Goal: Task Accomplishment & Management: Complete application form

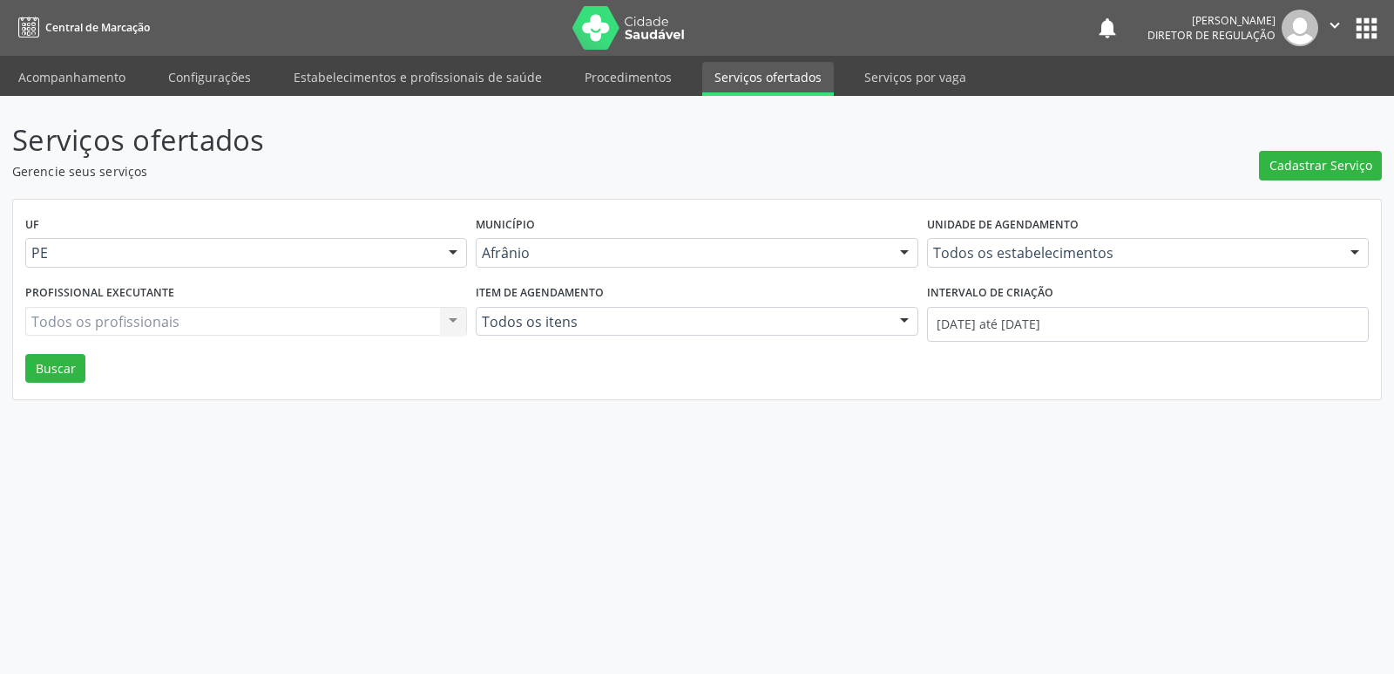
click at [107, 84] on link "Acompanhamento" at bounding box center [72, 77] width 132 height 31
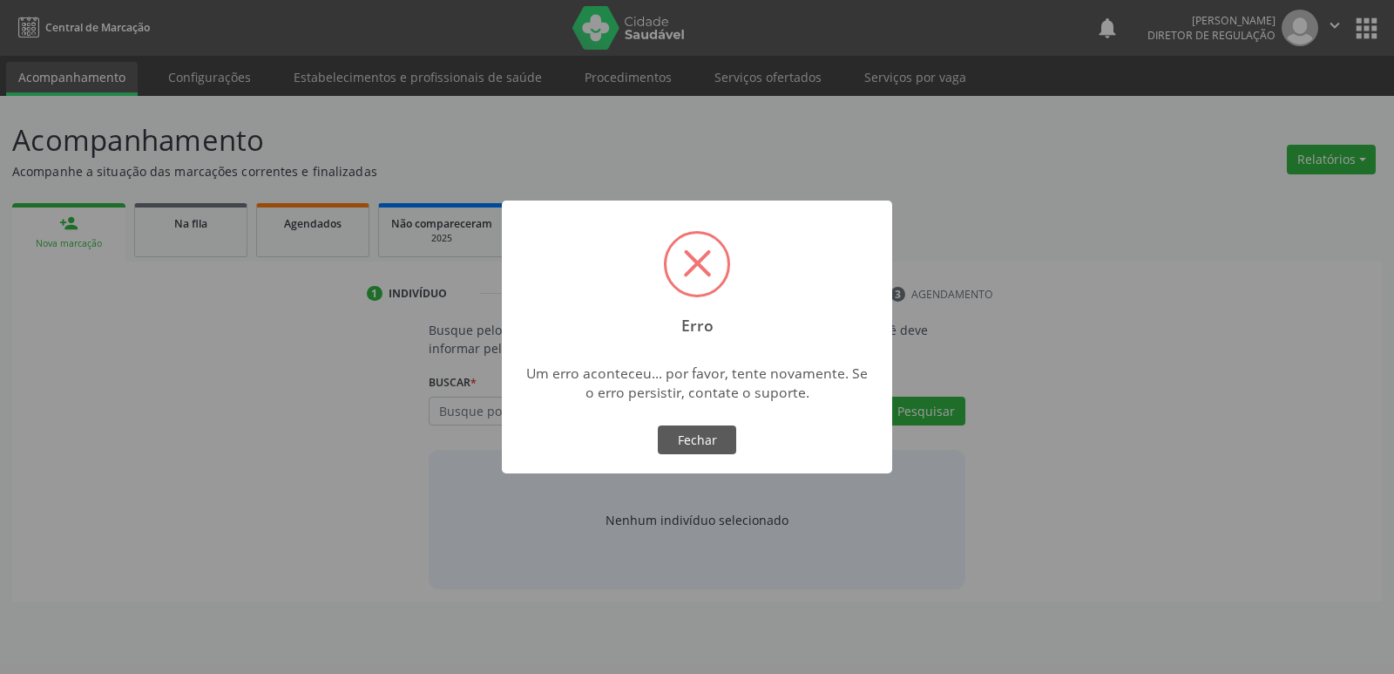
click at [191, 225] on div "× Erro Um erro aconteceu... por favor, tente novamente. Se o erro persistir, co…" at bounding box center [697, 337] width 1394 height 674
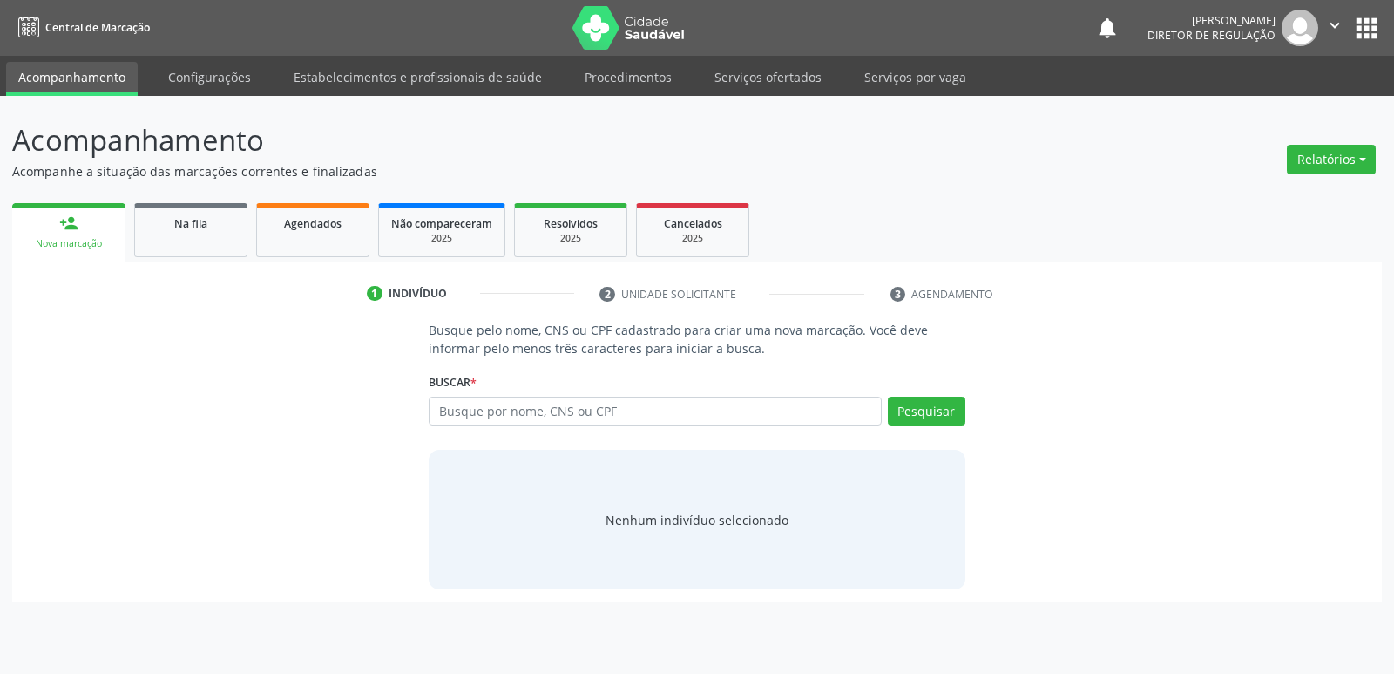
click at [191, 225] on span "Na fila" at bounding box center [190, 223] width 33 height 15
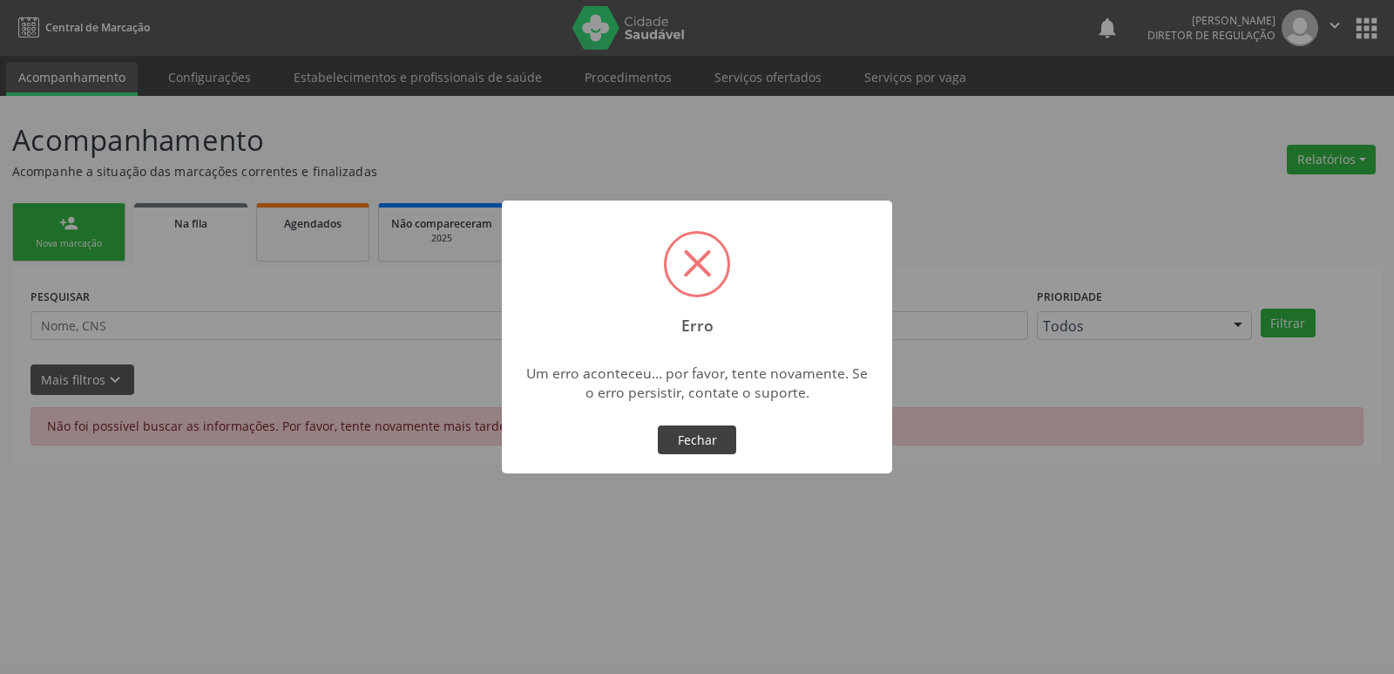
click at [698, 438] on button "Fechar" at bounding box center [697, 440] width 78 height 30
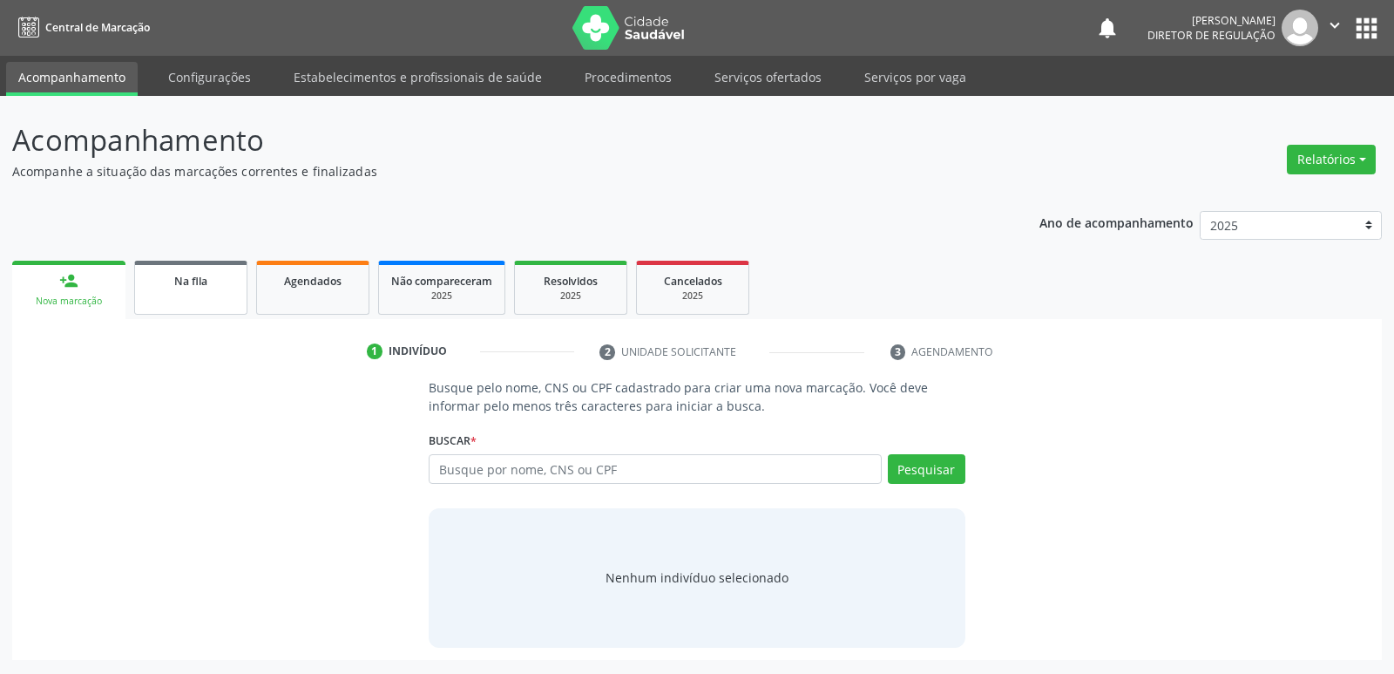
click at [194, 280] on span "Na fila" at bounding box center [190, 281] width 33 height 15
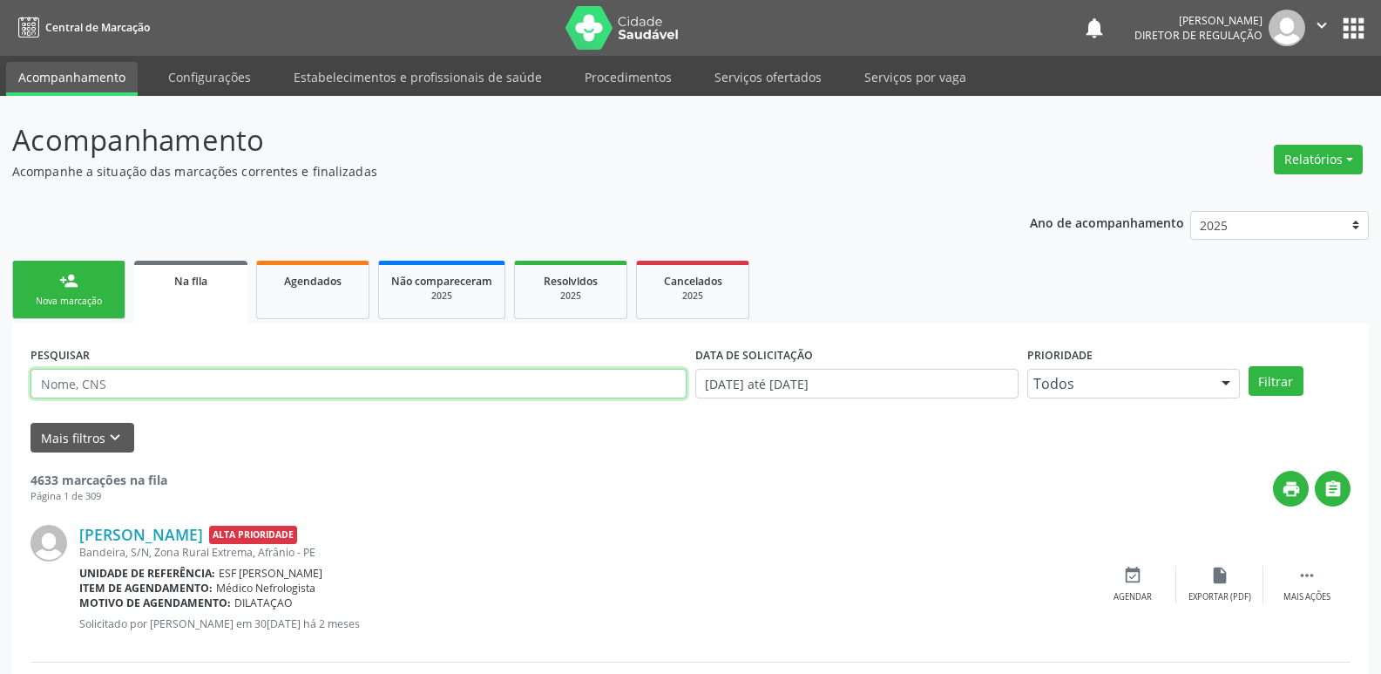
click at [227, 388] on input "text" at bounding box center [359, 384] width 656 height 30
paste input "[PERSON_NAME]"
type input "[PERSON_NAME]"
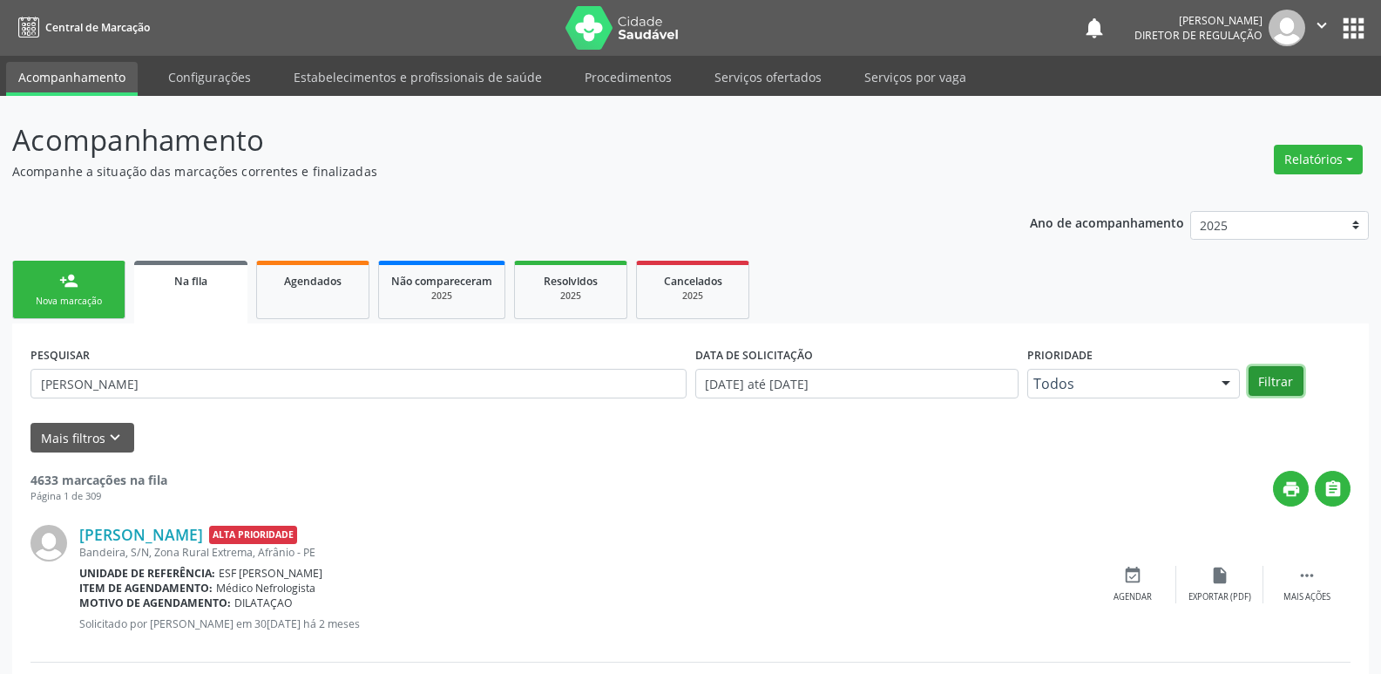
click at [1270, 381] on button "Filtrar" at bounding box center [1276, 381] width 55 height 30
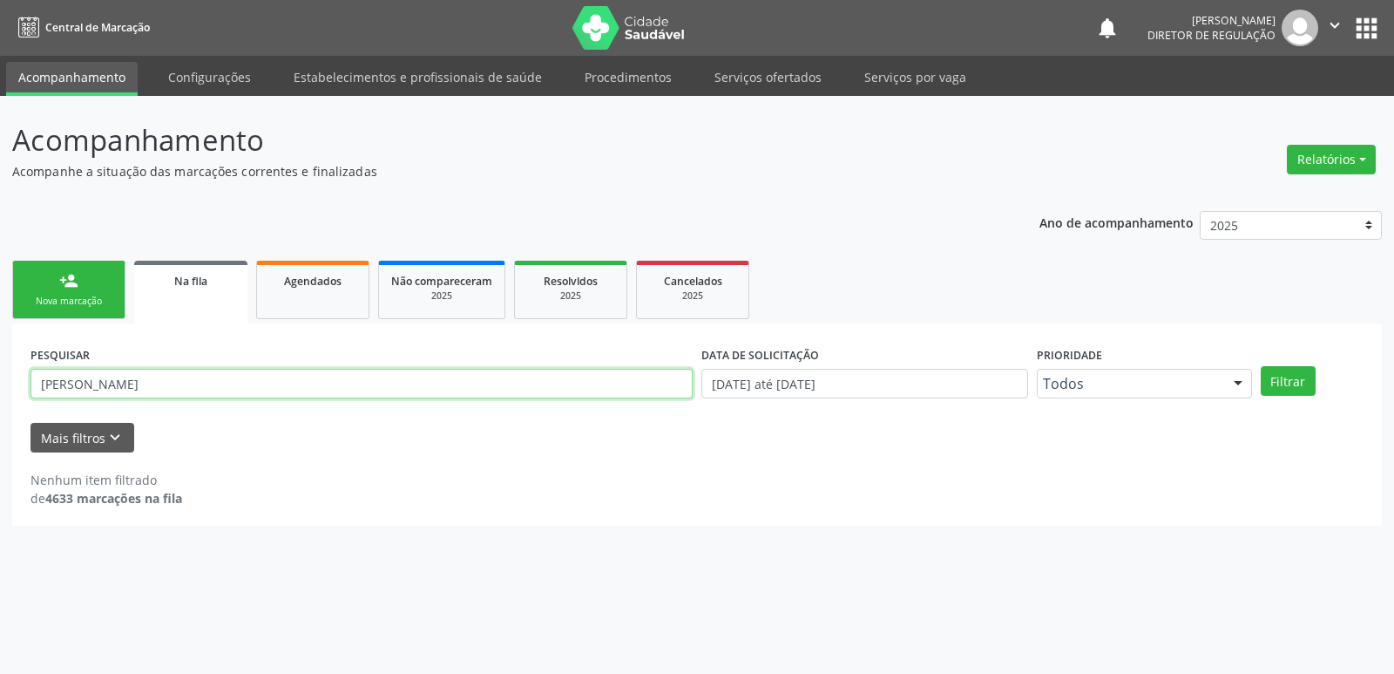
drag, startPoint x: 214, startPoint y: 390, endPoint x: 84, endPoint y: 404, distance: 130.7
click at [29, 404] on div "PESQUISAR Ulices [PERSON_NAME]" at bounding box center [361, 376] width 671 height 68
type input "[PERSON_NAME]"
click at [1282, 378] on button "Filtrar" at bounding box center [1288, 381] width 55 height 30
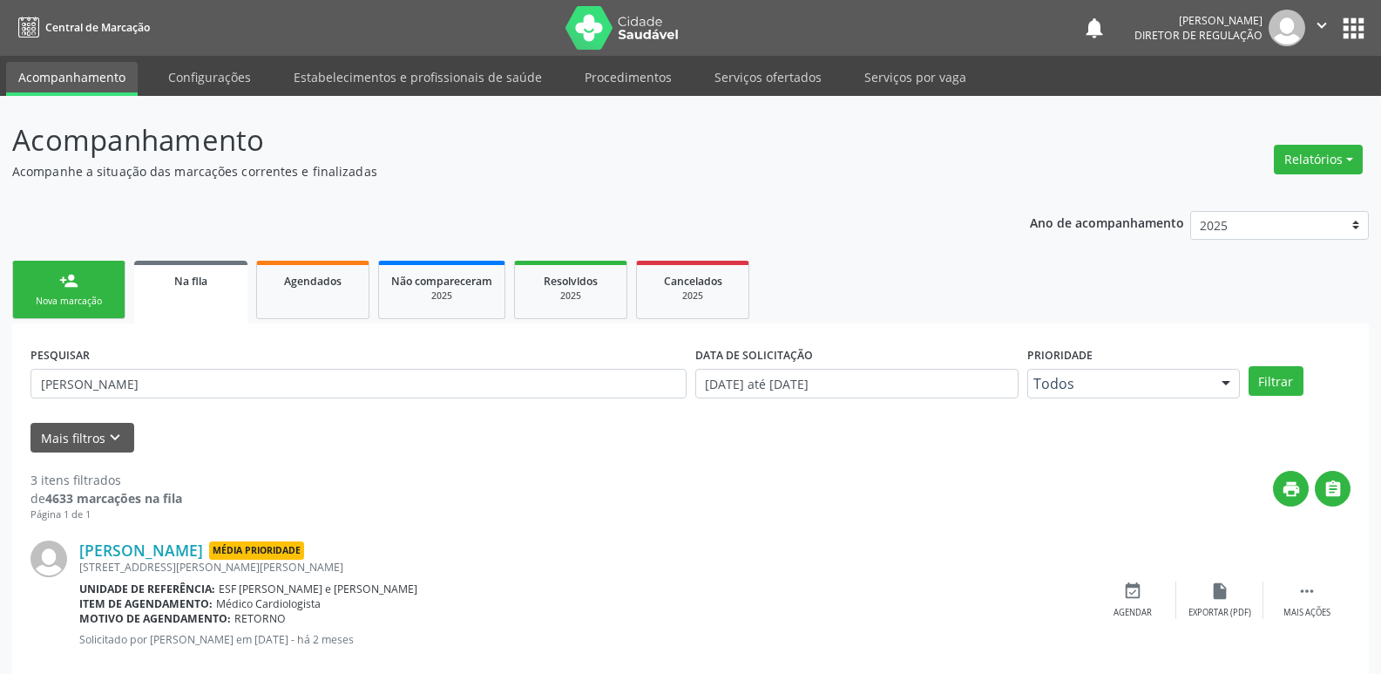
click at [110, 291] on link "person_add Nova marcação" at bounding box center [68, 290] width 113 height 58
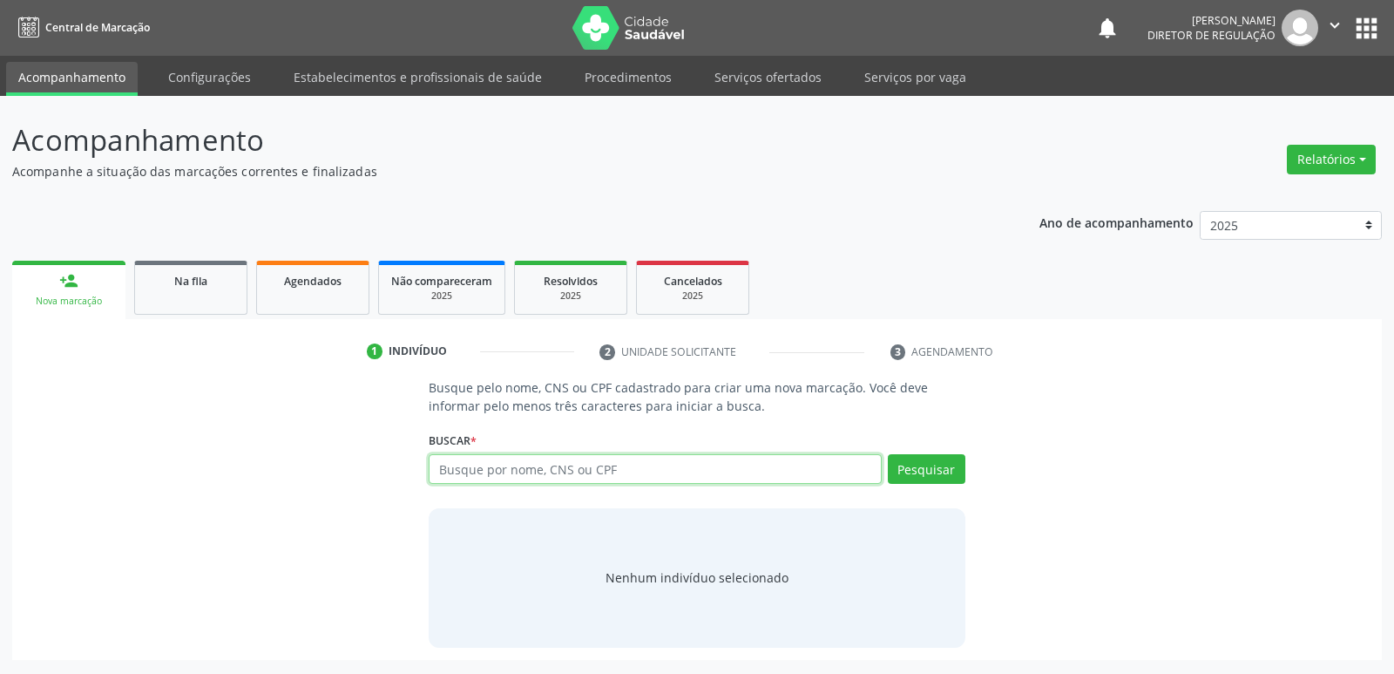
click at [534, 471] on input "text" at bounding box center [655, 469] width 452 height 30
paste input "Rozileide [PERSON_NAME]"
type input "Rozileide [PERSON_NAME]"
click at [942, 469] on button "Pesquisar" at bounding box center [927, 469] width 78 height 30
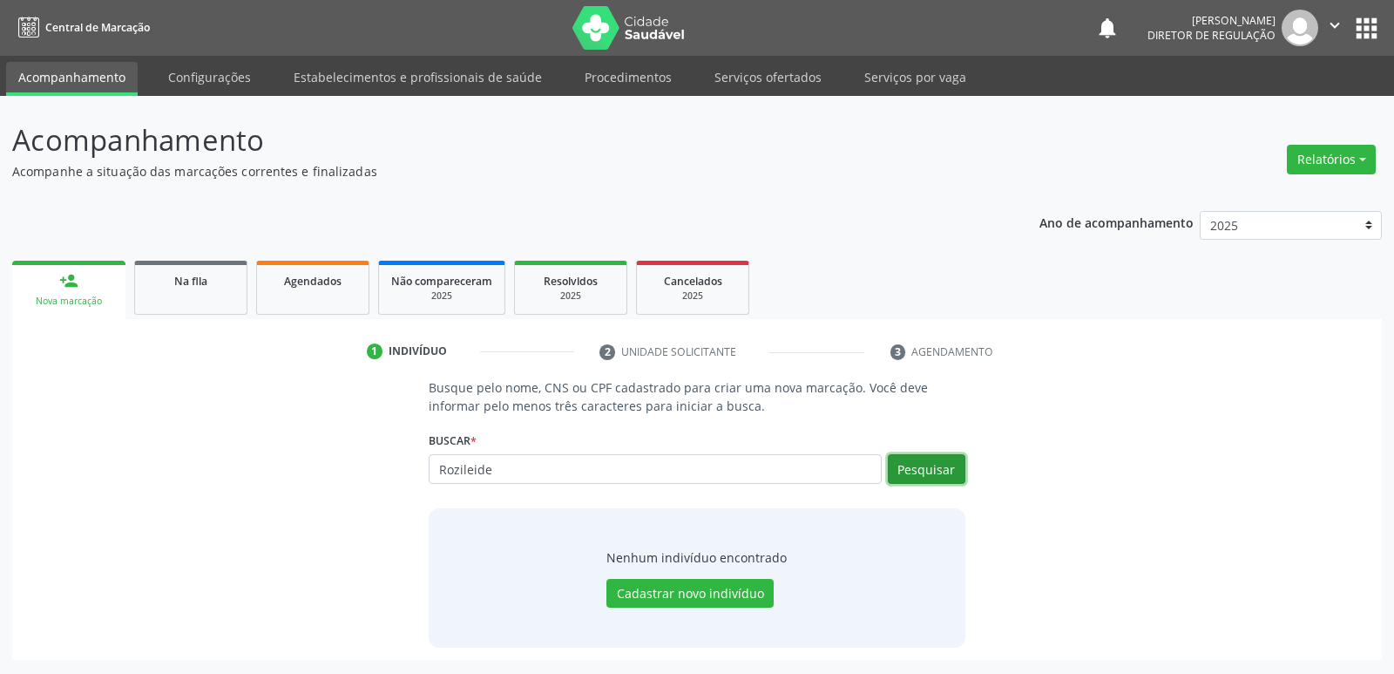
click at [919, 469] on button "Pesquisar" at bounding box center [927, 469] width 78 height 30
click at [505, 465] on input "Rozileide" at bounding box center [655, 469] width 452 height 30
click at [458, 468] on input "Rozileide" at bounding box center [655, 469] width 452 height 30
click at [922, 472] on button "Pesquisar" at bounding box center [927, 469] width 78 height 30
click at [717, 465] on input "RoSileide" at bounding box center [655, 469] width 452 height 30
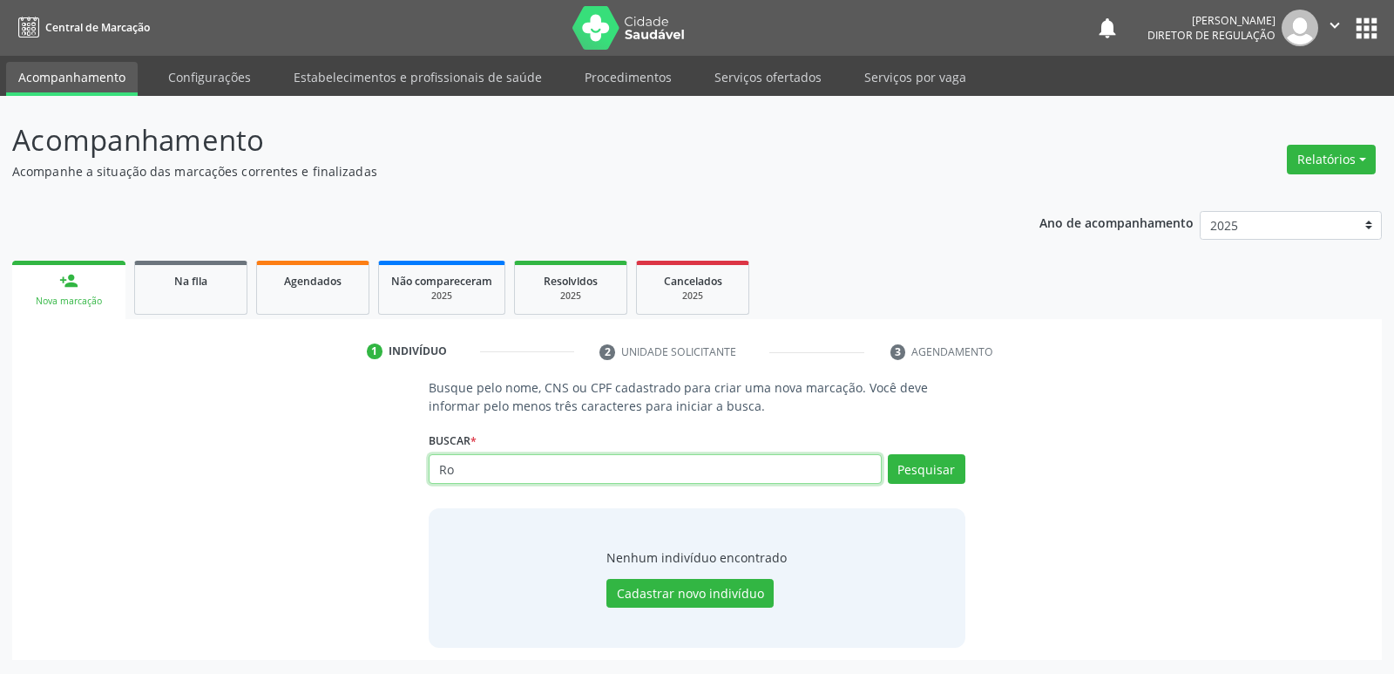
type input "R"
paste input "Rozileide [PERSON_NAME]"
click at [496, 469] on input "Rozileide [PERSON_NAME]" at bounding box center [655, 469] width 452 height 30
type input "[PERSON_NAME]"
click at [934, 469] on button "Pesquisar" at bounding box center [927, 469] width 78 height 30
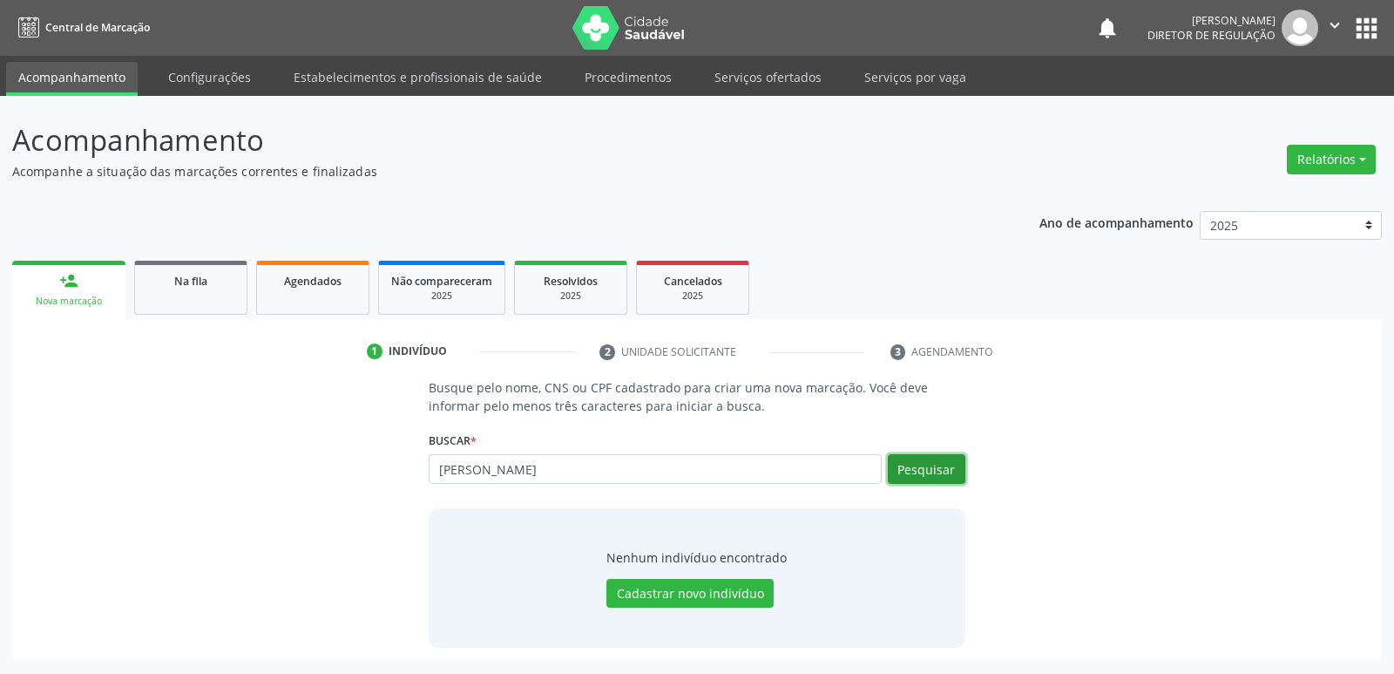
click at [934, 467] on button "Pesquisar" at bounding box center [927, 469] width 78 height 30
drag, startPoint x: 538, startPoint y: 469, endPoint x: 418, endPoint y: 475, distance: 119.6
click at [418, 475] on div "Busque pelo nome, CNS ou CPF cadastrado para criar uma nova marcação. Você deve…" at bounding box center [697, 512] width 560 height 268
type input "03609641410"
click at [924, 466] on button "Pesquisar" at bounding box center [927, 469] width 78 height 30
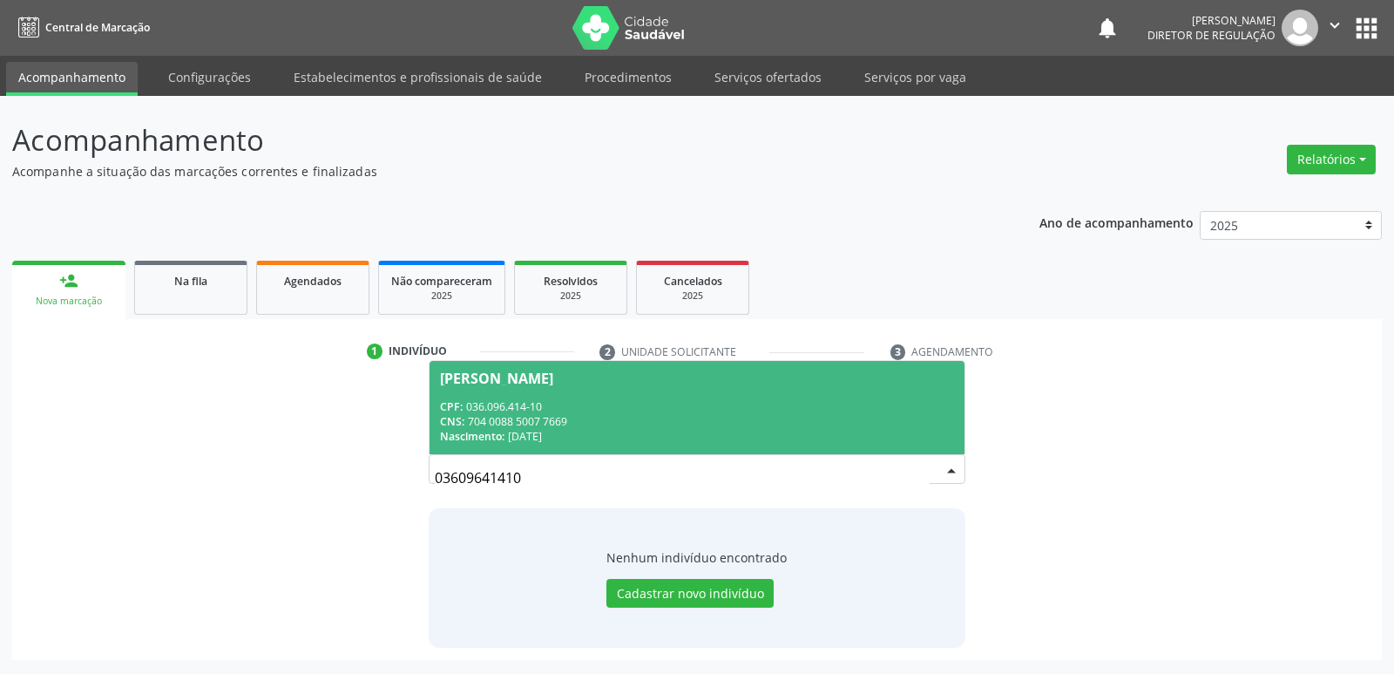
click at [658, 397] on span "[PERSON_NAME] CPF: 036.096.414-10 CNS: 704 0088 5007 7669 Nascimento: [DATE]" at bounding box center [697, 407] width 534 height 93
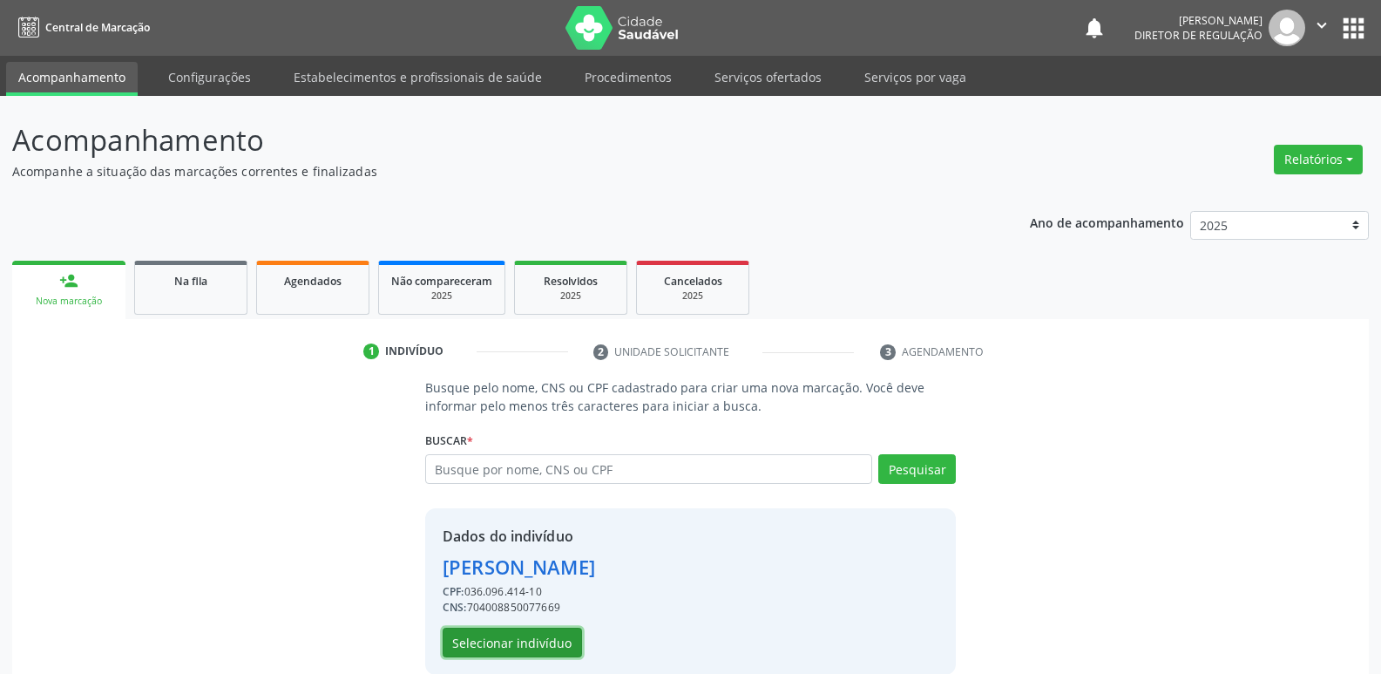
click at [548, 644] on button "Selecionar indivíduo" at bounding box center [512, 642] width 139 height 30
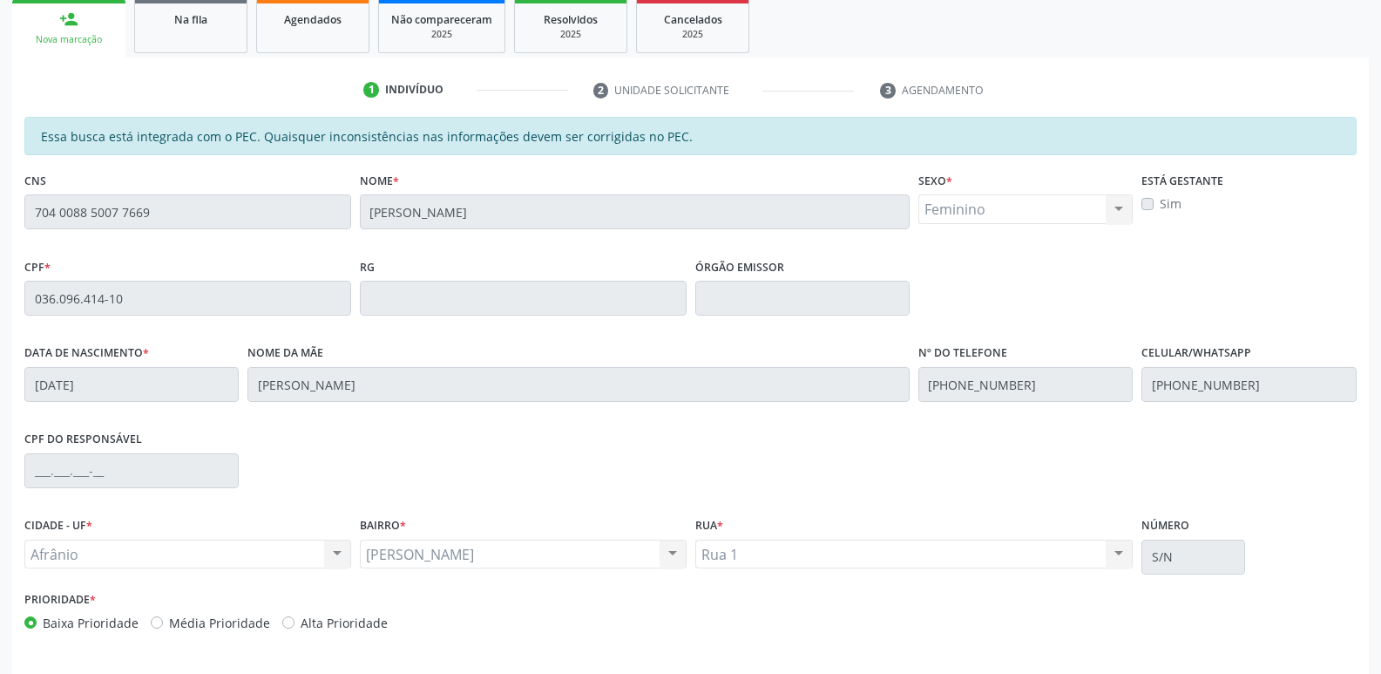
scroll to position [322, 0]
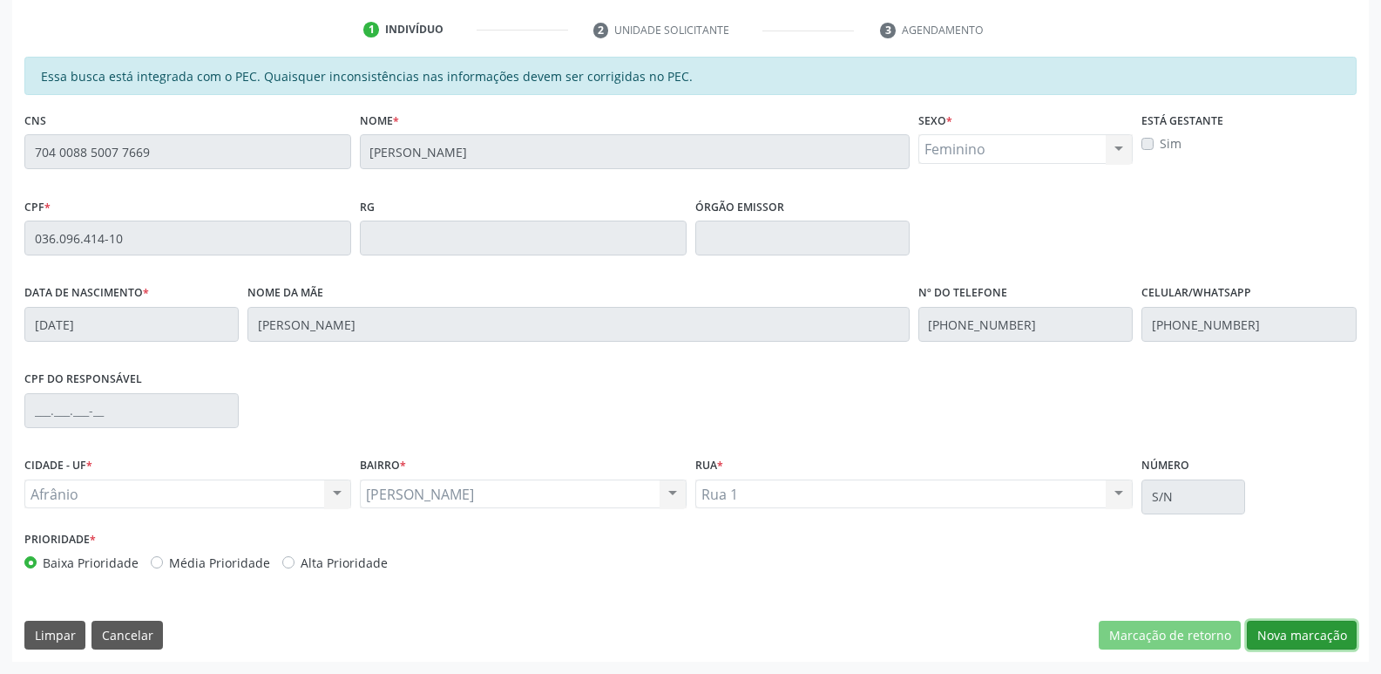
click at [1334, 635] on button "Nova marcação" at bounding box center [1302, 636] width 110 height 30
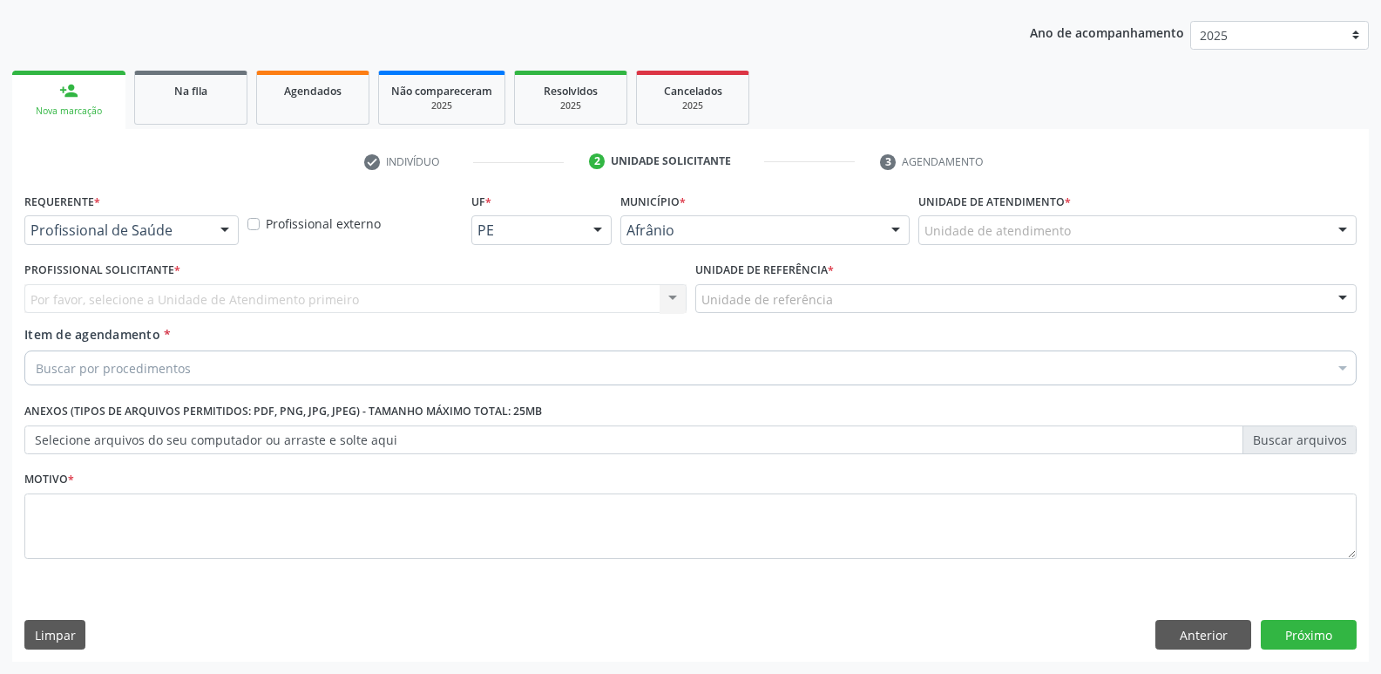
click at [1087, 228] on div "Unidade de atendimento" at bounding box center [1138, 230] width 438 height 30
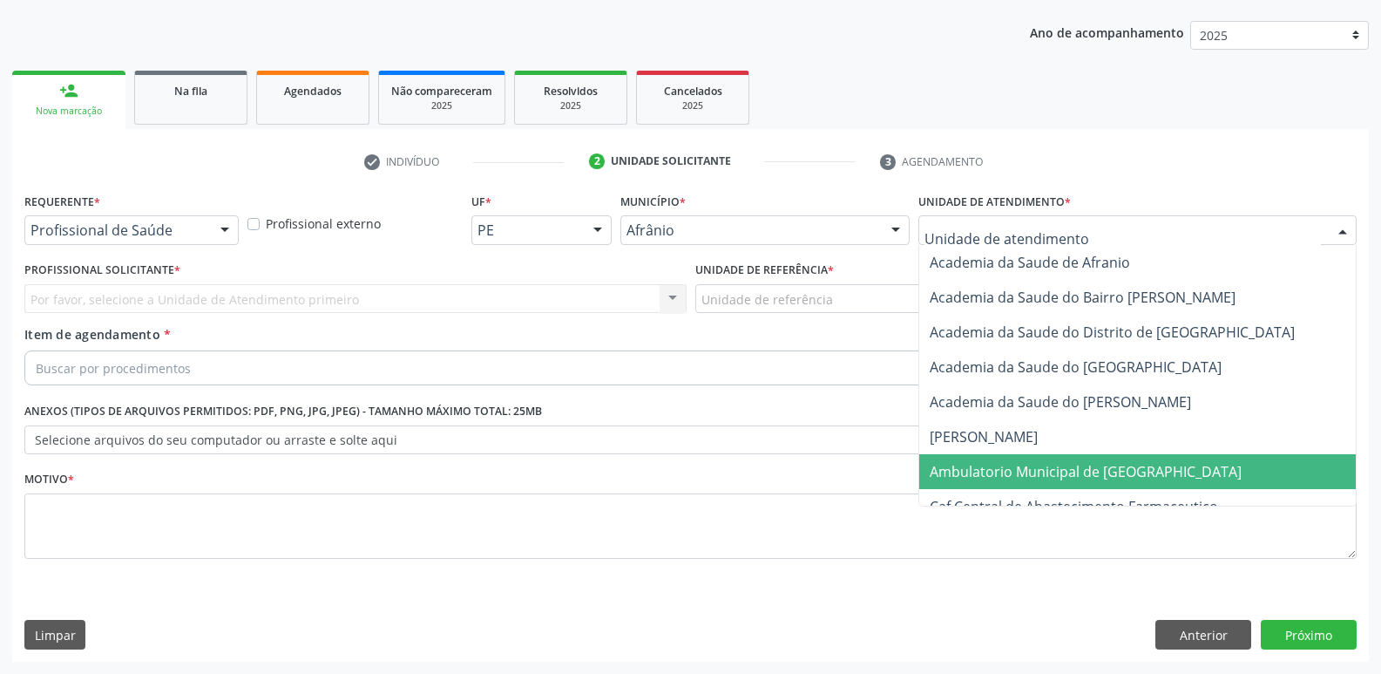
click at [1051, 472] on span "Ambulatorio Municipal de [GEOGRAPHIC_DATA]" at bounding box center [1086, 471] width 312 height 19
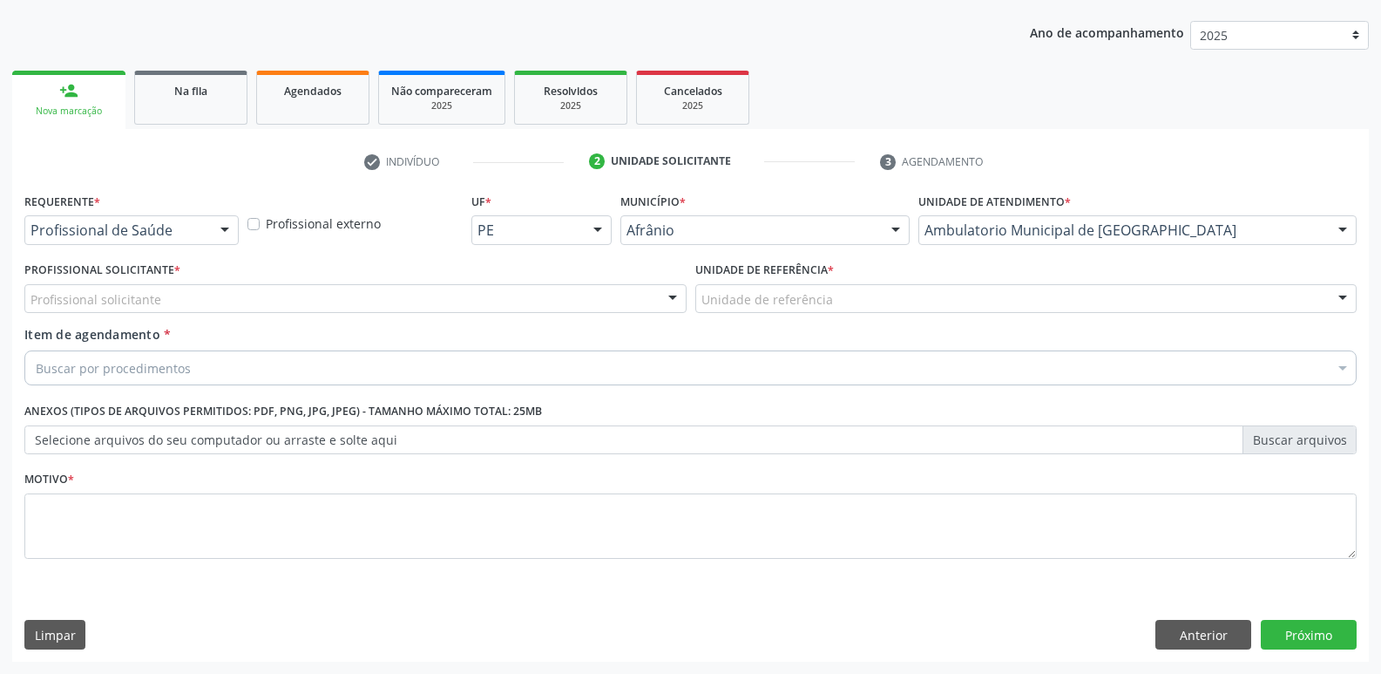
click at [977, 293] on div "Unidade de referência" at bounding box center [1026, 299] width 662 height 30
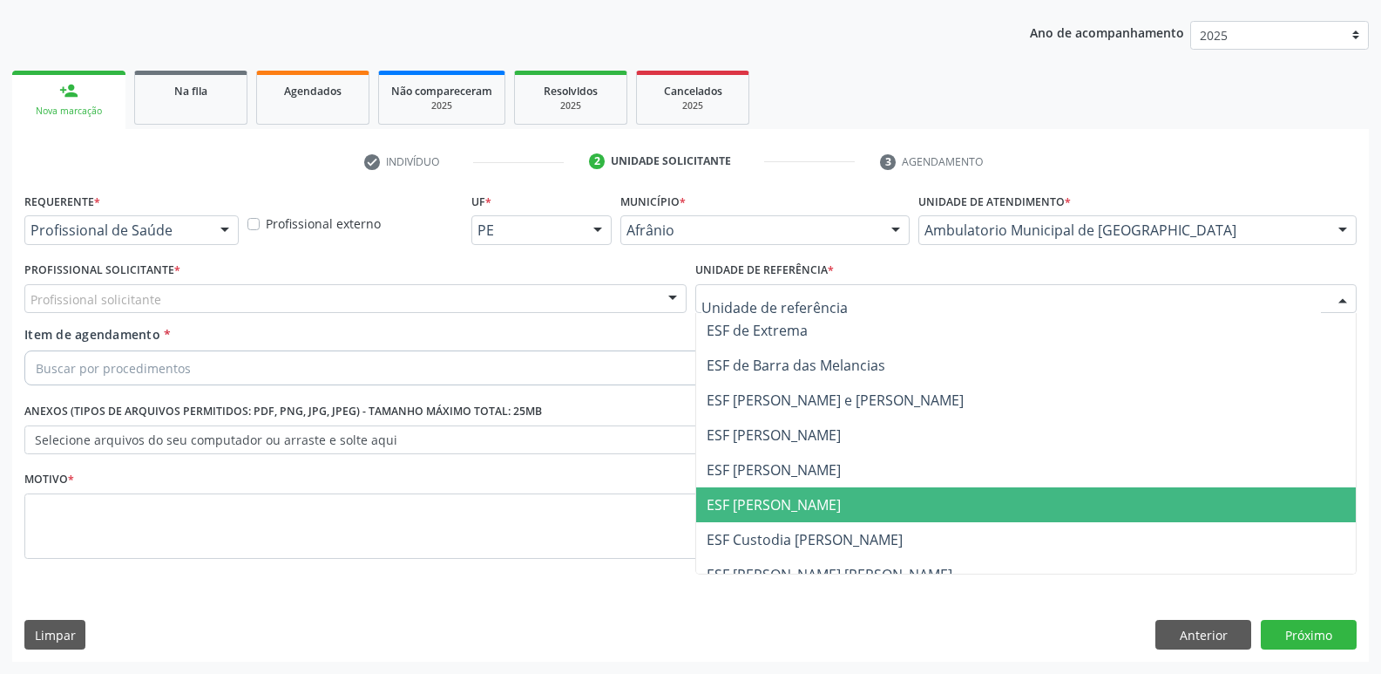
drag, startPoint x: 916, startPoint y: 503, endPoint x: 798, endPoint y: 499, distance: 117.7
click at [915, 504] on span "ESF [PERSON_NAME]" at bounding box center [1026, 504] width 661 height 35
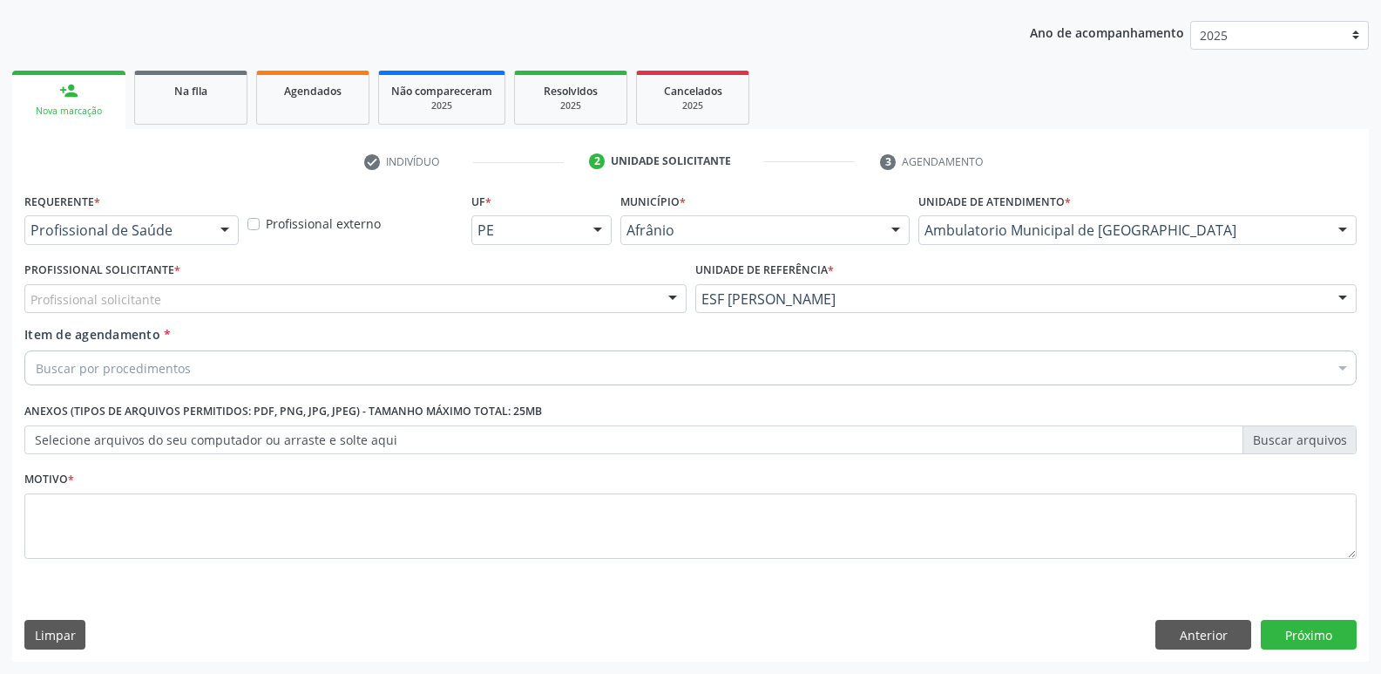
click at [428, 293] on div "Profissional solicitante" at bounding box center [355, 299] width 662 height 30
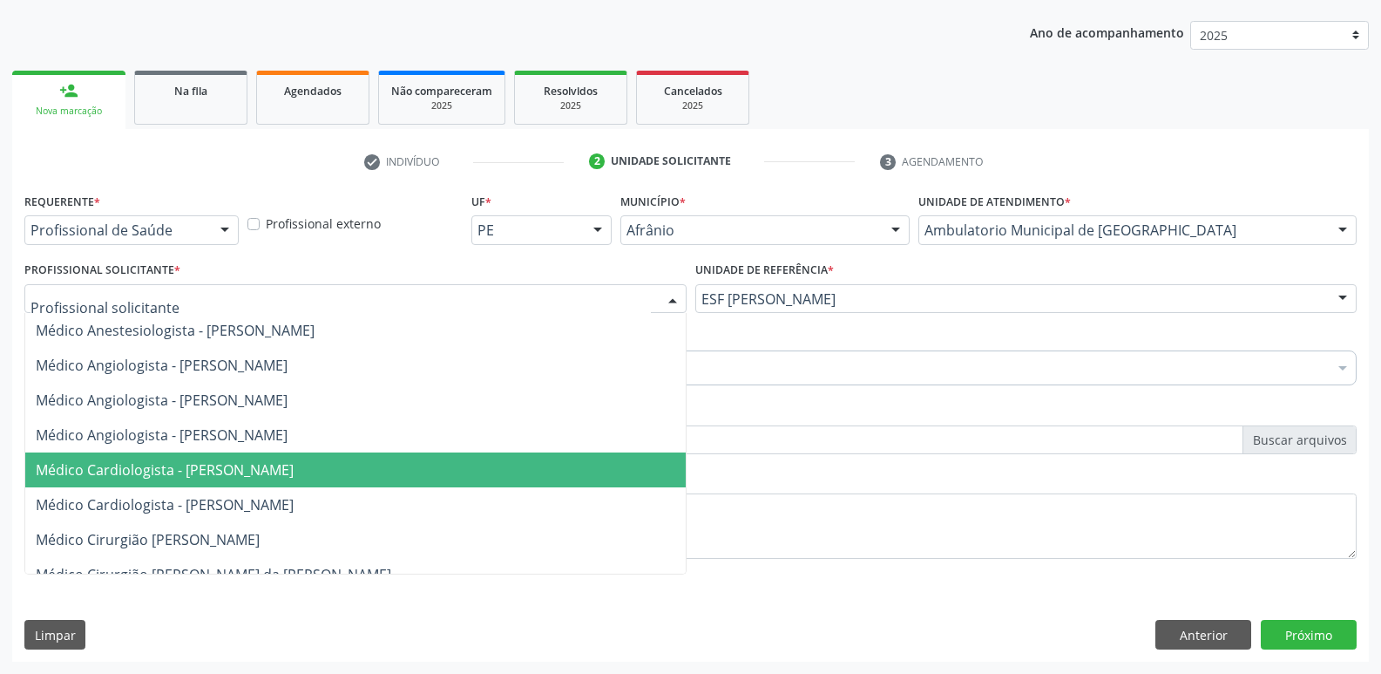
click at [424, 462] on span "Médico Cardiologista - [PERSON_NAME]" at bounding box center [355, 469] width 661 height 35
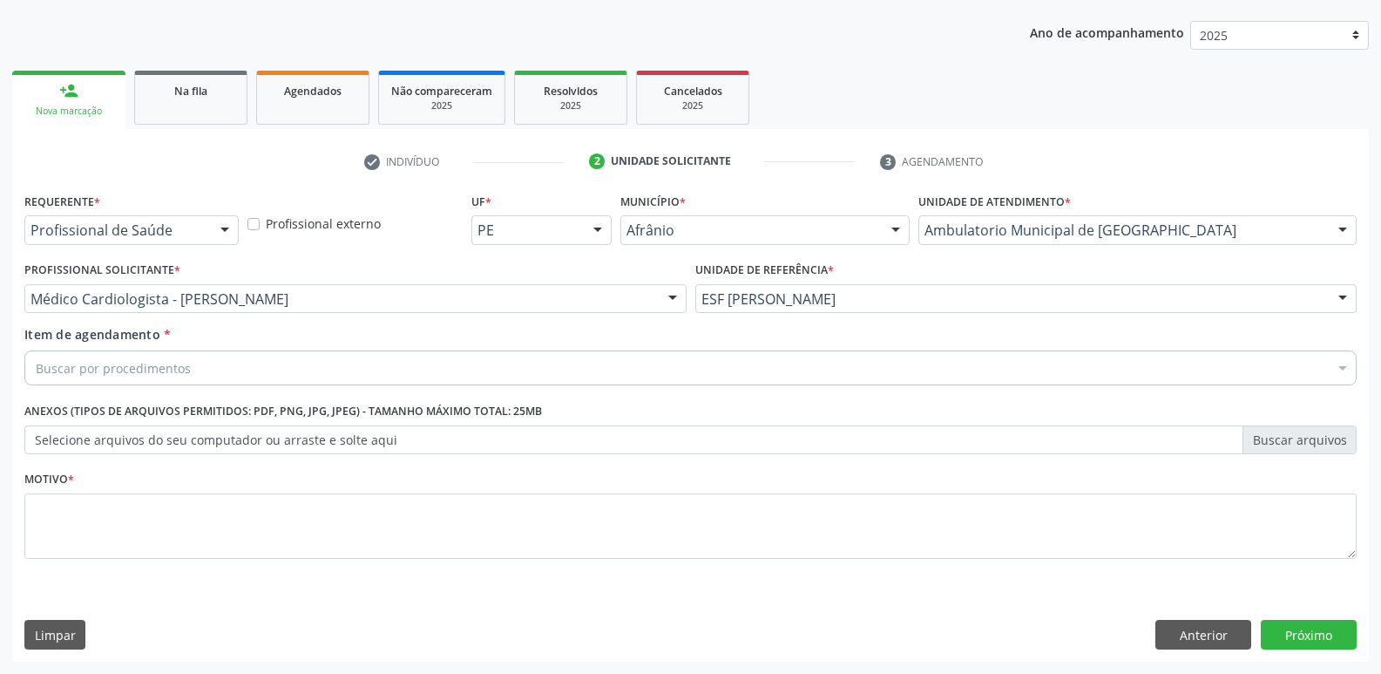
click at [290, 369] on div "Buscar por procedimentos" at bounding box center [690, 367] width 1333 height 35
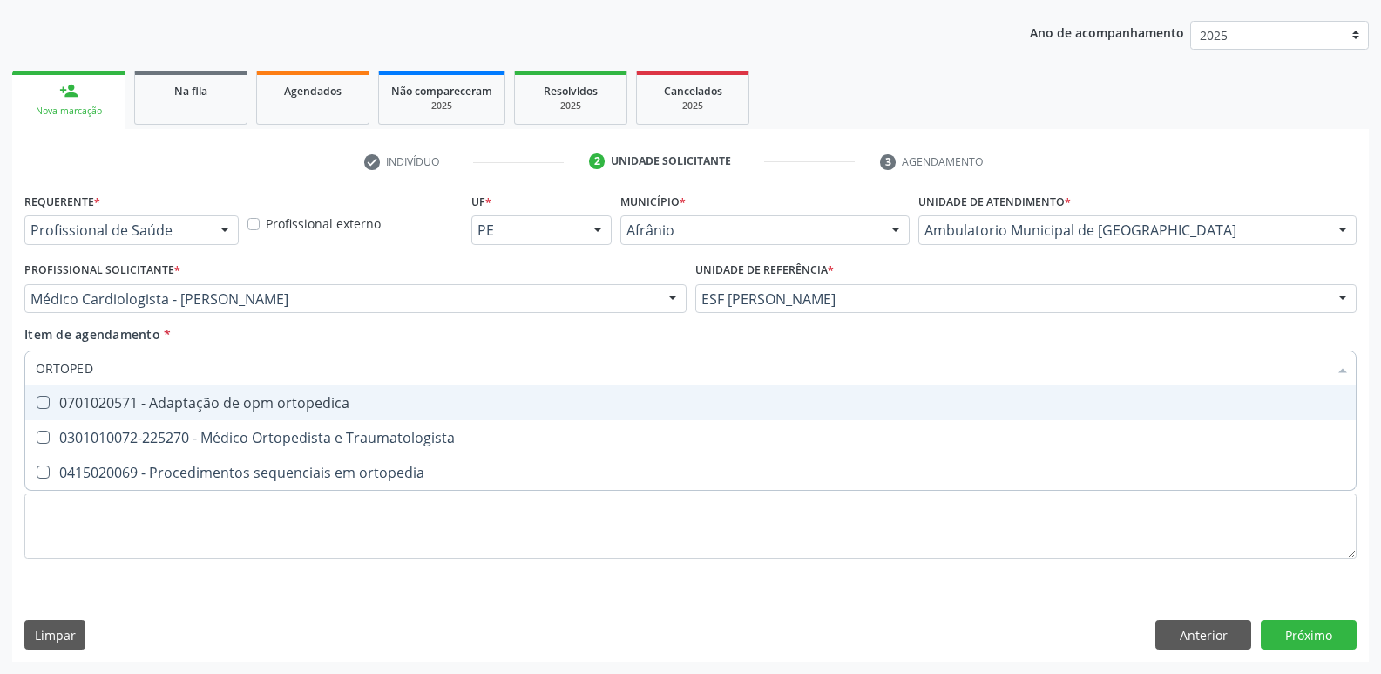
type input "ORTOPEDI"
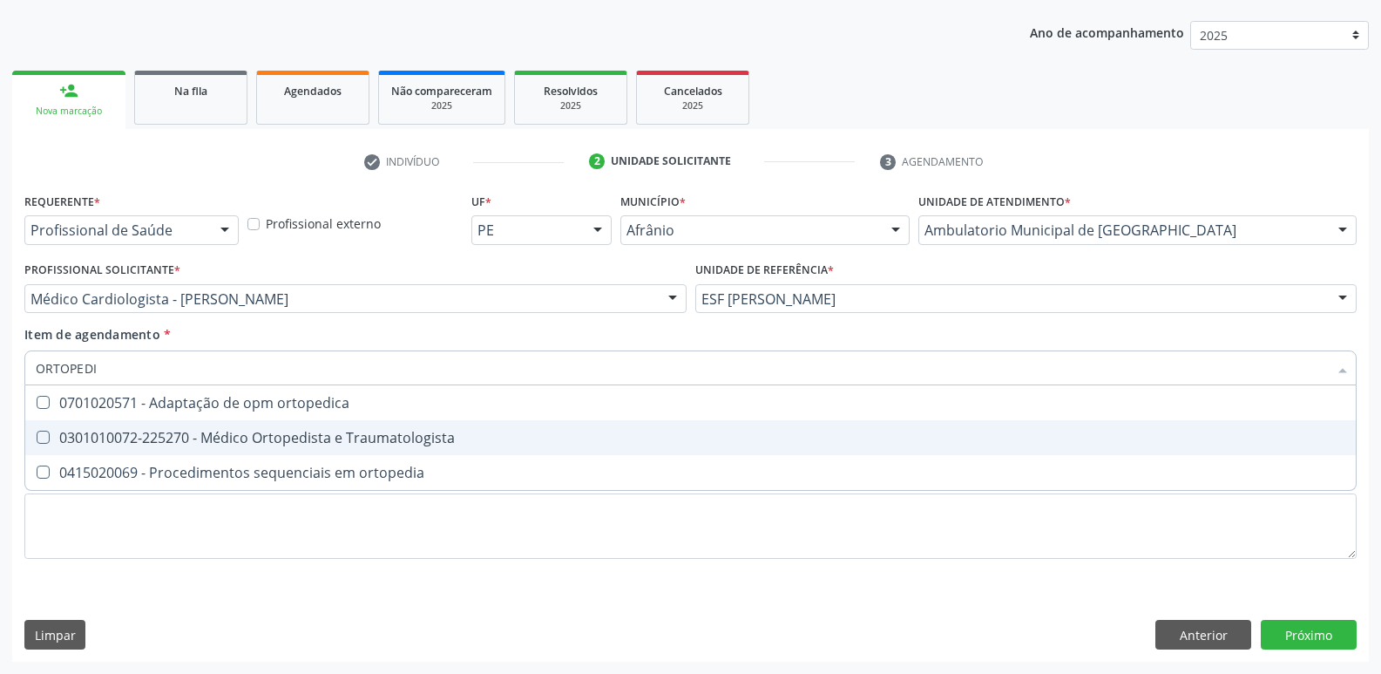
click at [326, 433] on div "0301010072-225270 - Médico Ortopedista e Traumatologista" at bounding box center [691, 438] width 1310 height 14
checkbox Traumatologista "true"
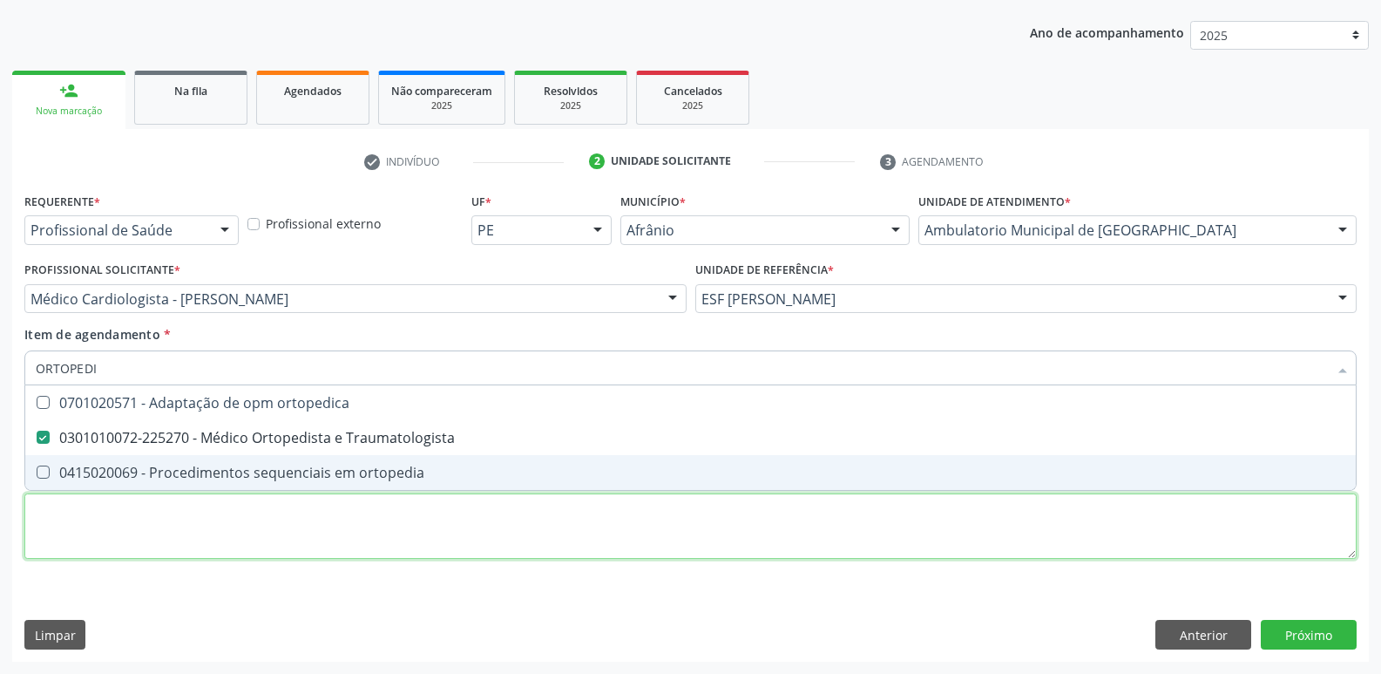
click at [334, 516] on div "Requerente * Profissional de Saúde Profissional de Saúde Paciente Nenhum result…" at bounding box center [690, 385] width 1333 height 395
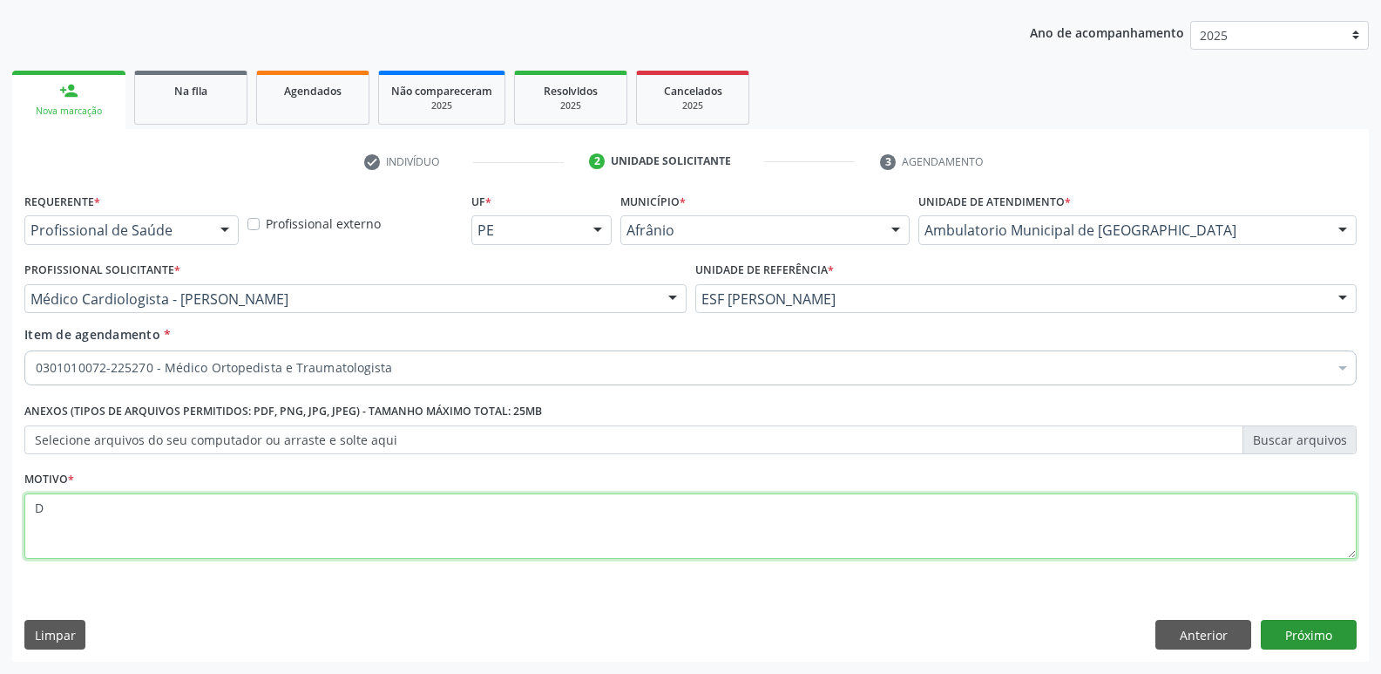
type textarea "D"
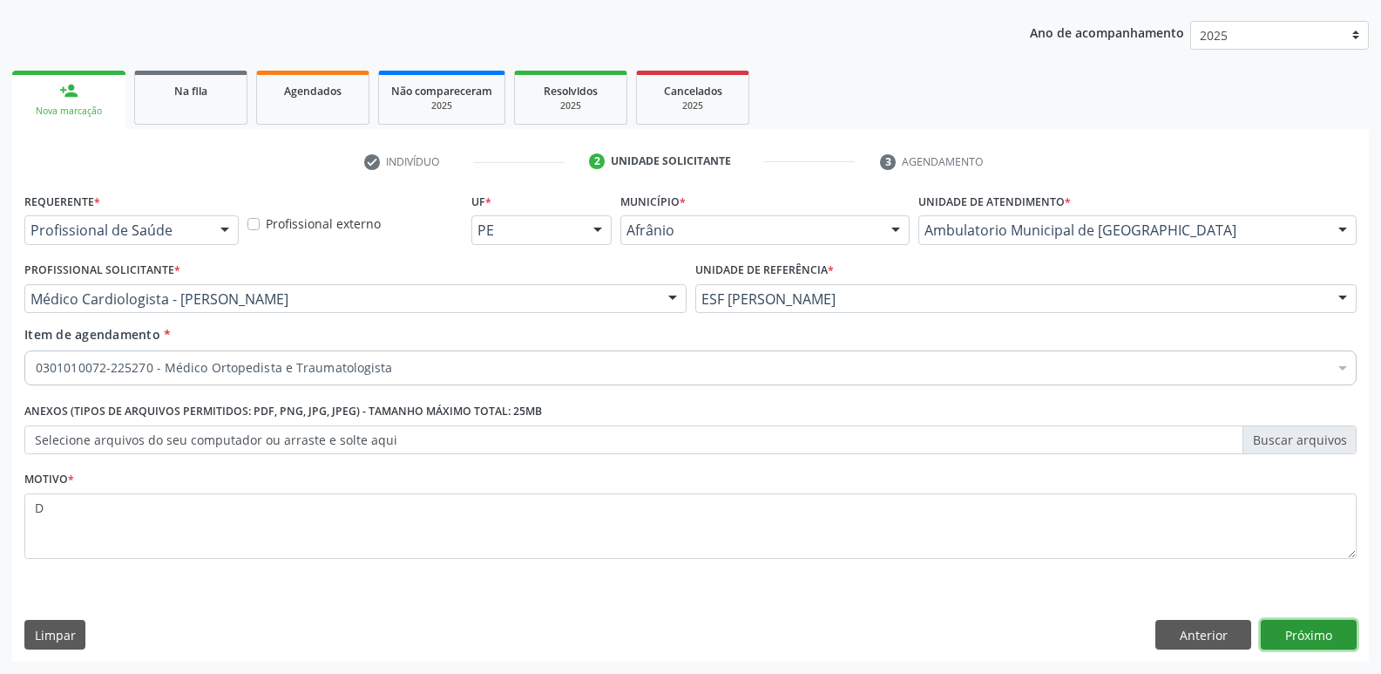
click at [1299, 639] on button "Próximo" at bounding box center [1309, 635] width 96 height 30
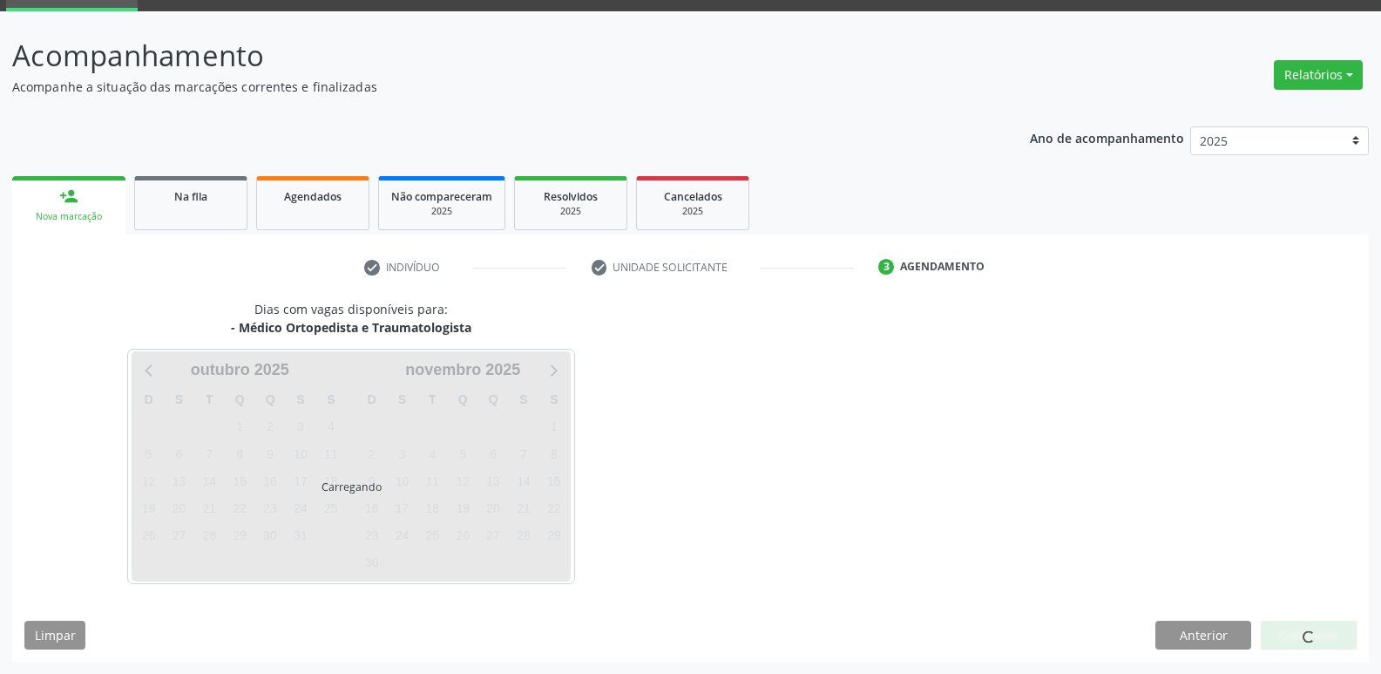
scroll to position [85, 0]
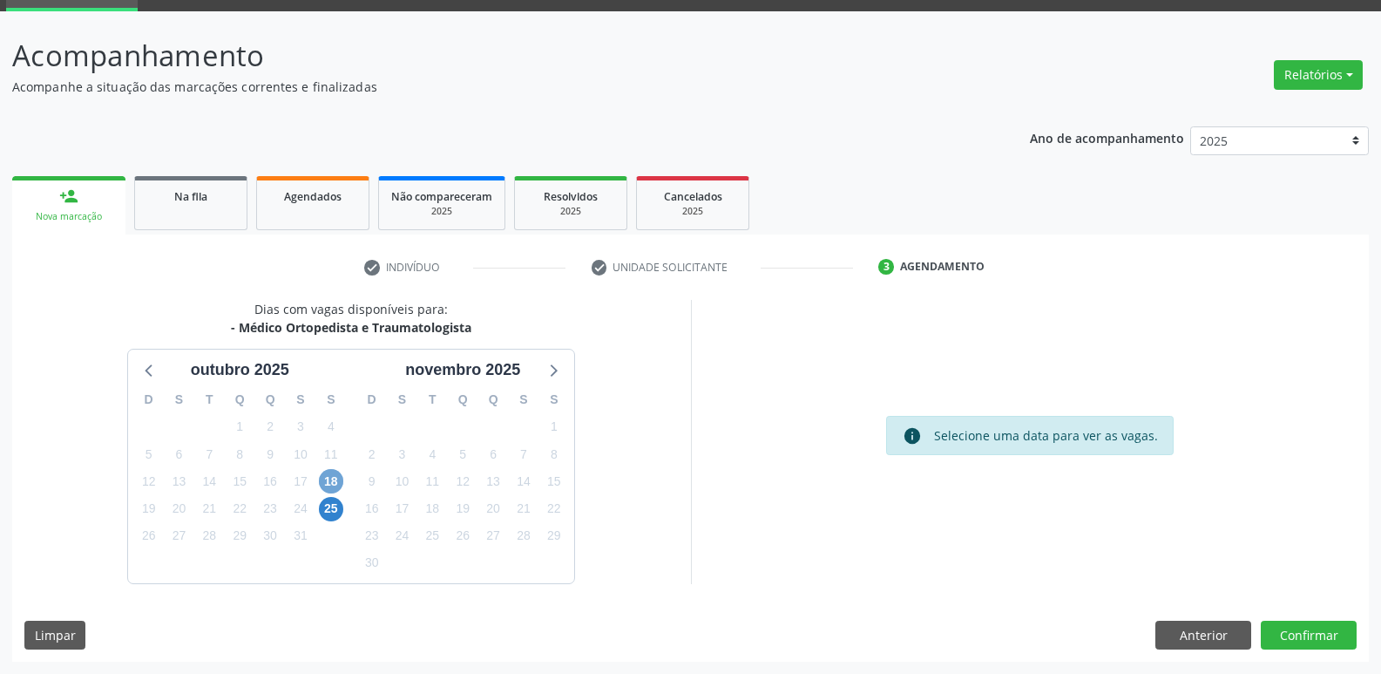
click at [325, 482] on span "18" at bounding box center [331, 481] width 24 height 24
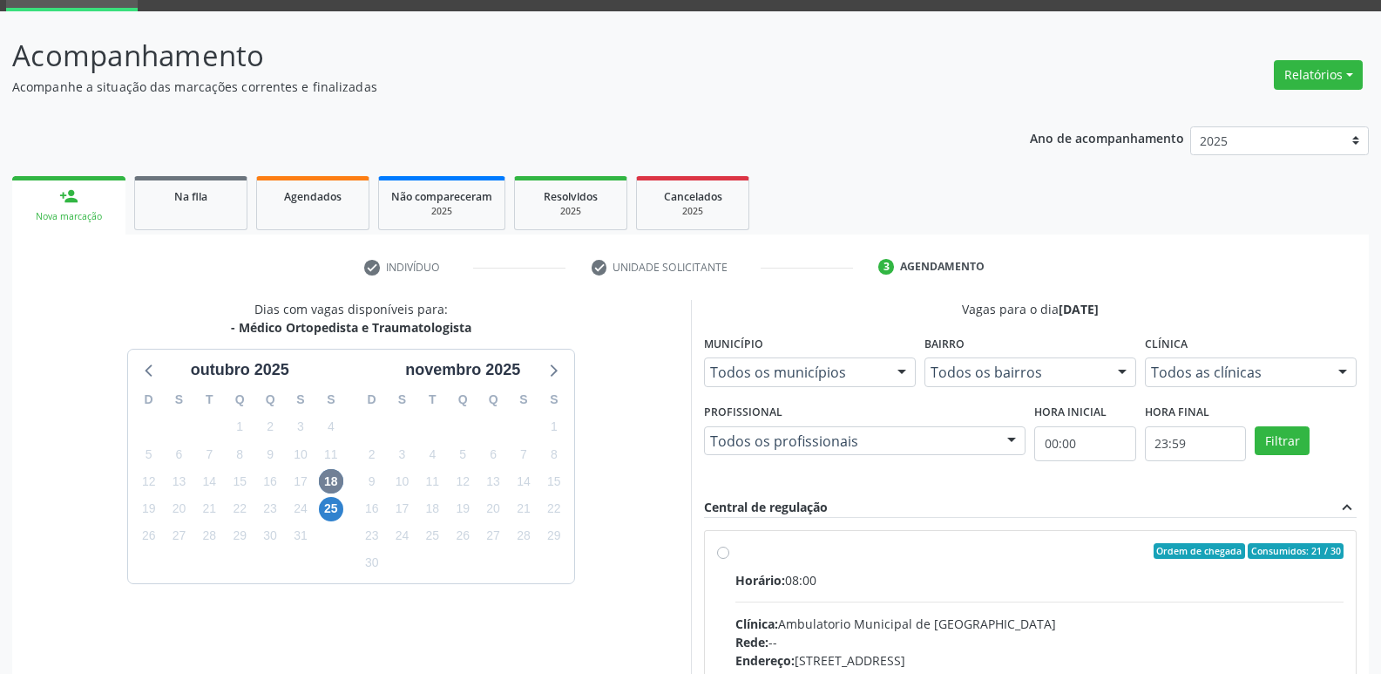
click at [745, 546] on div "Ordem de chegada Consumidos: 21 / 30" at bounding box center [1040, 551] width 609 height 16
click at [729, 546] on input "Ordem de chegada Consumidos: 21 / 30 Horário: 08:00 Clínica: Ambulatorio Munici…" at bounding box center [723, 551] width 12 height 16
radio input "true"
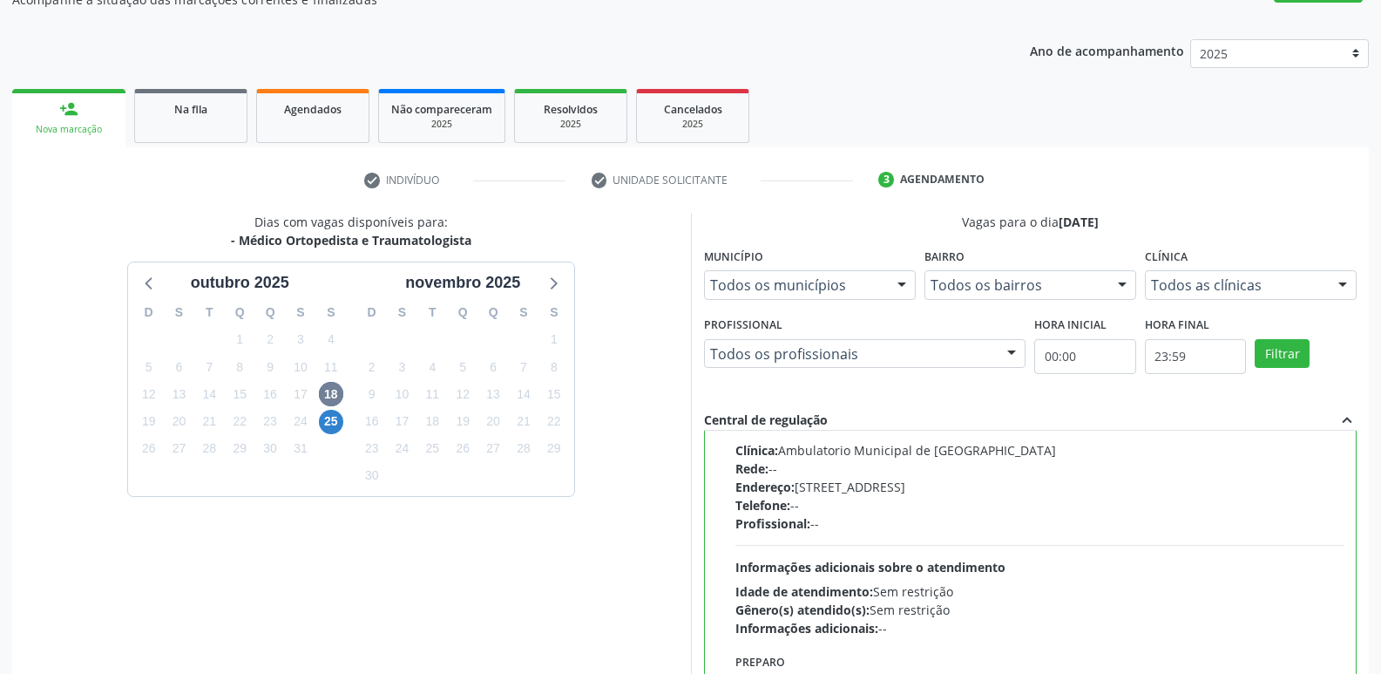
scroll to position [368, 0]
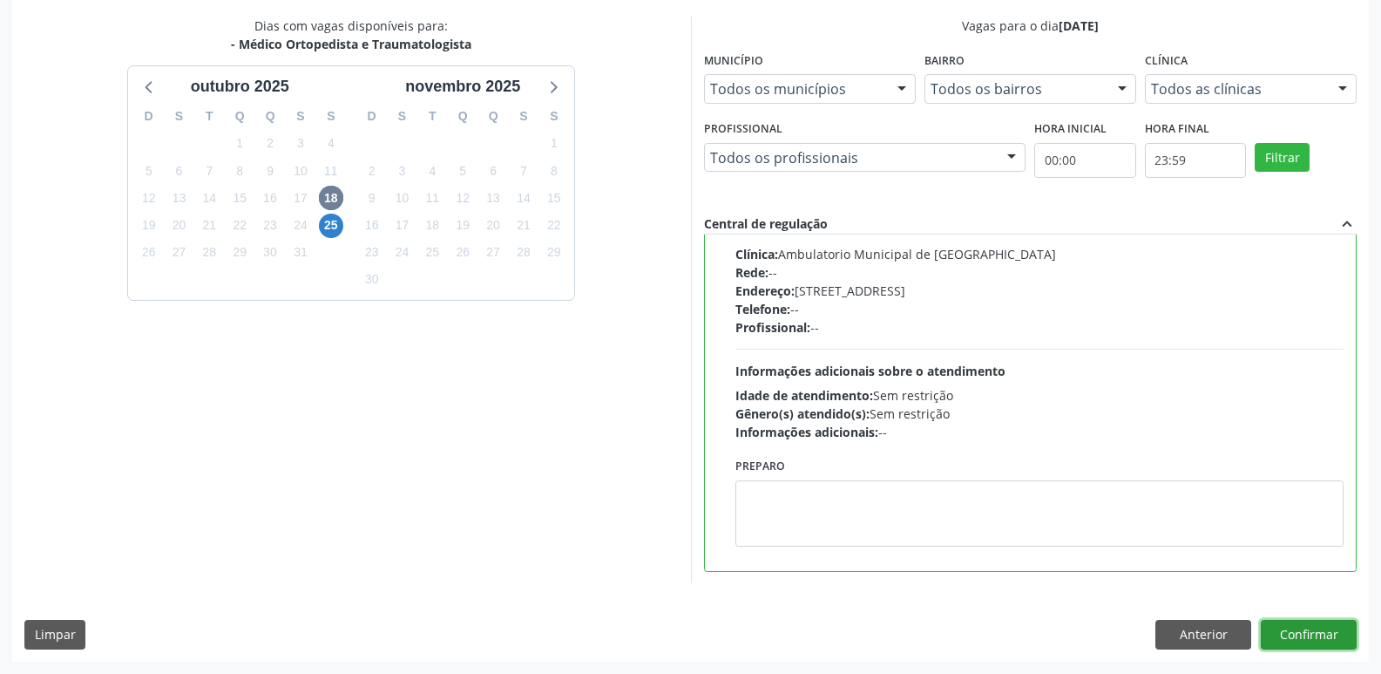
click at [1336, 635] on button "Confirmar" at bounding box center [1309, 635] width 96 height 30
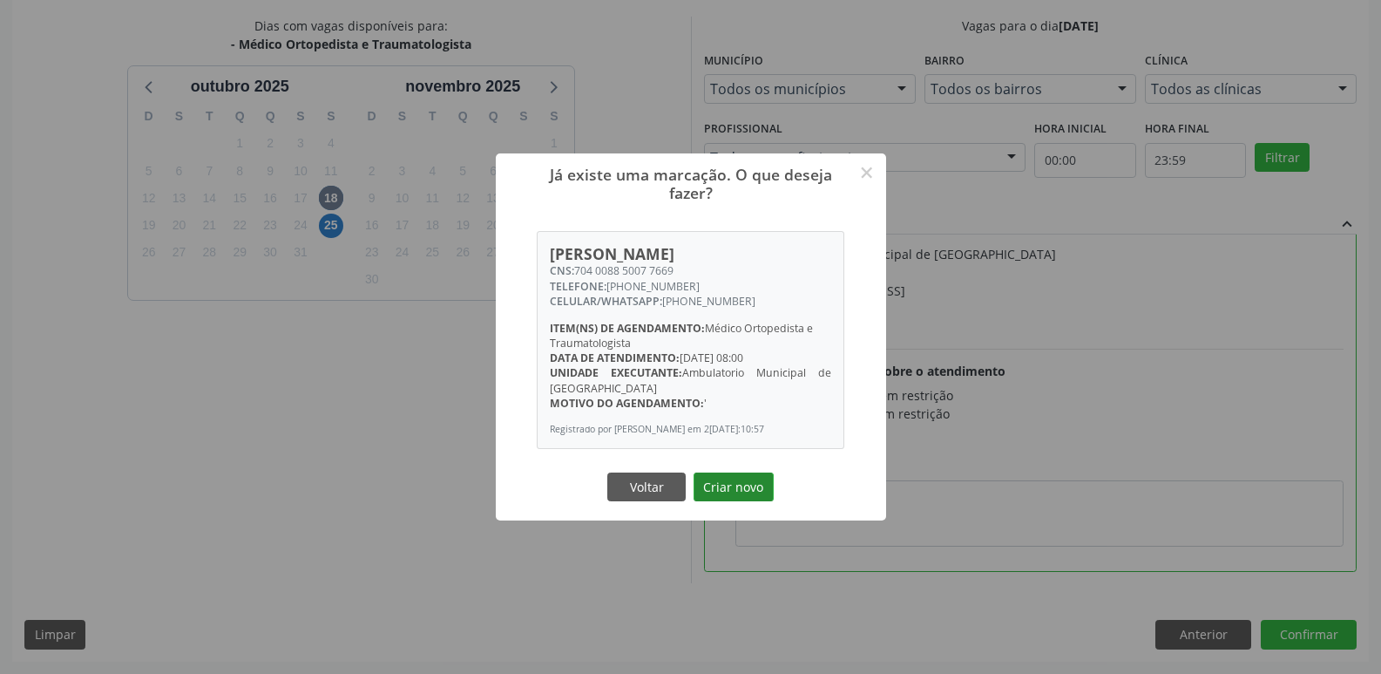
click at [759, 502] on button "Criar novo" at bounding box center [734, 487] width 80 height 30
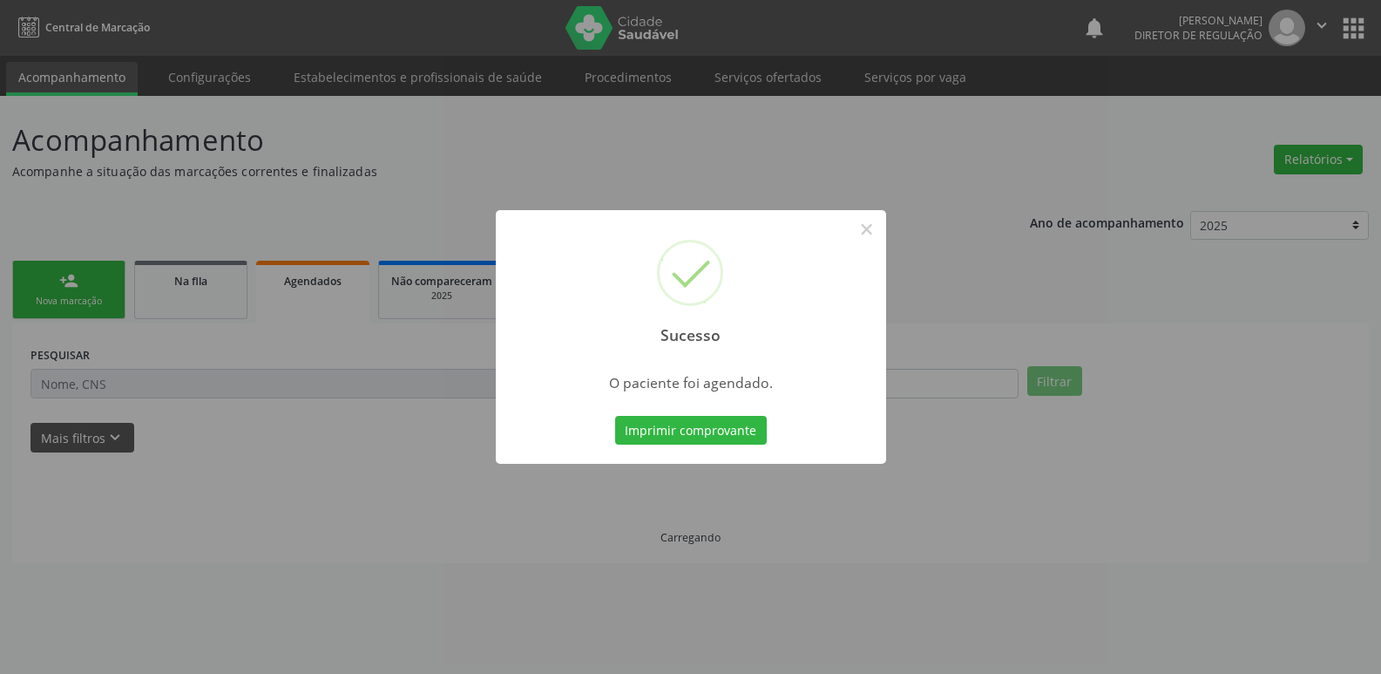
scroll to position [0, 0]
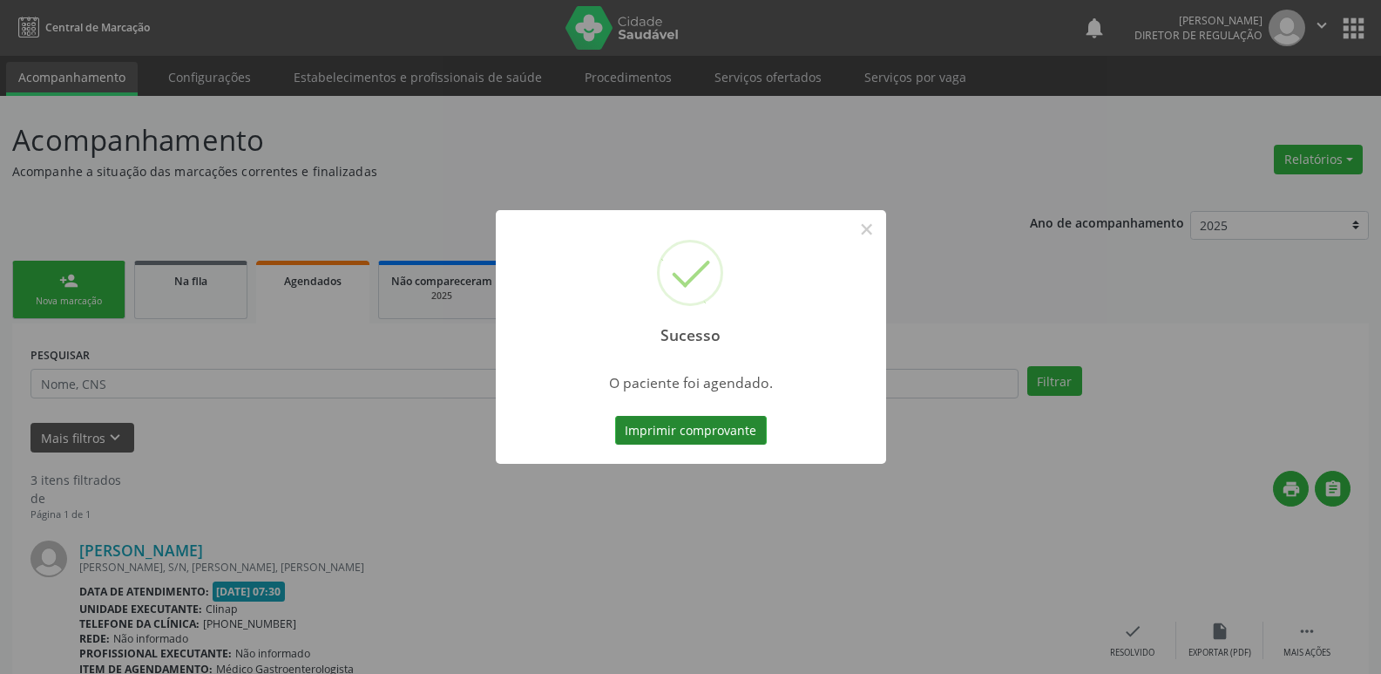
click at [738, 425] on button "Imprimir comprovante" at bounding box center [691, 431] width 152 height 30
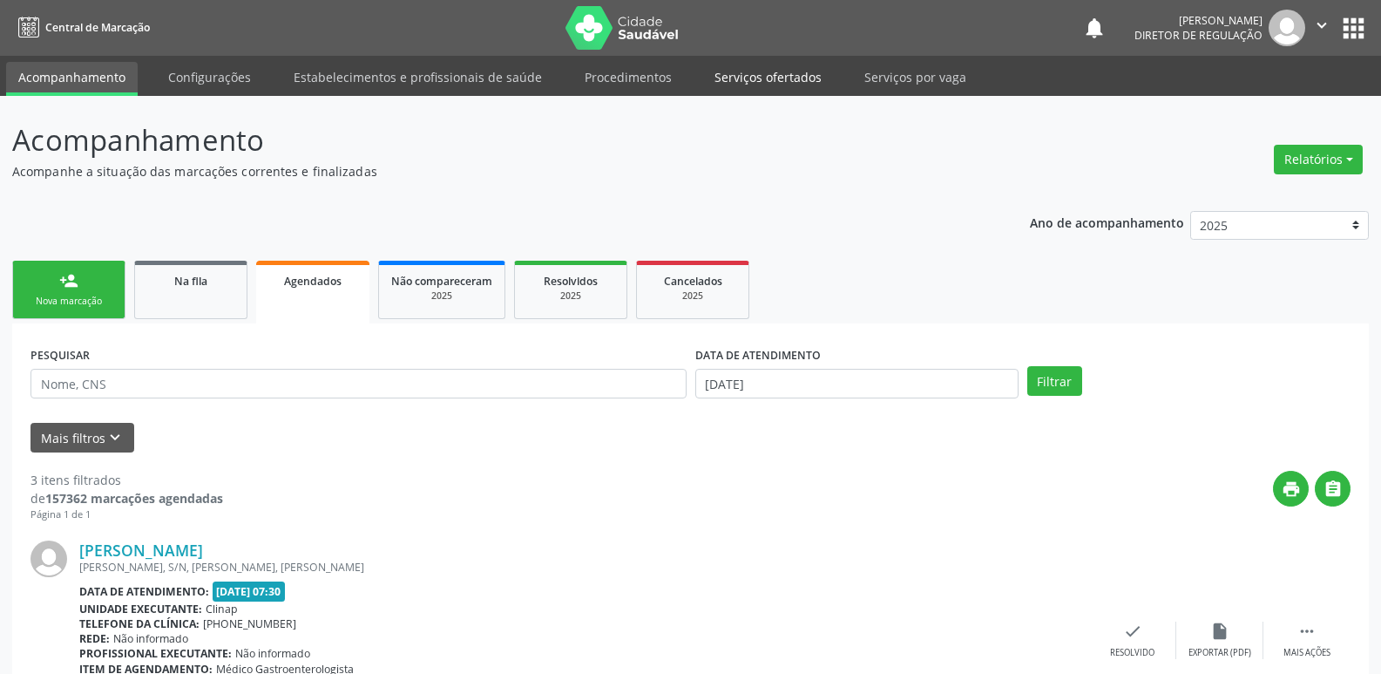
click at [797, 78] on link "Serviços ofertados" at bounding box center [768, 77] width 132 height 31
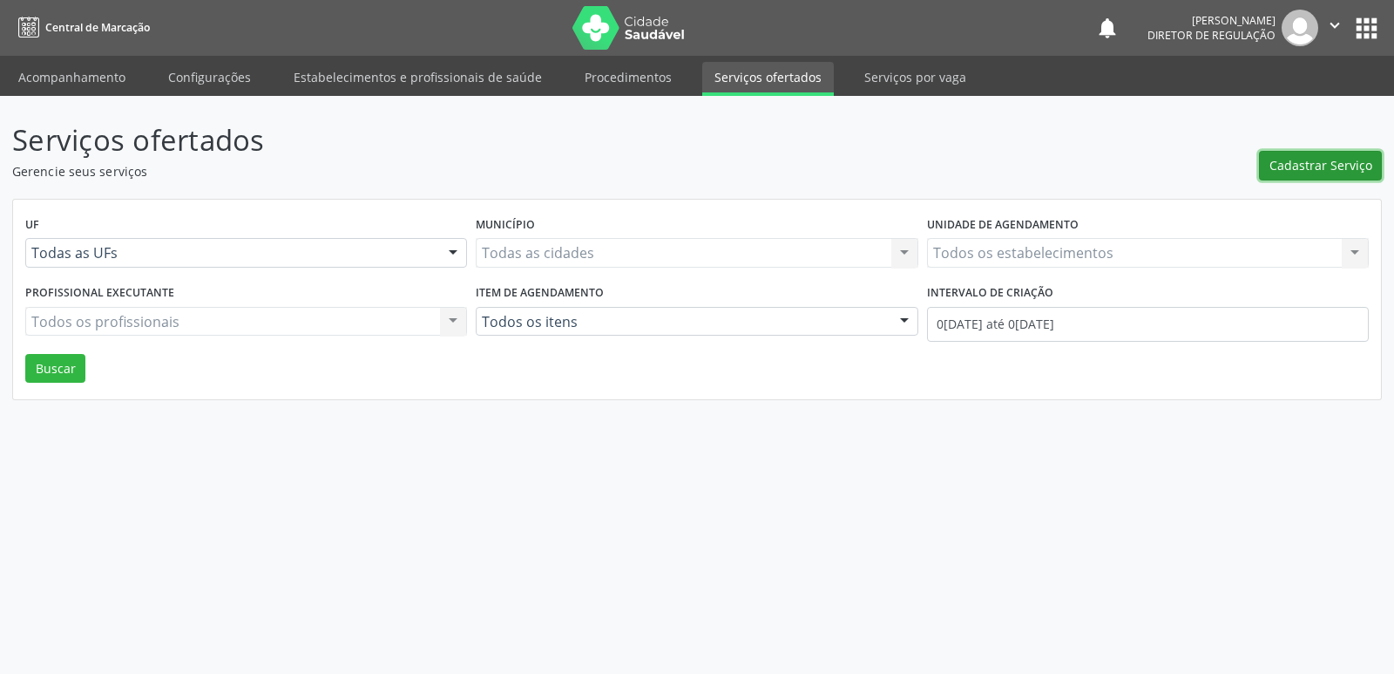
click at [1309, 168] on span "Cadastrar Serviço" at bounding box center [1321, 165] width 103 height 18
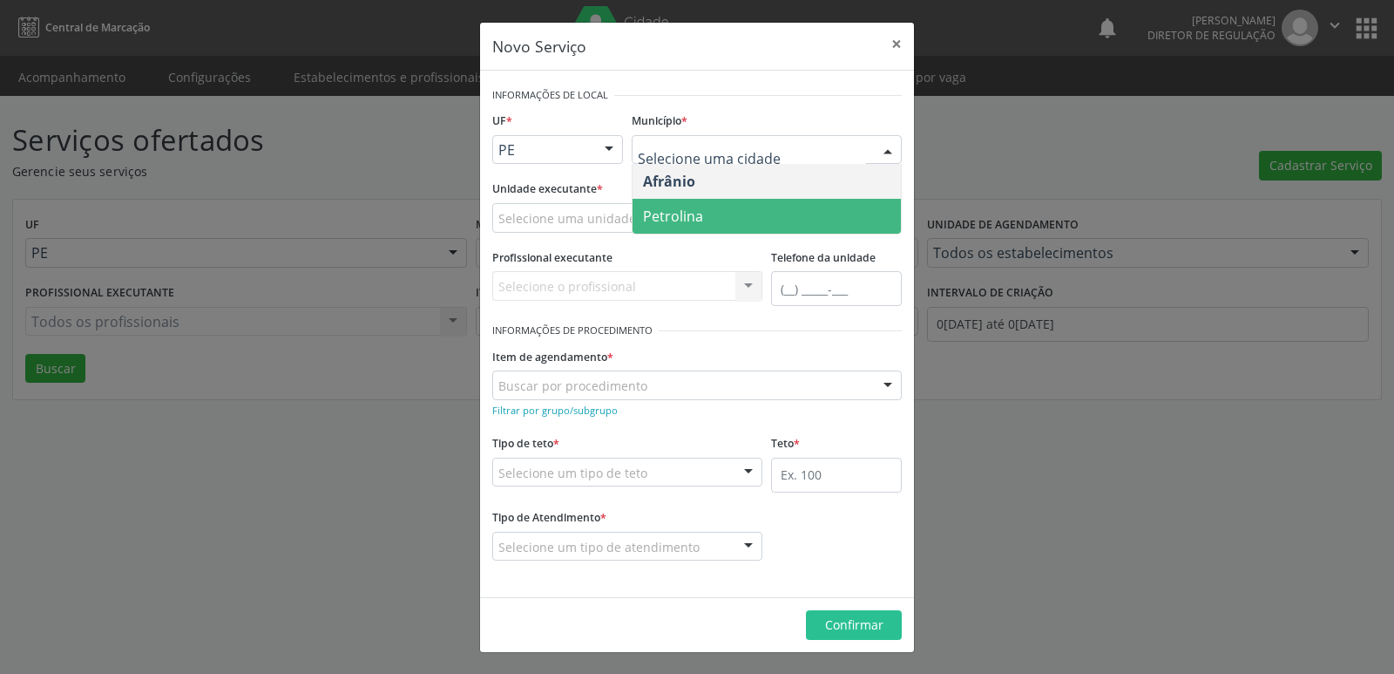
click at [703, 214] on span "Petrolina" at bounding box center [767, 216] width 268 height 35
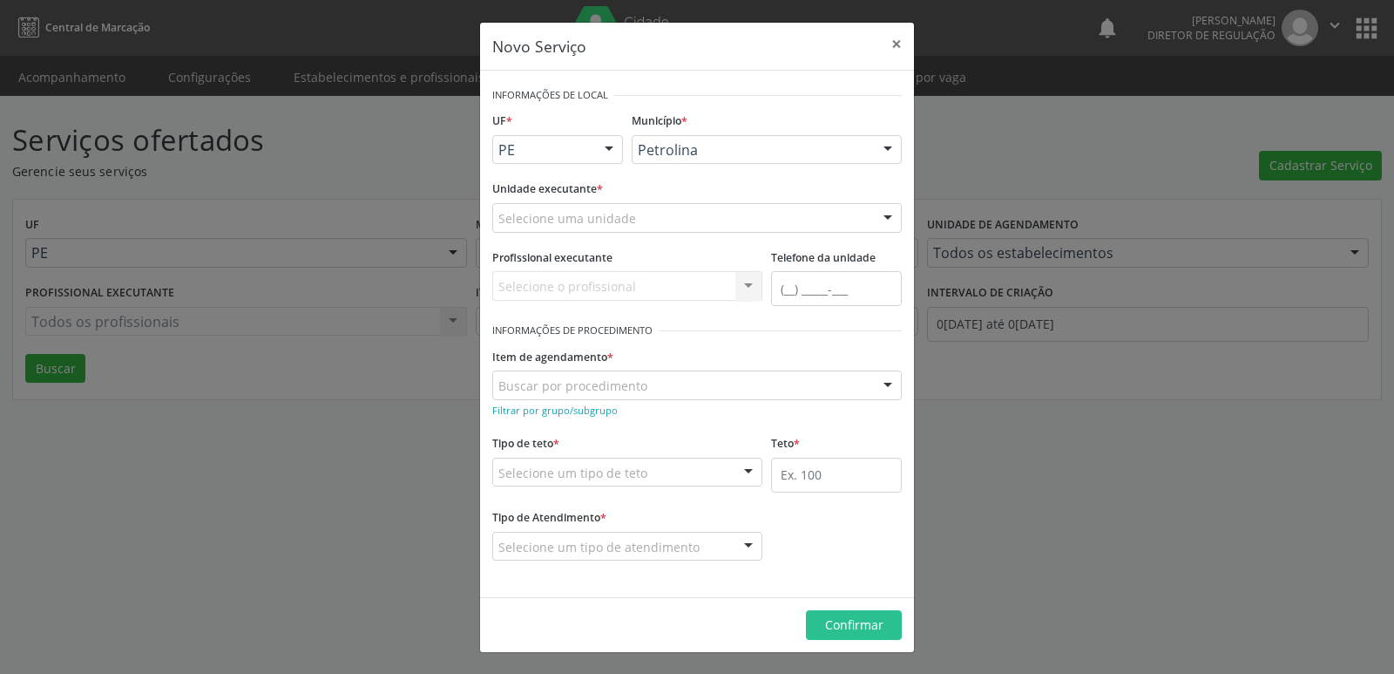
click at [639, 217] on div "Selecione uma unidade" at bounding box center [697, 218] width 410 height 30
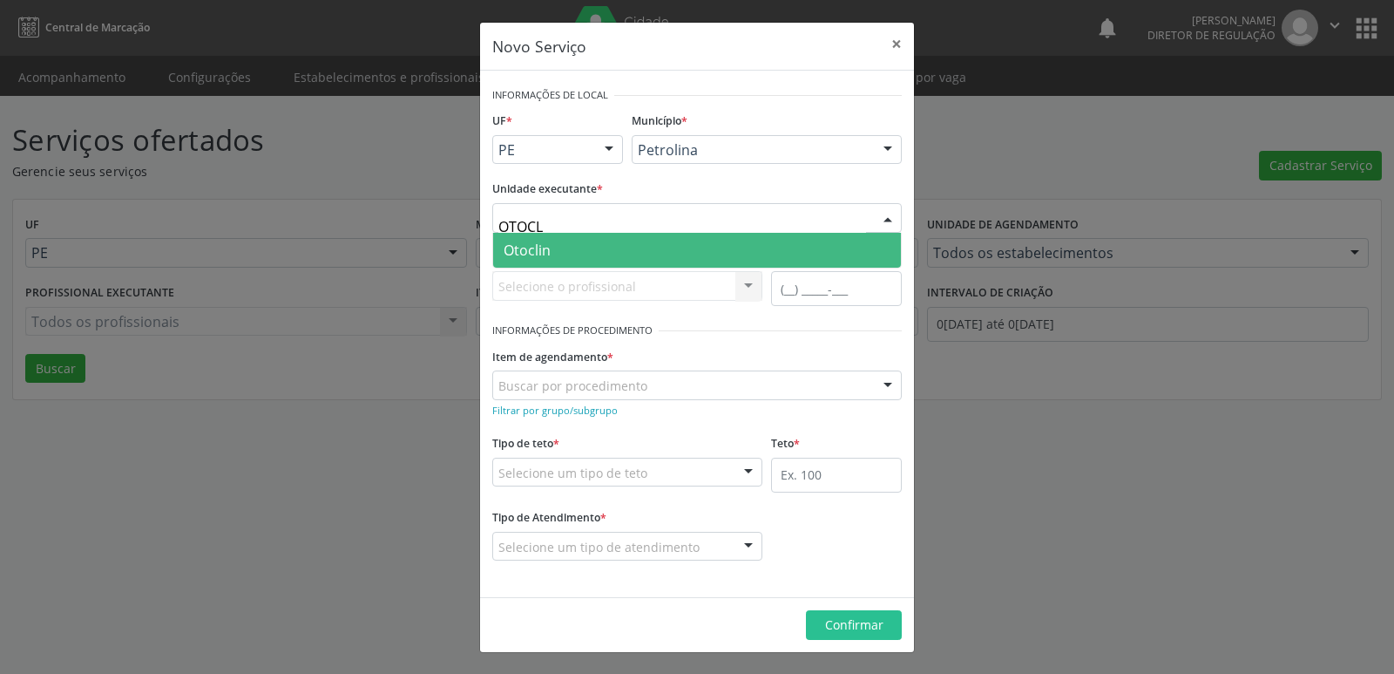
type input "OTOCLI"
click at [623, 257] on span "Otoclin" at bounding box center [697, 250] width 408 height 35
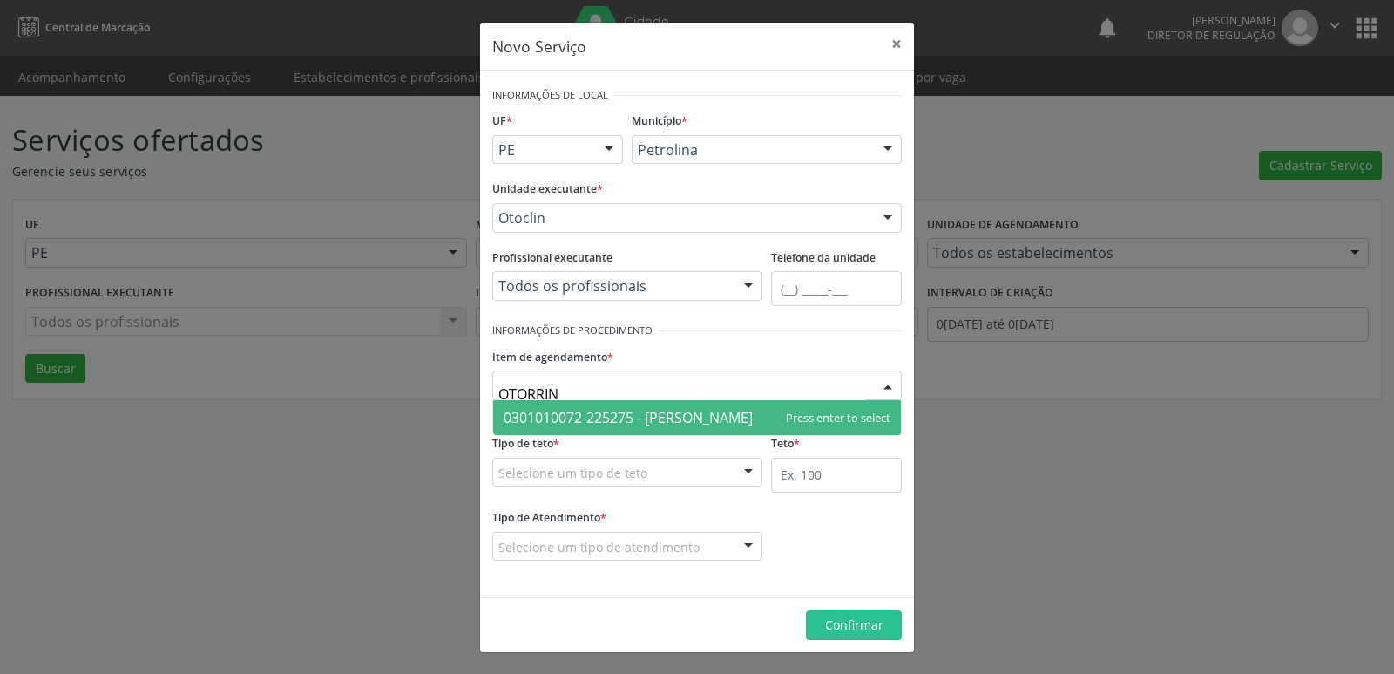
type input "OTORRINO"
click at [642, 420] on span "0301010072-225275 - [PERSON_NAME]" at bounding box center [628, 417] width 249 height 19
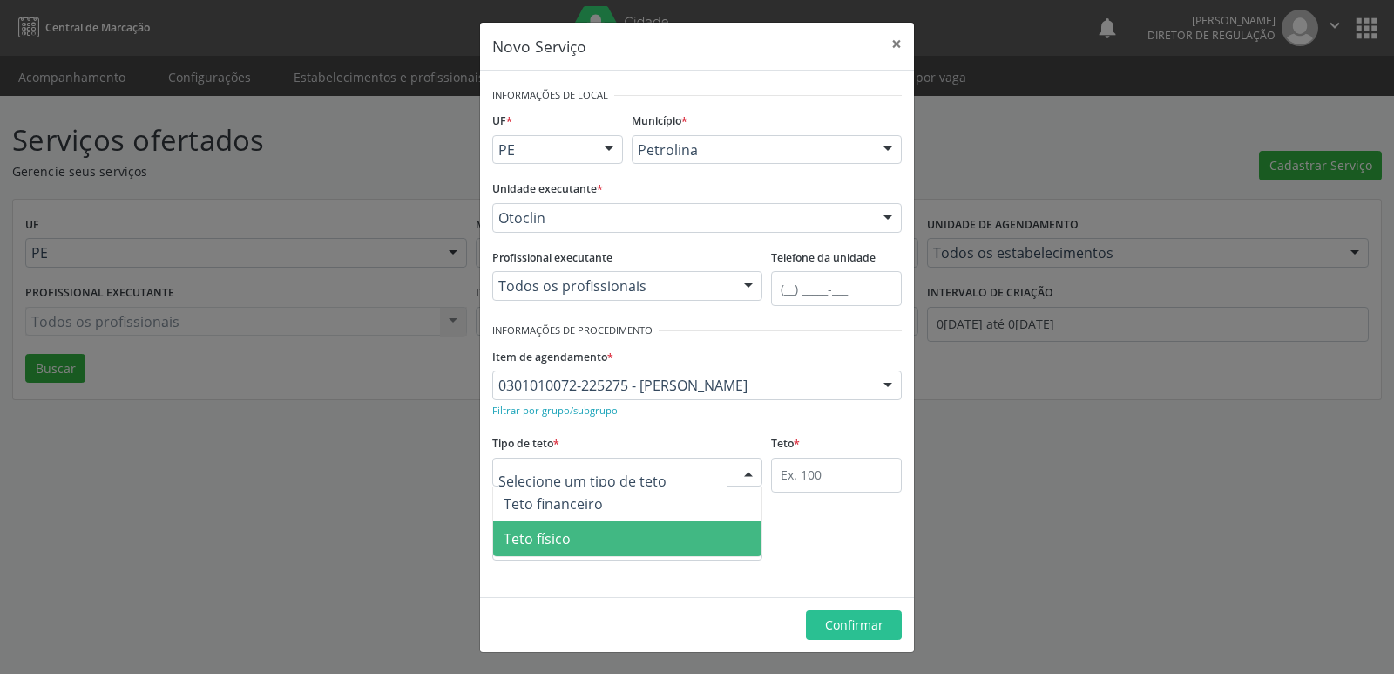
click at [621, 540] on span "Teto físico" at bounding box center [627, 538] width 268 height 35
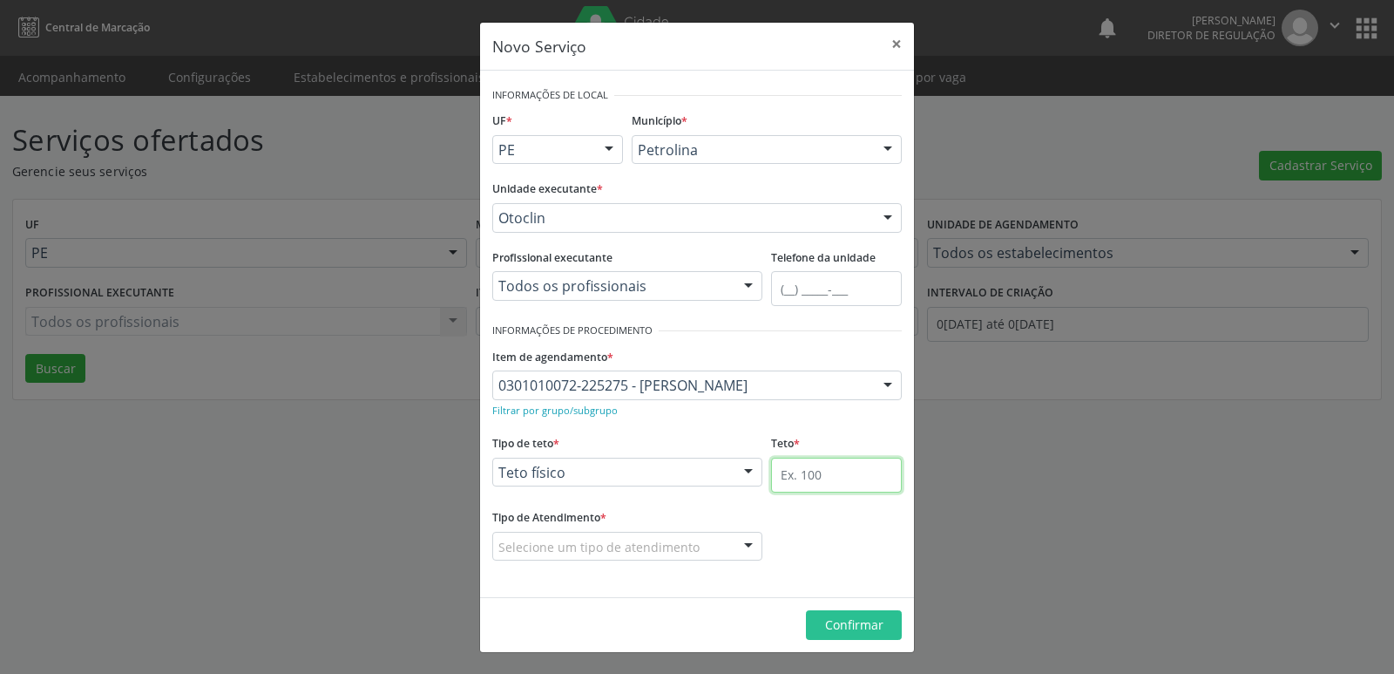
click at [824, 478] on input "text" at bounding box center [836, 475] width 131 height 35
type input "1"
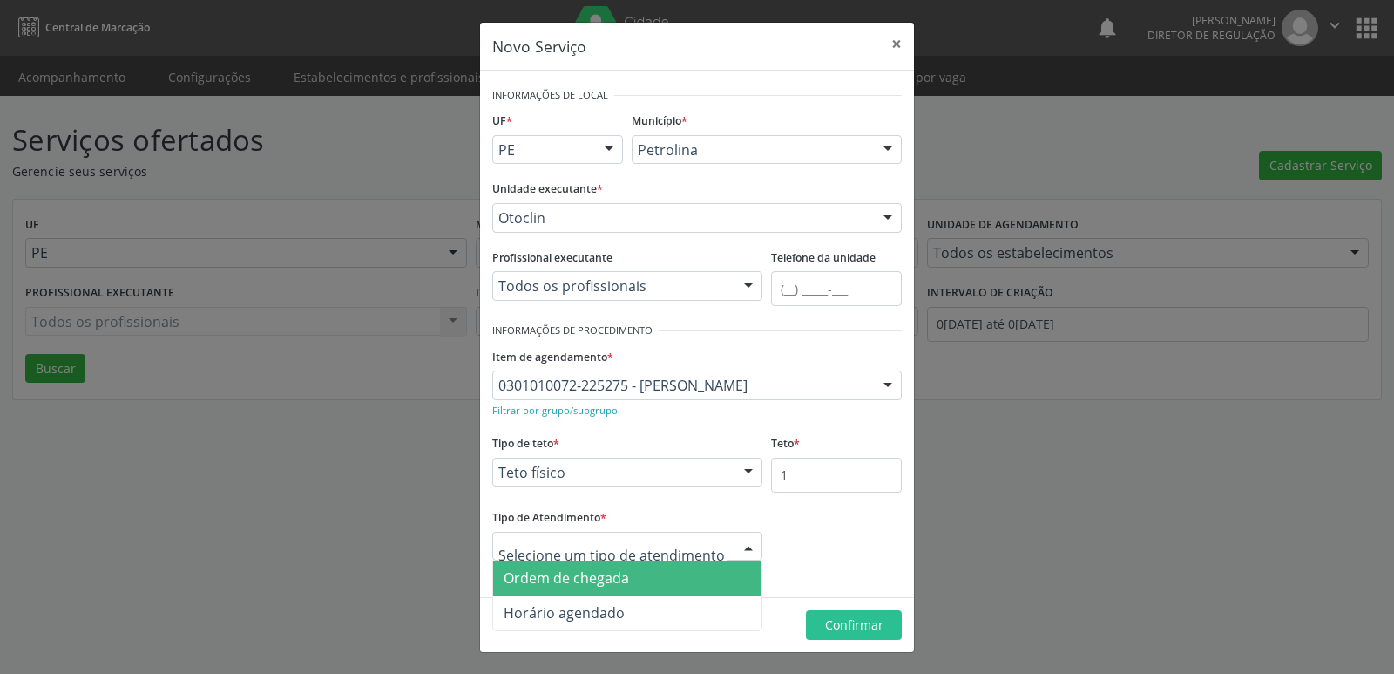
click at [635, 569] on span "Ordem de chegada" at bounding box center [627, 577] width 268 height 35
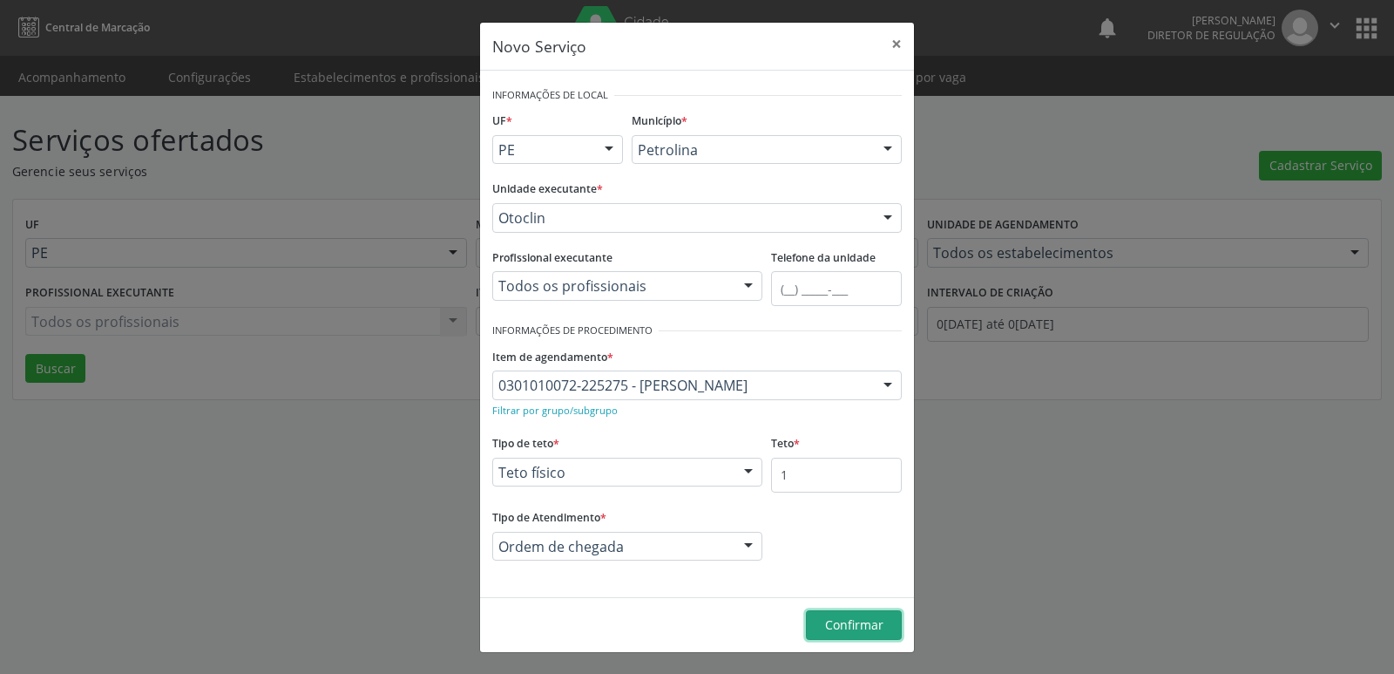
click at [870, 617] on span "Confirmar" at bounding box center [854, 624] width 58 height 17
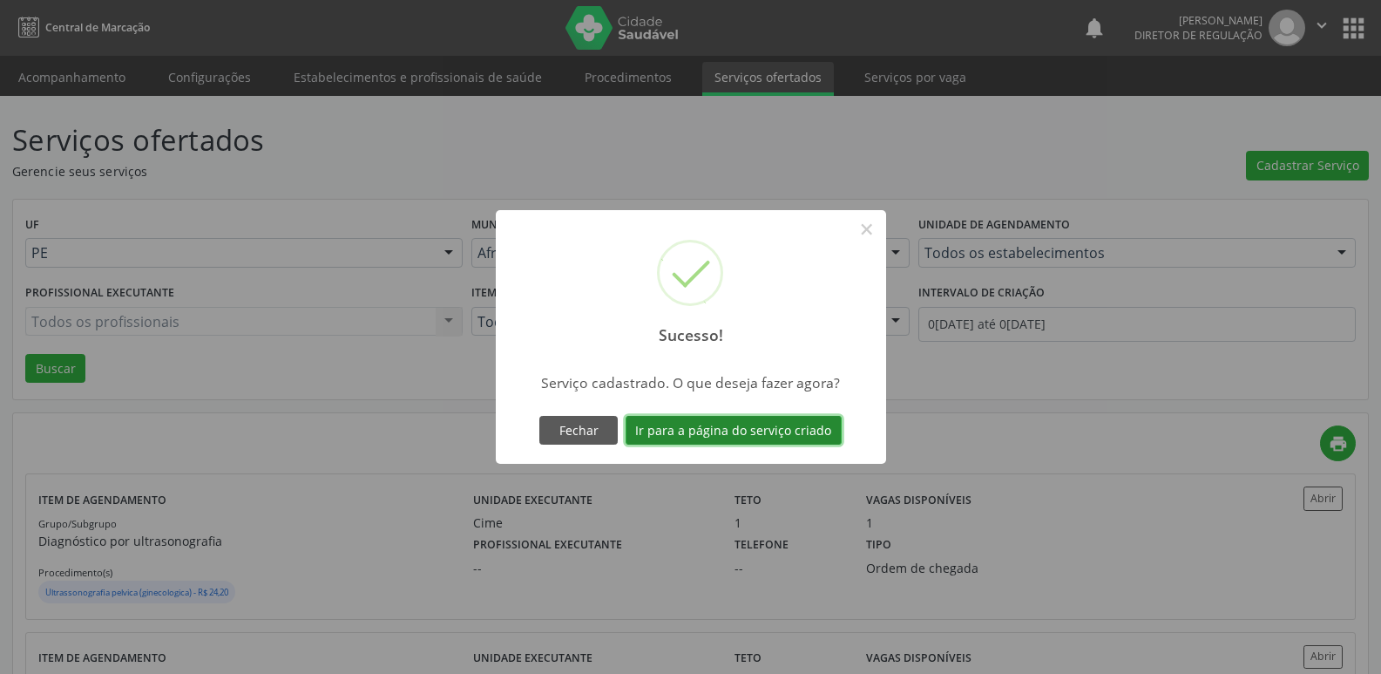
click at [719, 418] on button "Ir para a página do serviço criado" at bounding box center [734, 431] width 216 height 30
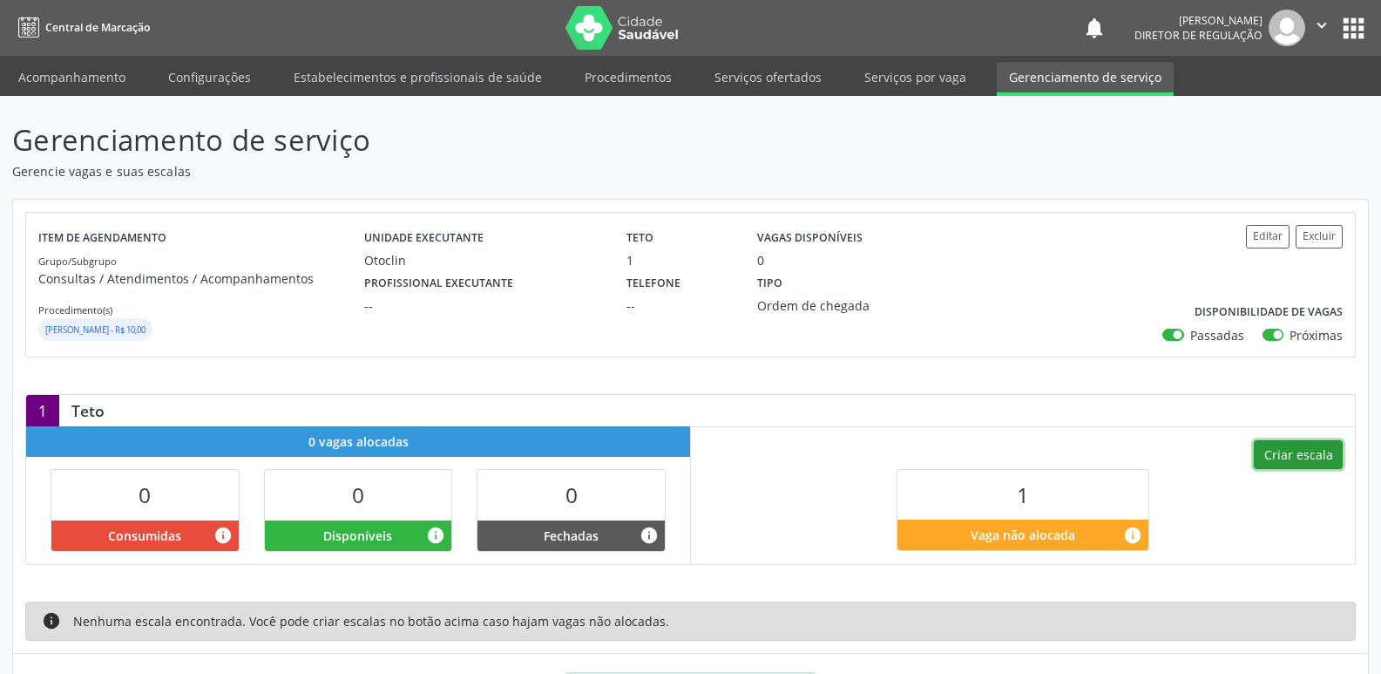
click at [1304, 458] on button "Criar escala" at bounding box center [1298, 455] width 89 height 30
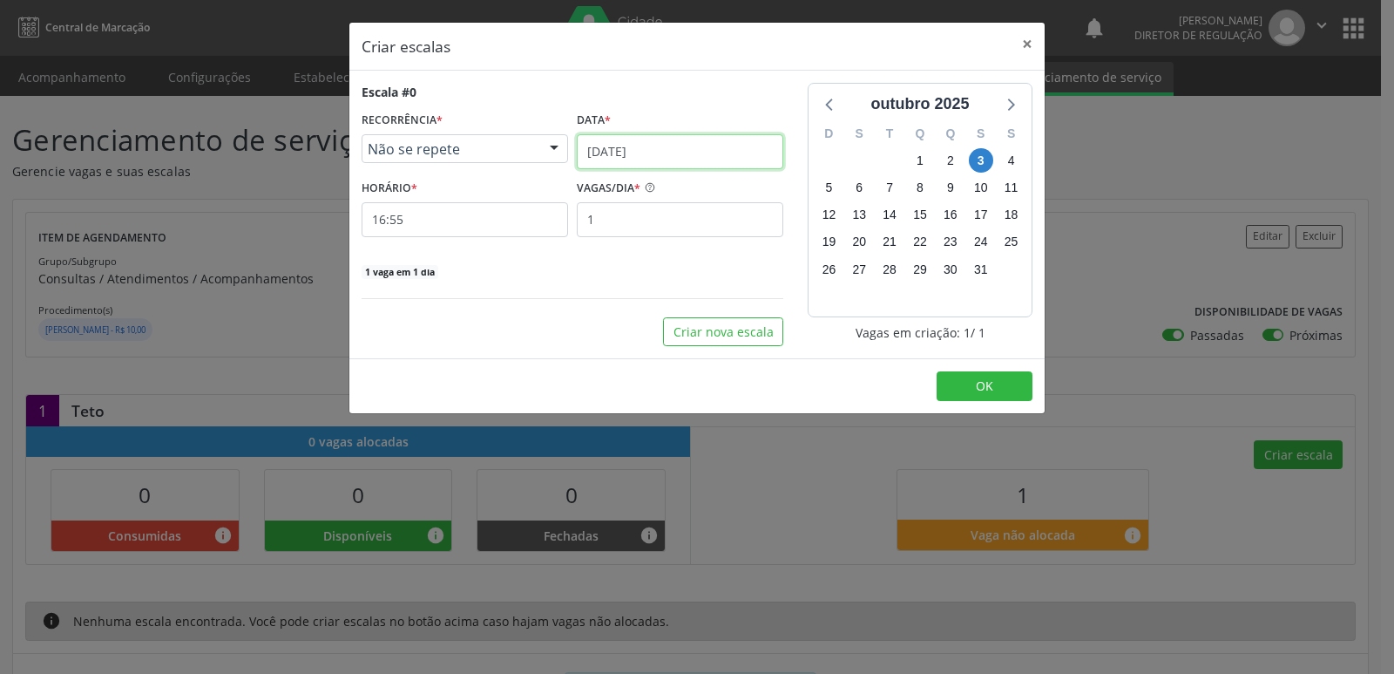
click at [668, 151] on input "[DATE]" at bounding box center [680, 151] width 207 height 35
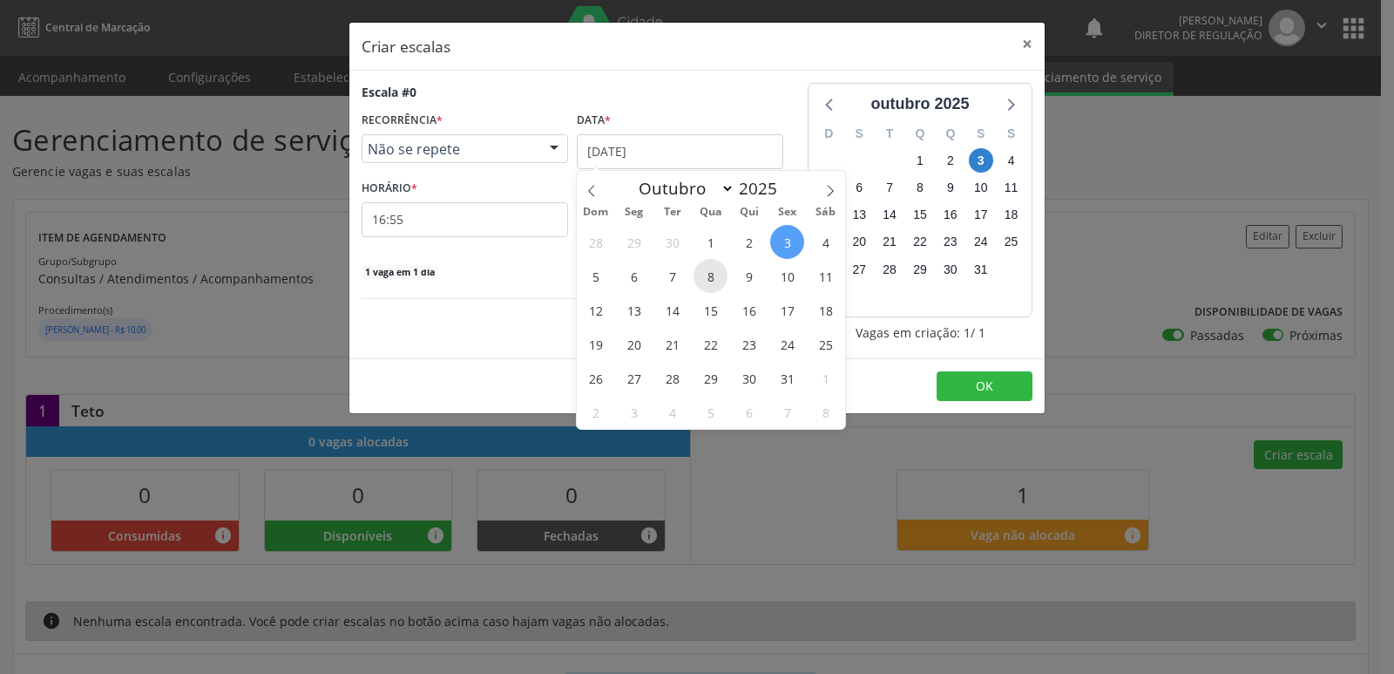
click at [714, 279] on span "8" at bounding box center [711, 276] width 34 height 34
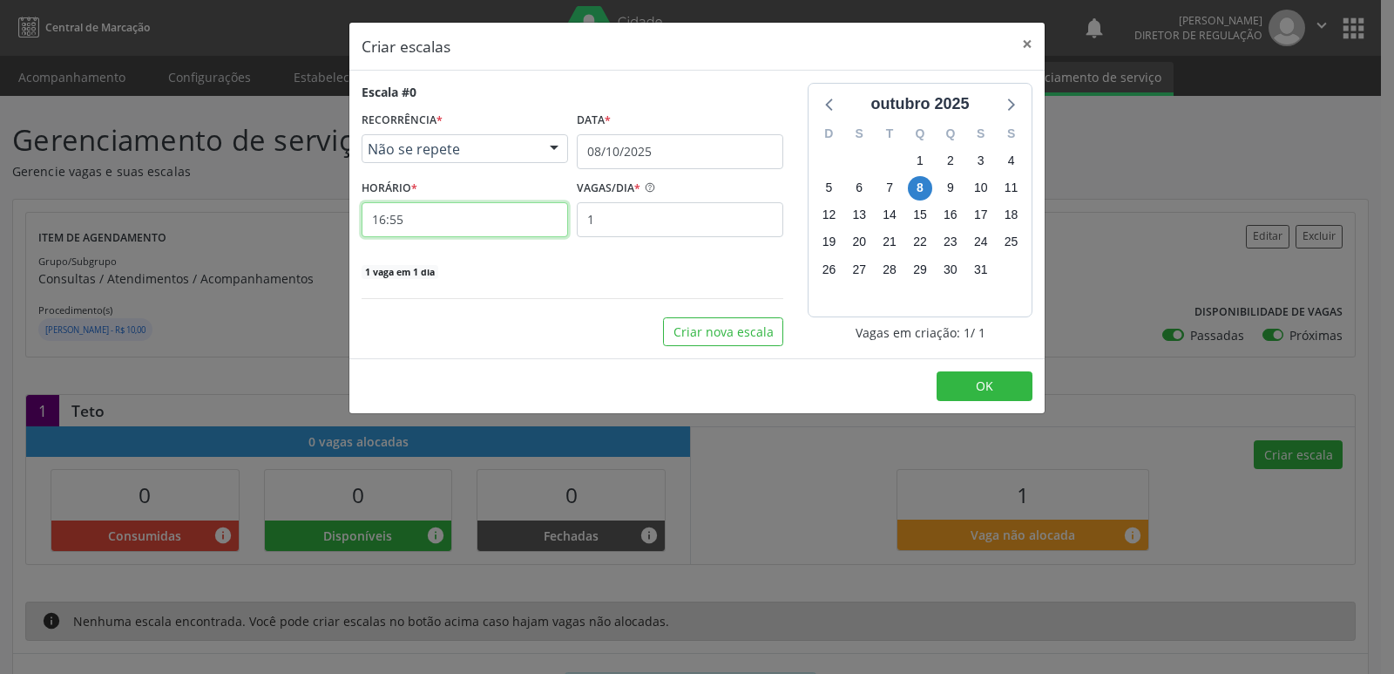
click at [508, 225] on input "16:55" at bounding box center [465, 219] width 207 height 35
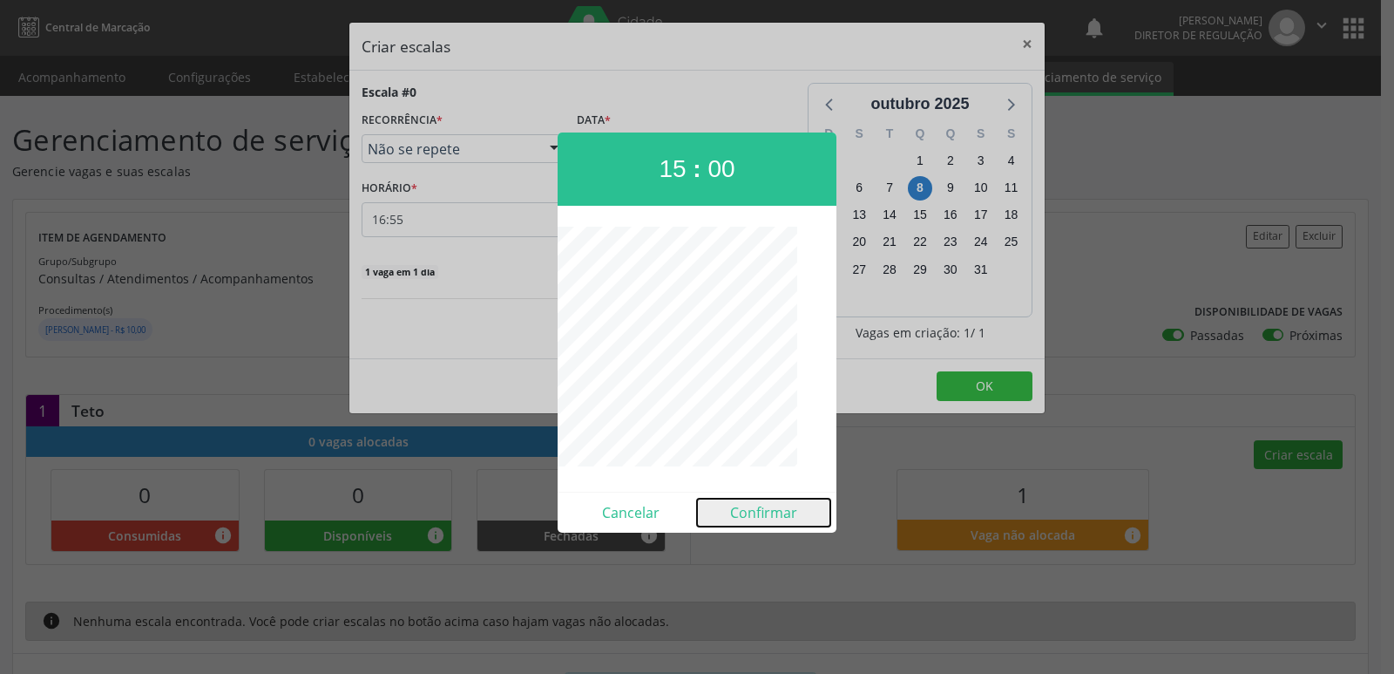
click at [761, 512] on button "Confirmar" at bounding box center [763, 513] width 133 height 28
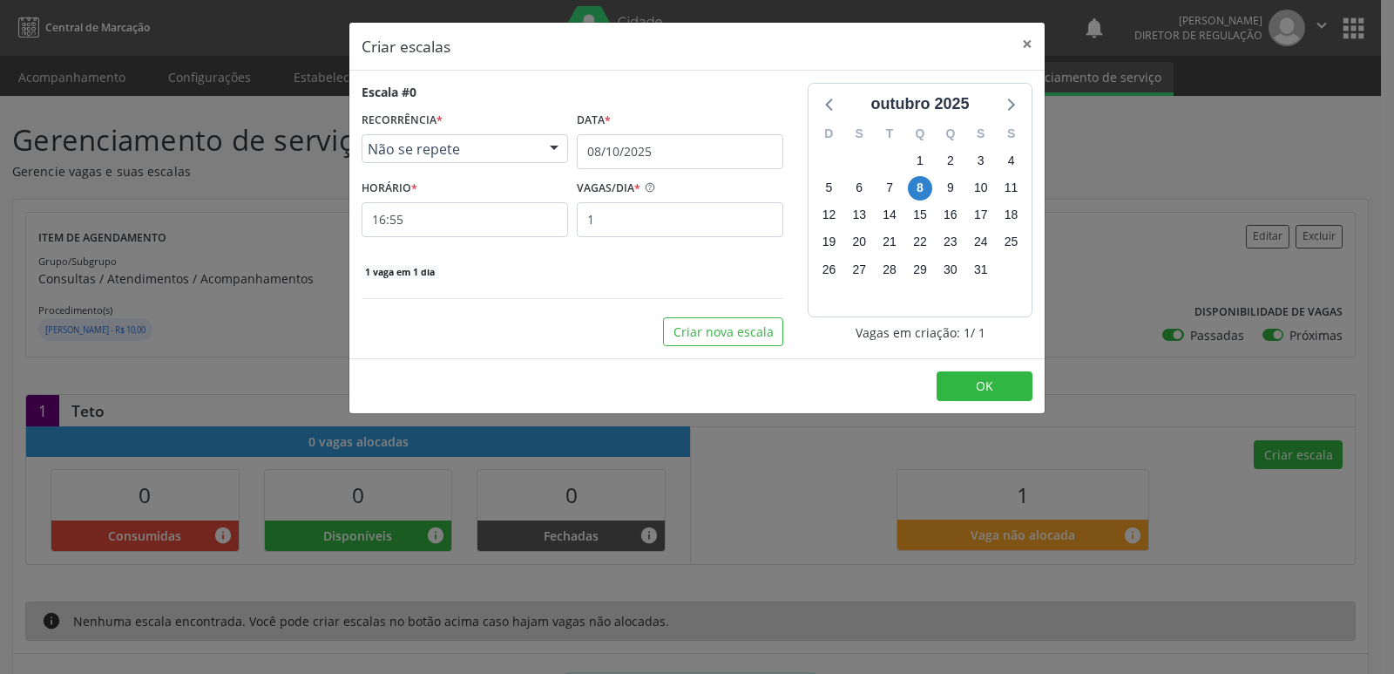
type input "15:00"
click at [966, 380] on button "OK" at bounding box center [985, 386] width 96 height 30
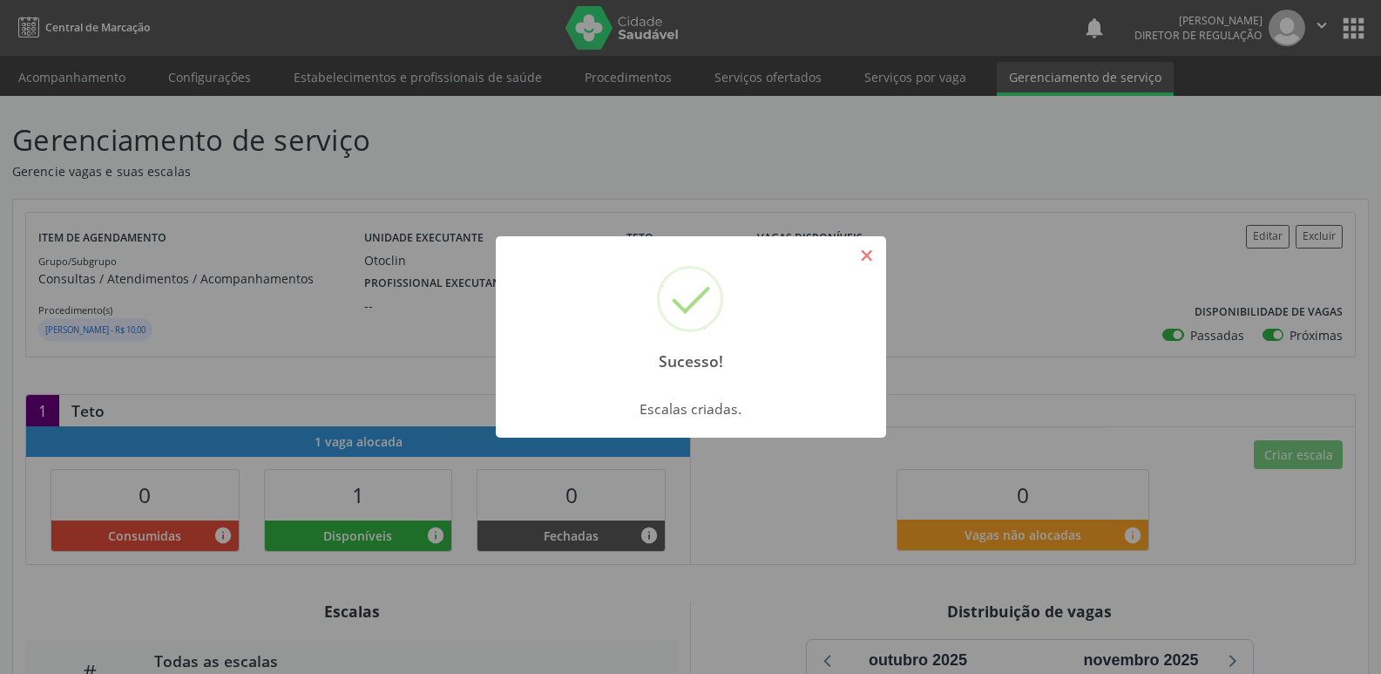
click at [877, 261] on button "×" at bounding box center [867, 256] width 30 height 30
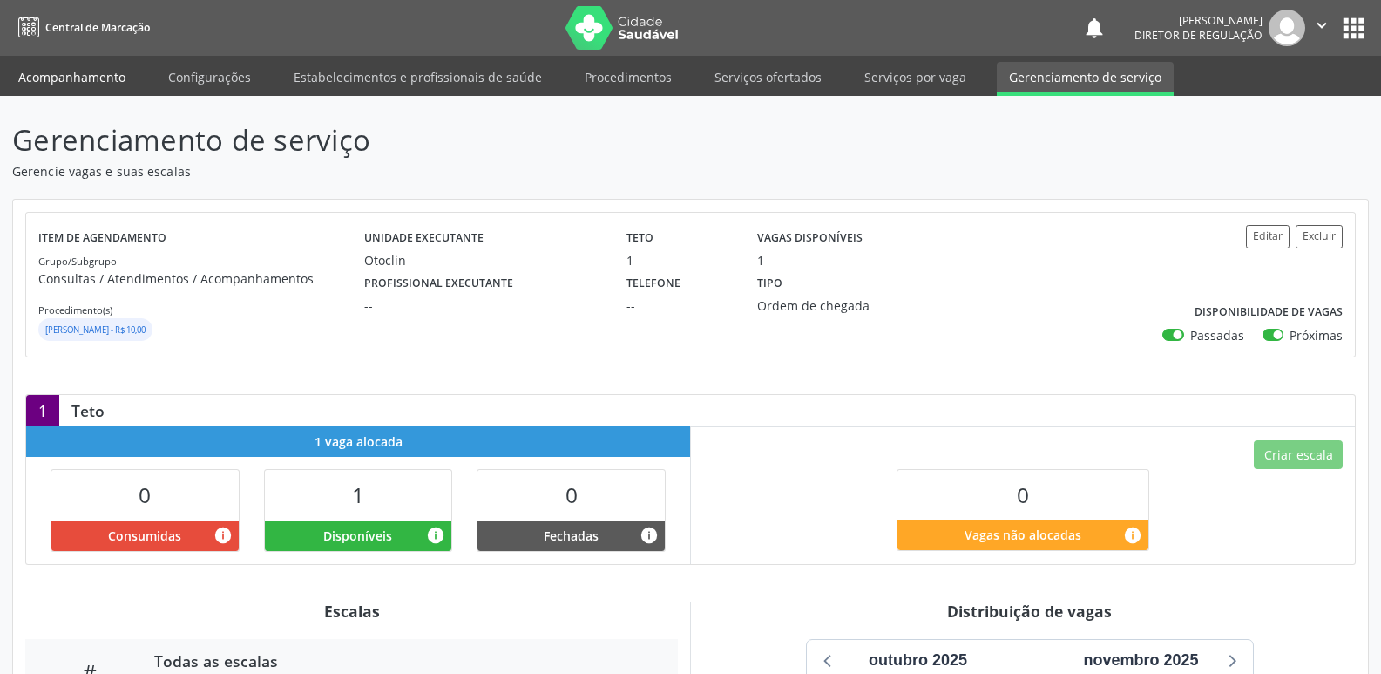
click at [87, 78] on link "Acompanhamento" at bounding box center [72, 77] width 132 height 31
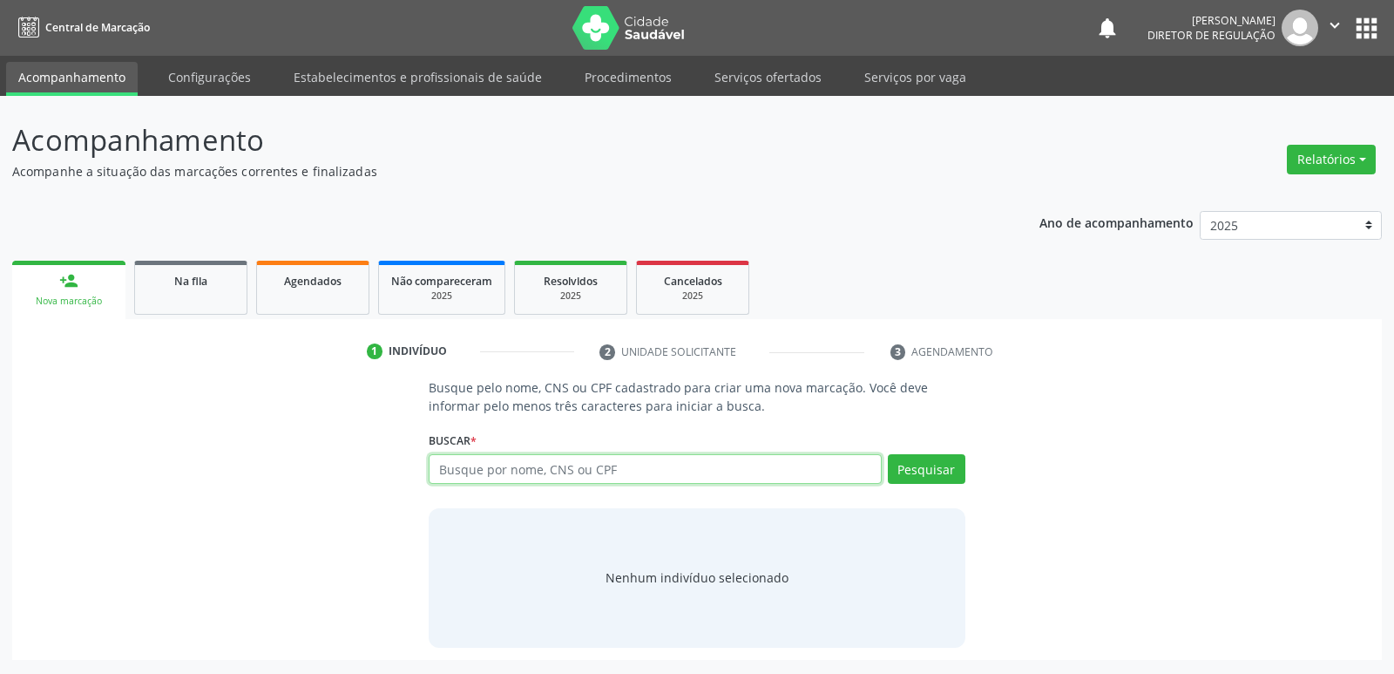
click at [466, 467] on input "text" at bounding box center [655, 469] width 452 height 30
click at [918, 465] on button "Pesquisar" at bounding box center [927, 469] width 78 height 30
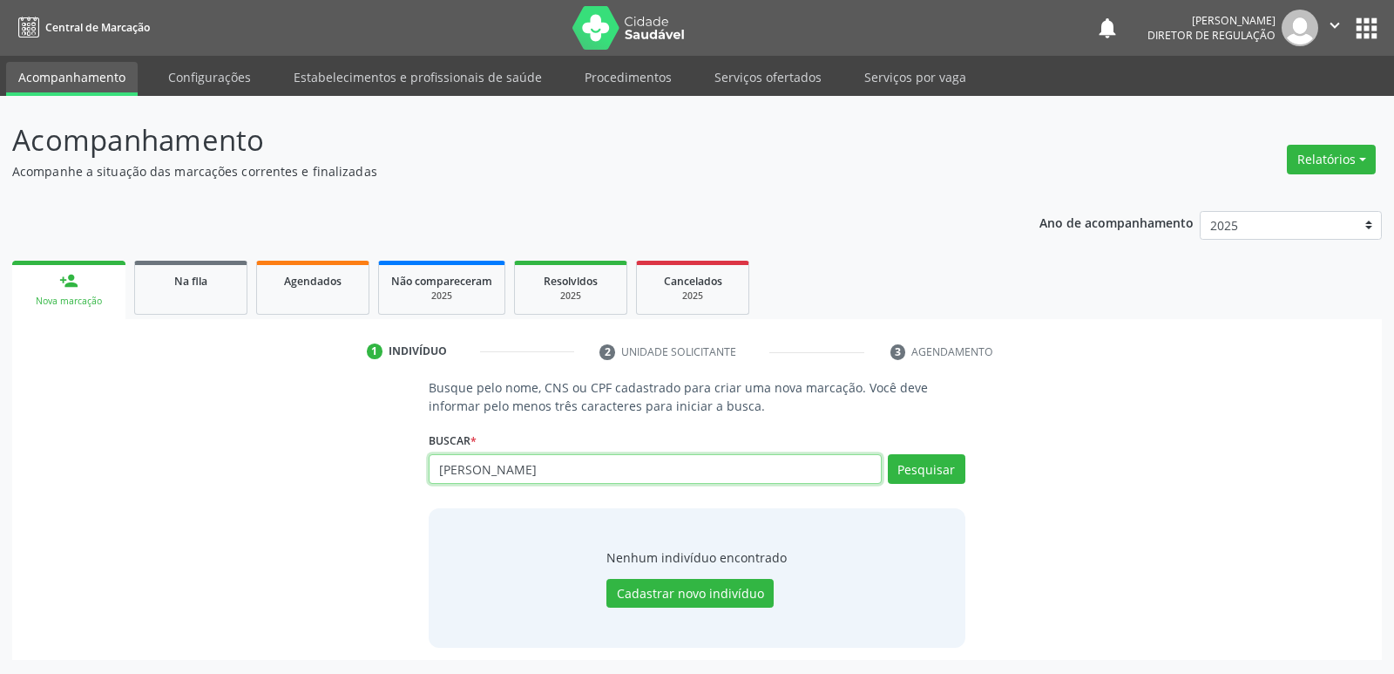
click at [580, 476] on input "[PERSON_NAME]" at bounding box center [655, 469] width 452 height 30
type input "A"
type input "705002258328854"
click at [936, 468] on button "Pesquisar" at bounding box center [927, 469] width 78 height 30
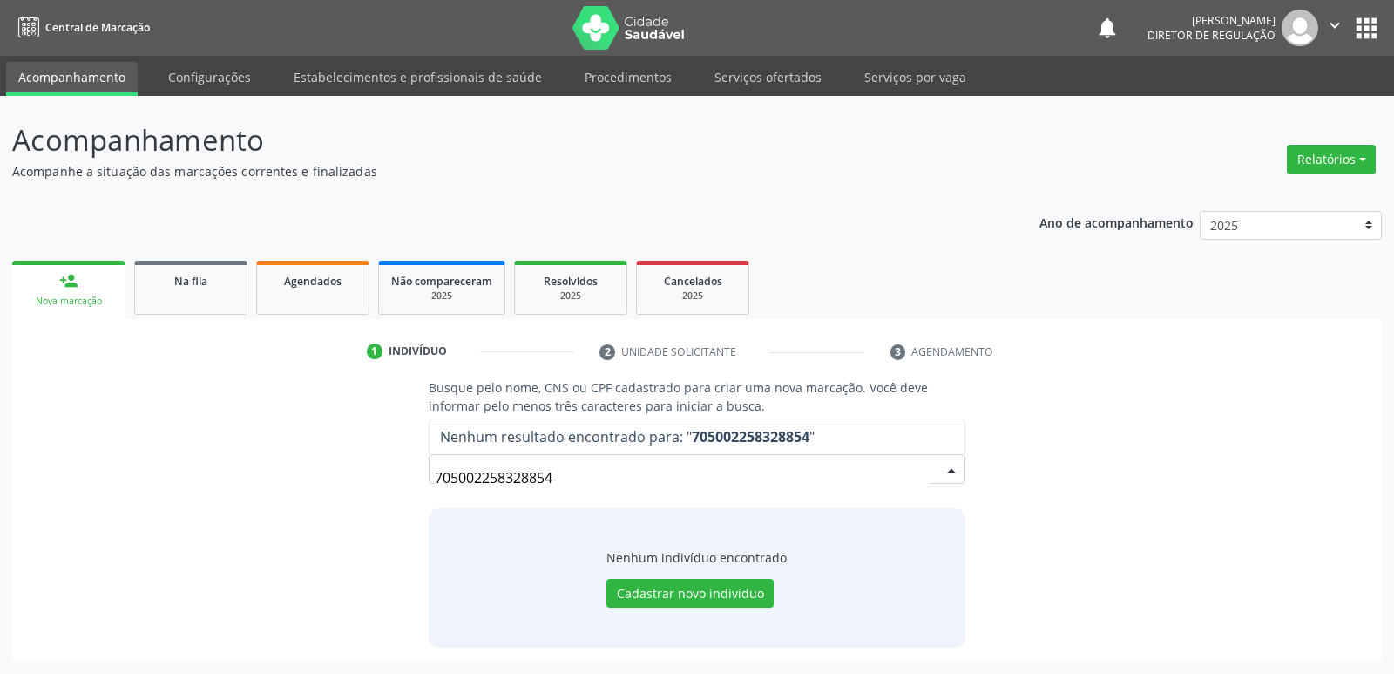
drag, startPoint x: 562, startPoint y: 475, endPoint x: 470, endPoint y: 492, distance: 93.9
click at [421, 481] on div "Busque pelo nome, CNS ou CPF cadastrado para criar uma nova marcação. Você deve…" at bounding box center [697, 512] width 560 height 268
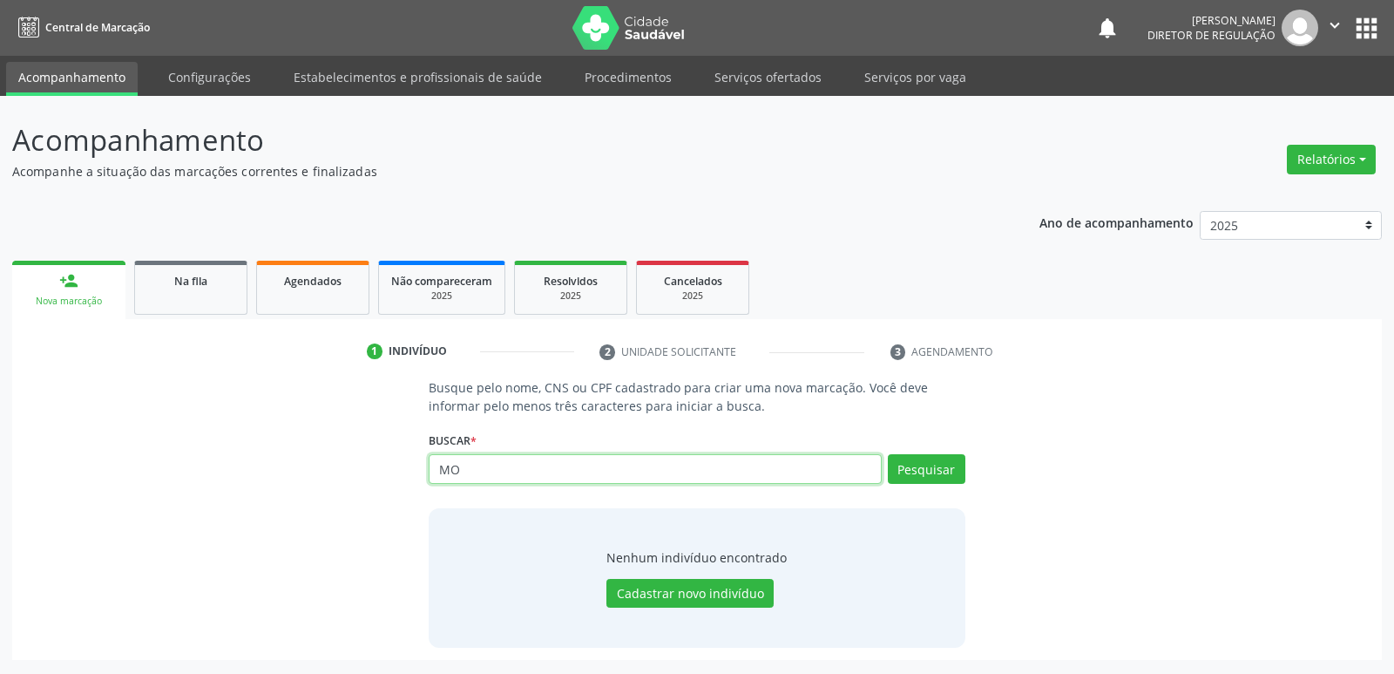
type input "M"
click at [480, 471] on input "text" at bounding box center [655, 469] width 452 height 30
paste input "705008258328854"
type input "705008258328854"
click at [910, 468] on button "Pesquisar" at bounding box center [927, 469] width 78 height 30
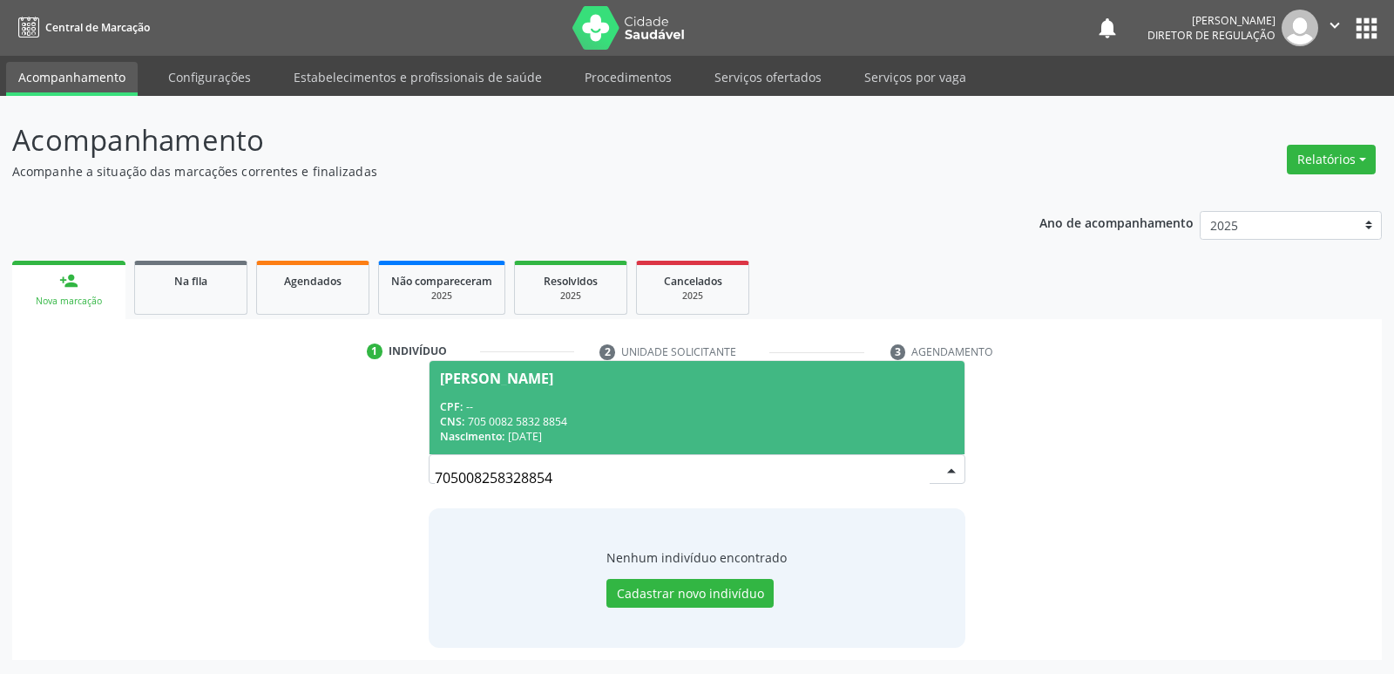
click at [548, 424] on div "CNS: 705 0082 5832 8854" at bounding box center [696, 421] width 513 height 15
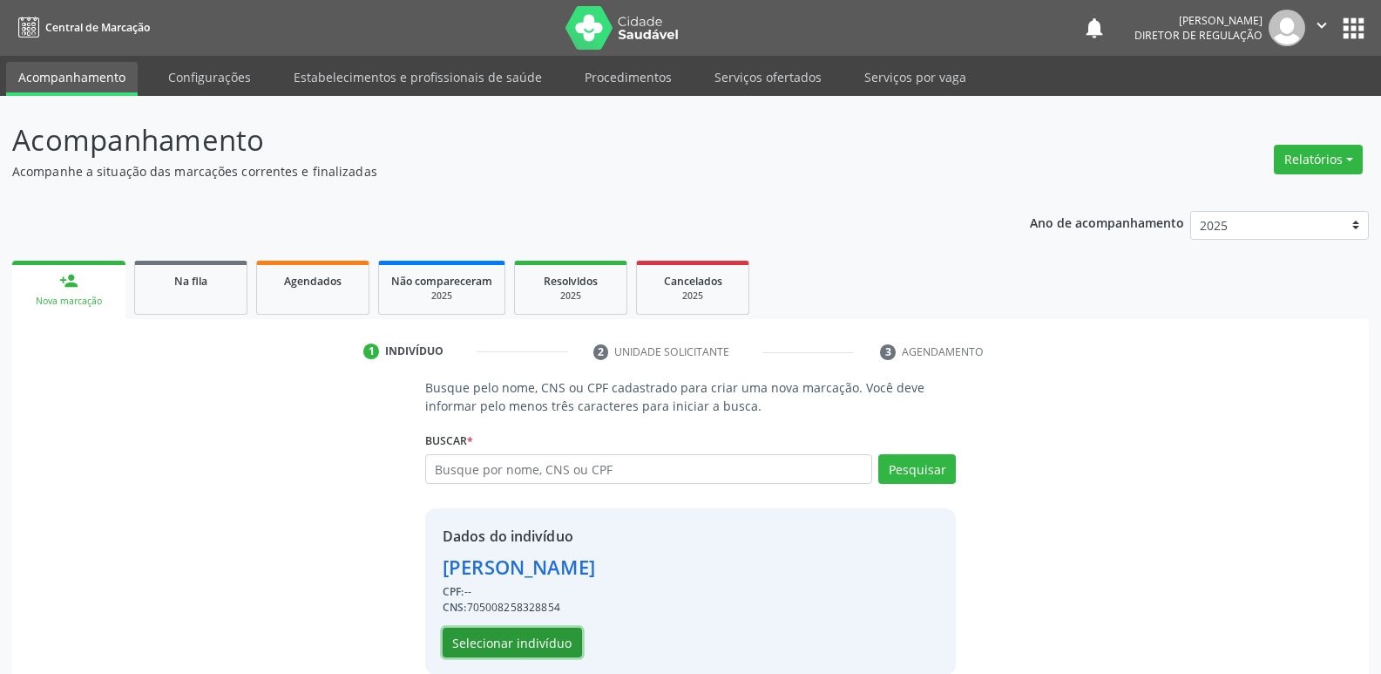
click at [556, 649] on button "Selecionar indivíduo" at bounding box center [512, 642] width 139 height 30
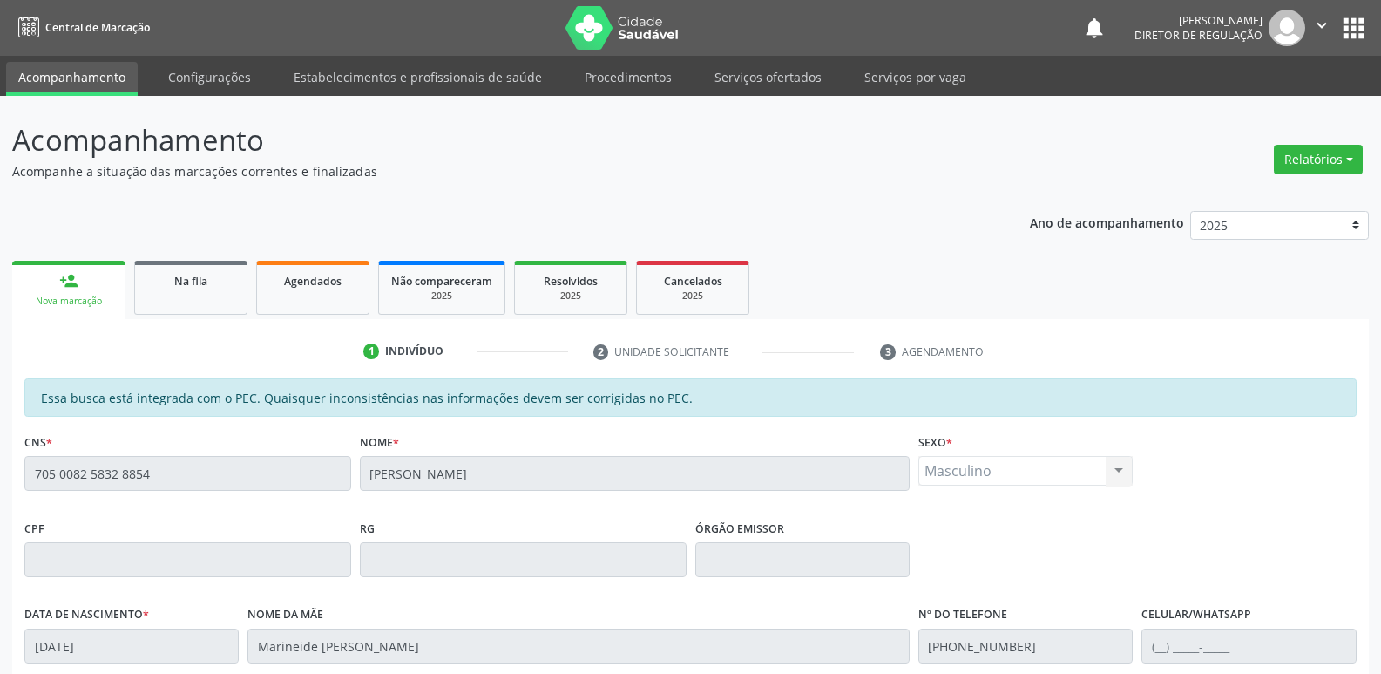
scroll to position [322, 0]
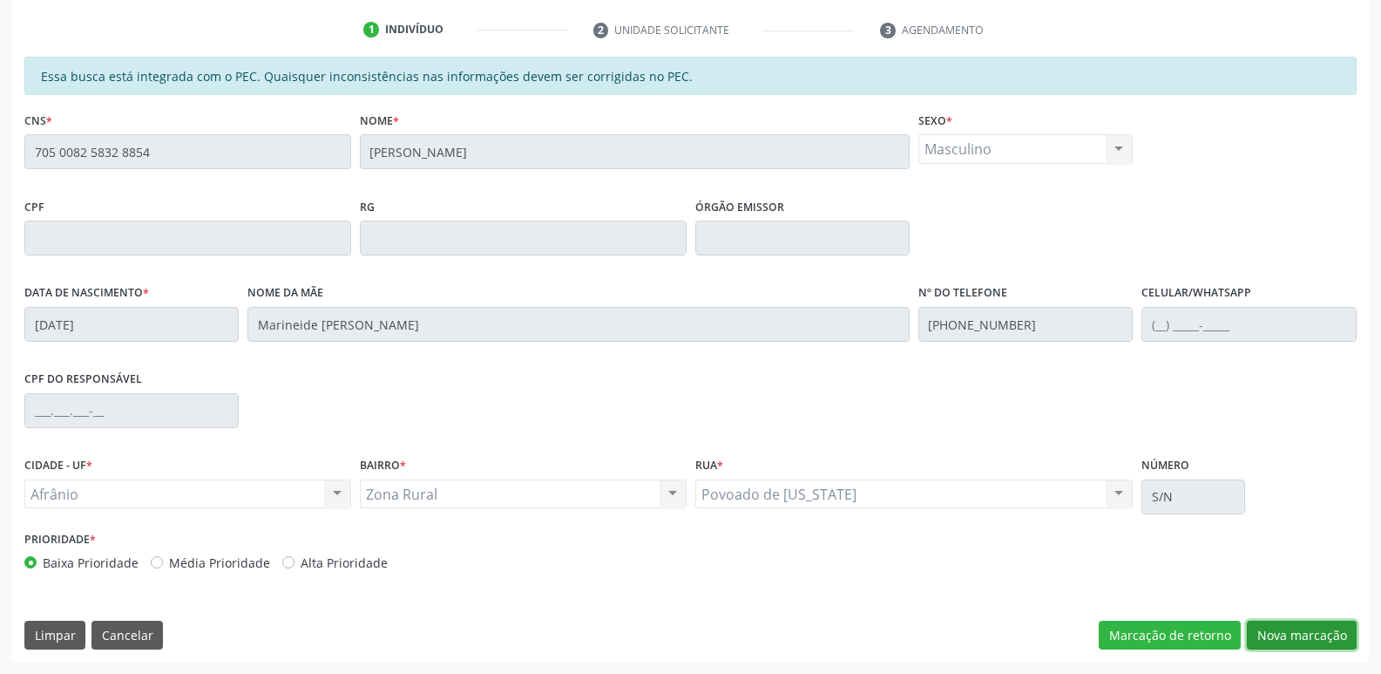
click at [1316, 636] on button "Nova marcação" at bounding box center [1302, 636] width 110 height 30
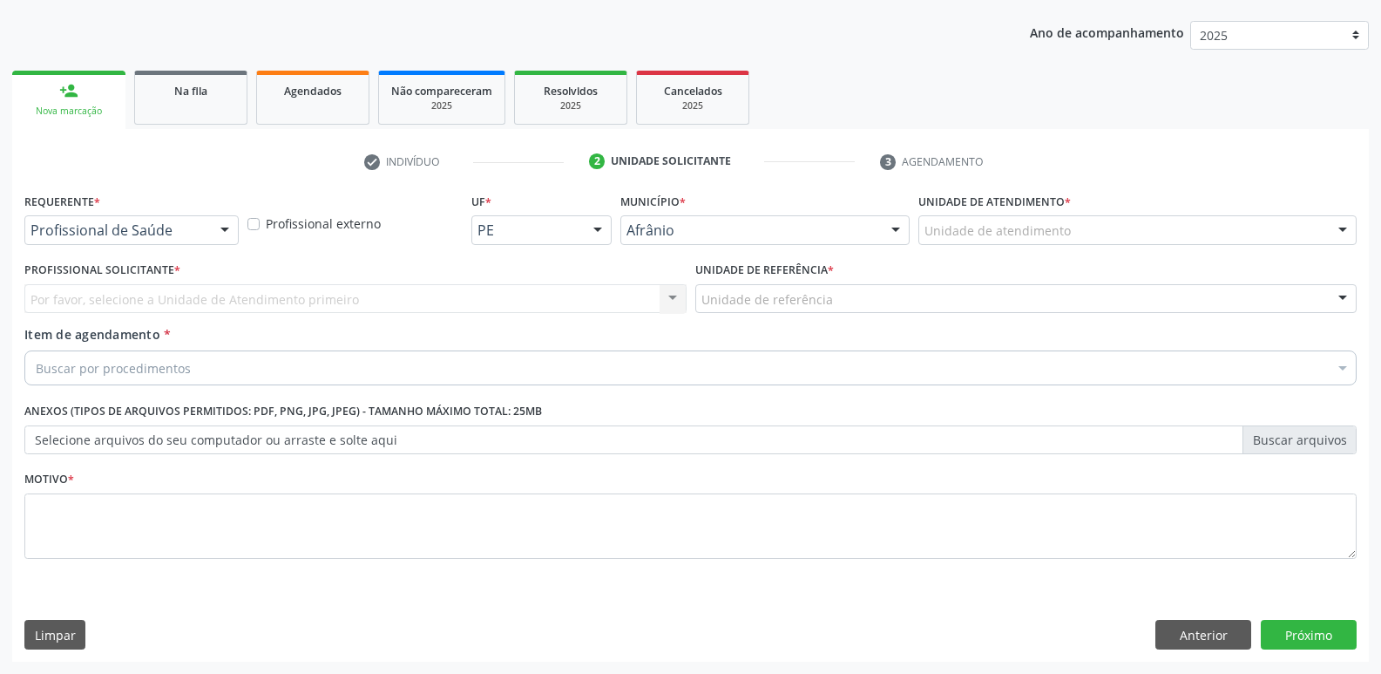
scroll to position [190, 0]
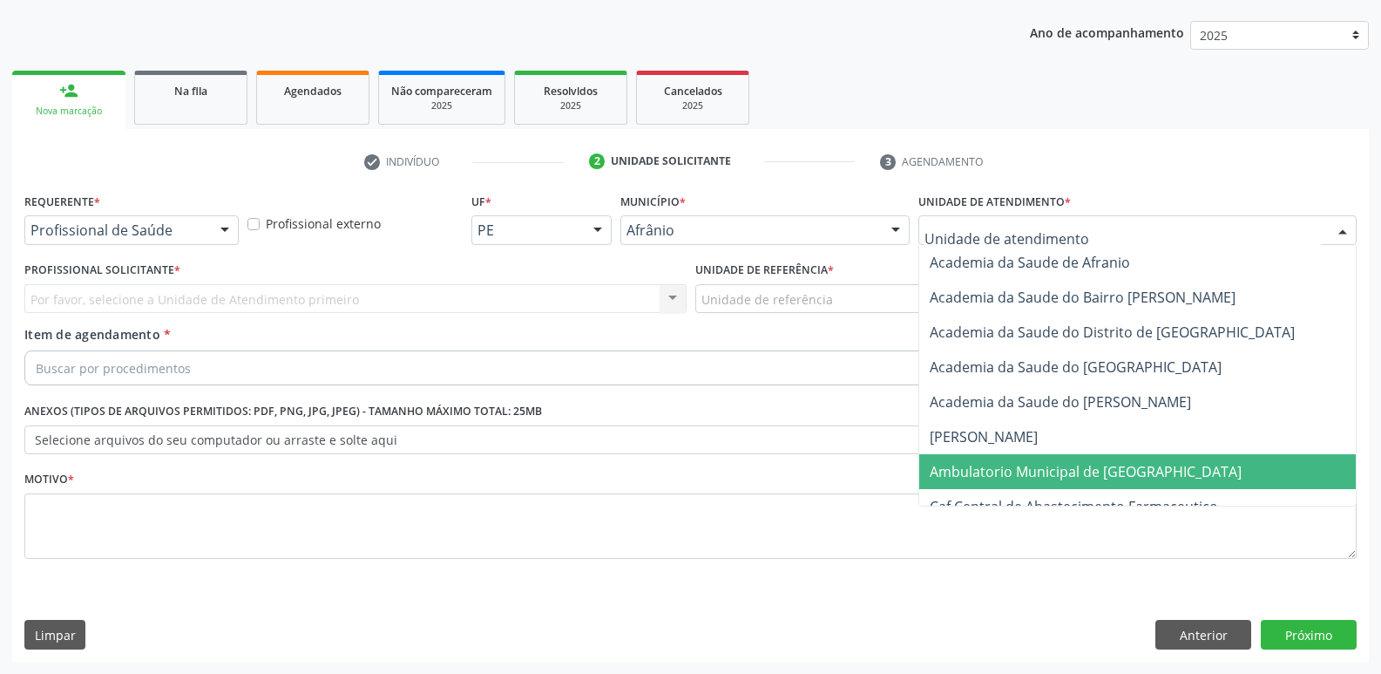
click at [1075, 468] on span "Ambulatorio Municipal de [GEOGRAPHIC_DATA]" at bounding box center [1086, 471] width 312 height 19
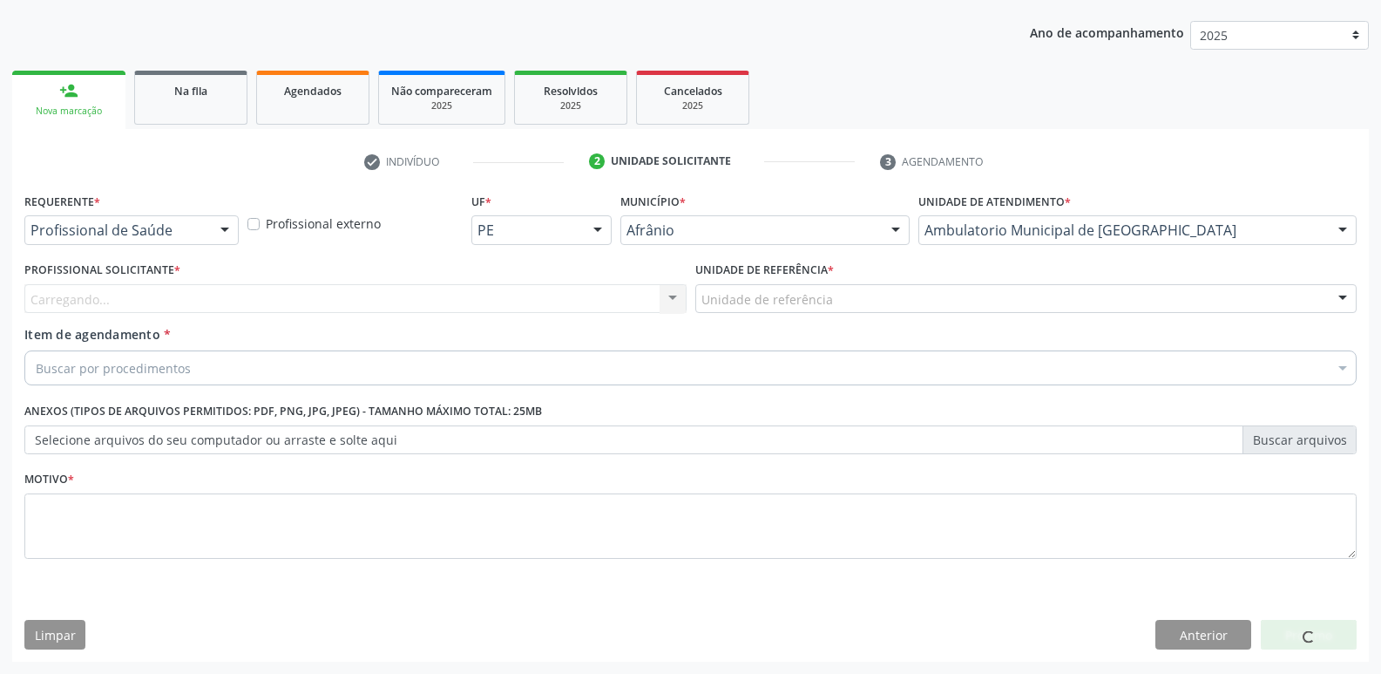
click at [885, 303] on div "Unidade de referência" at bounding box center [1026, 299] width 662 height 30
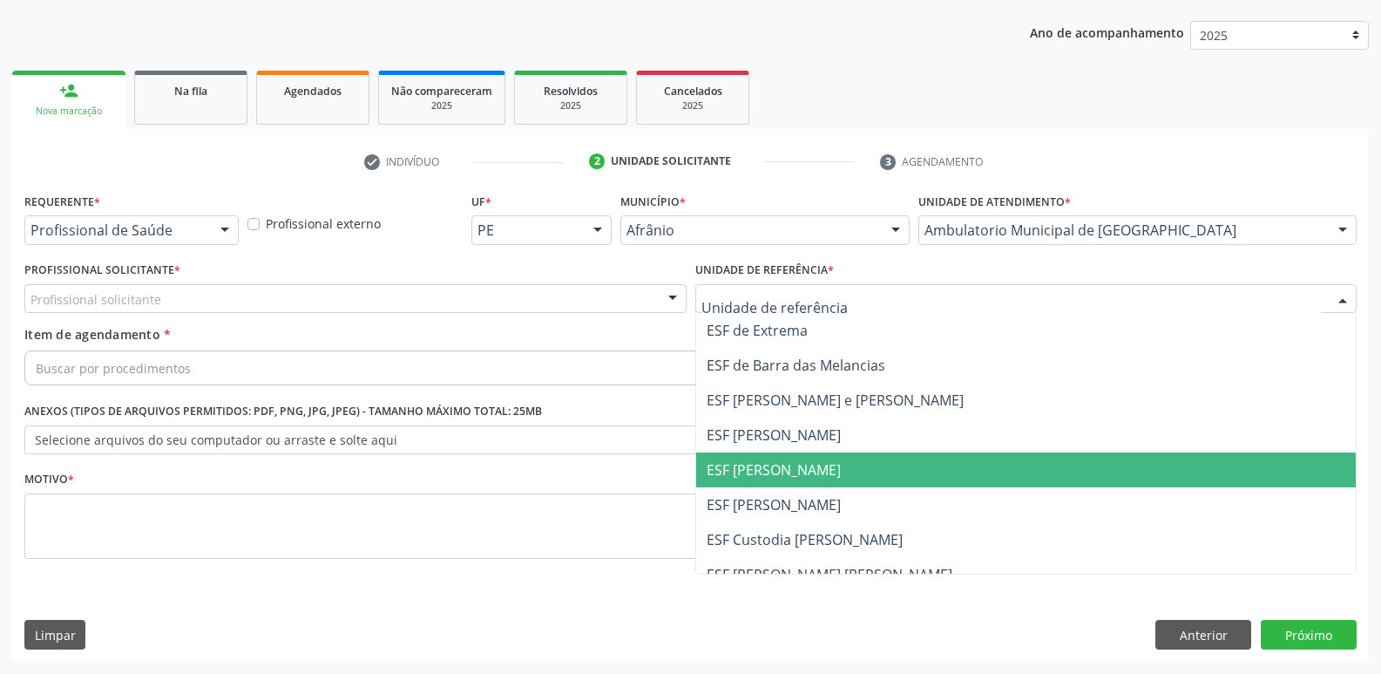
drag, startPoint x: 884, startPoint y: 478, endPoint x: 744, endPoint y: 471, distance: 139.6
click at [879, 479] on span "ESF [PERSON_NAME]" at bounding box center [1026, 469] width 661 height 35
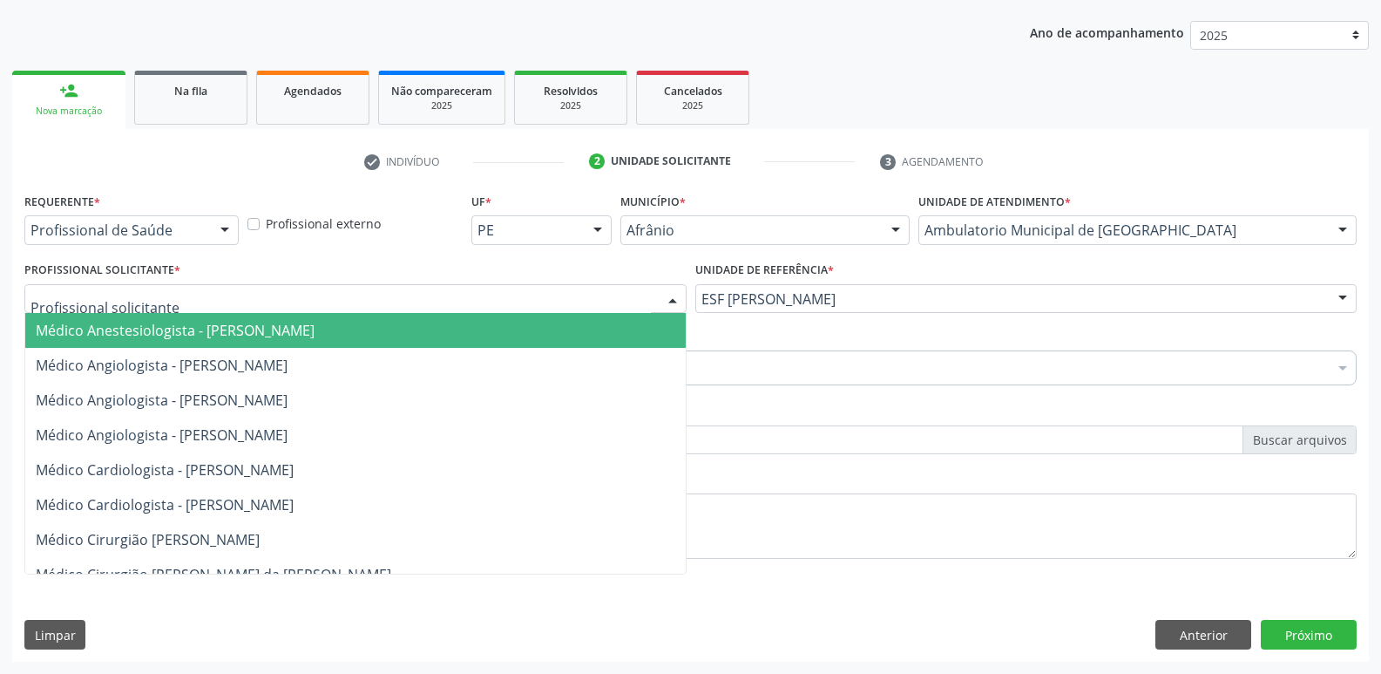
click at [528, 301] on div at bounding box center [355, 299] width 662 height 30
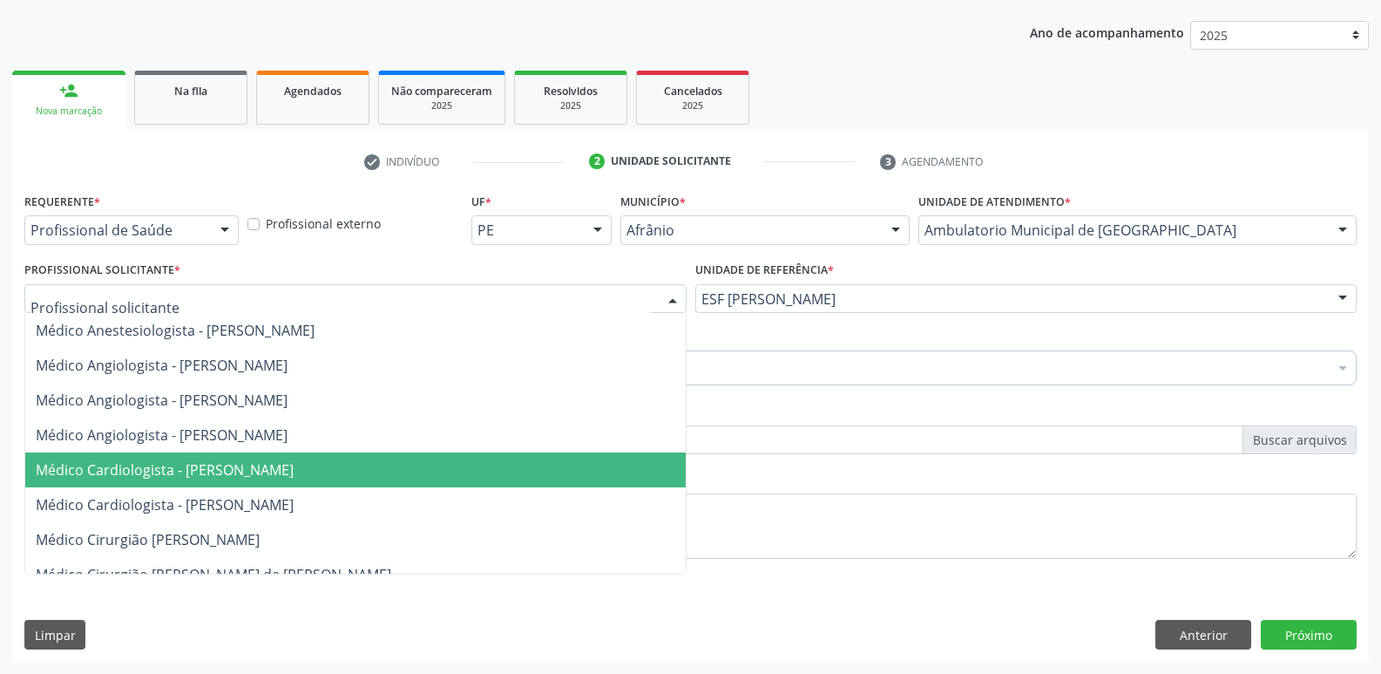
click at [519, 473] on span "Médico Cardiologista - [PERSON_NAME]" at bounding box center [355, 469] width 661 height 35
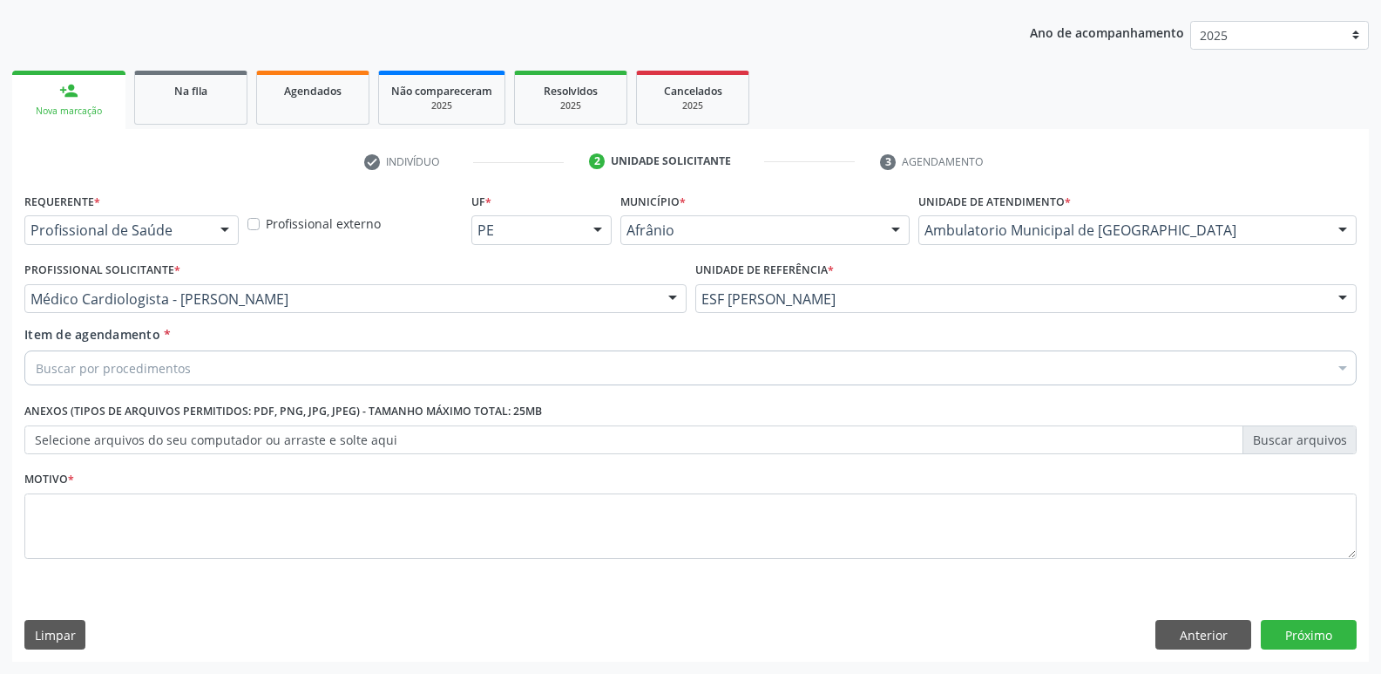
click at [401, 362] on div "Buscar por procedimentos" at bounding box center [690, 367] width 1333 height 35
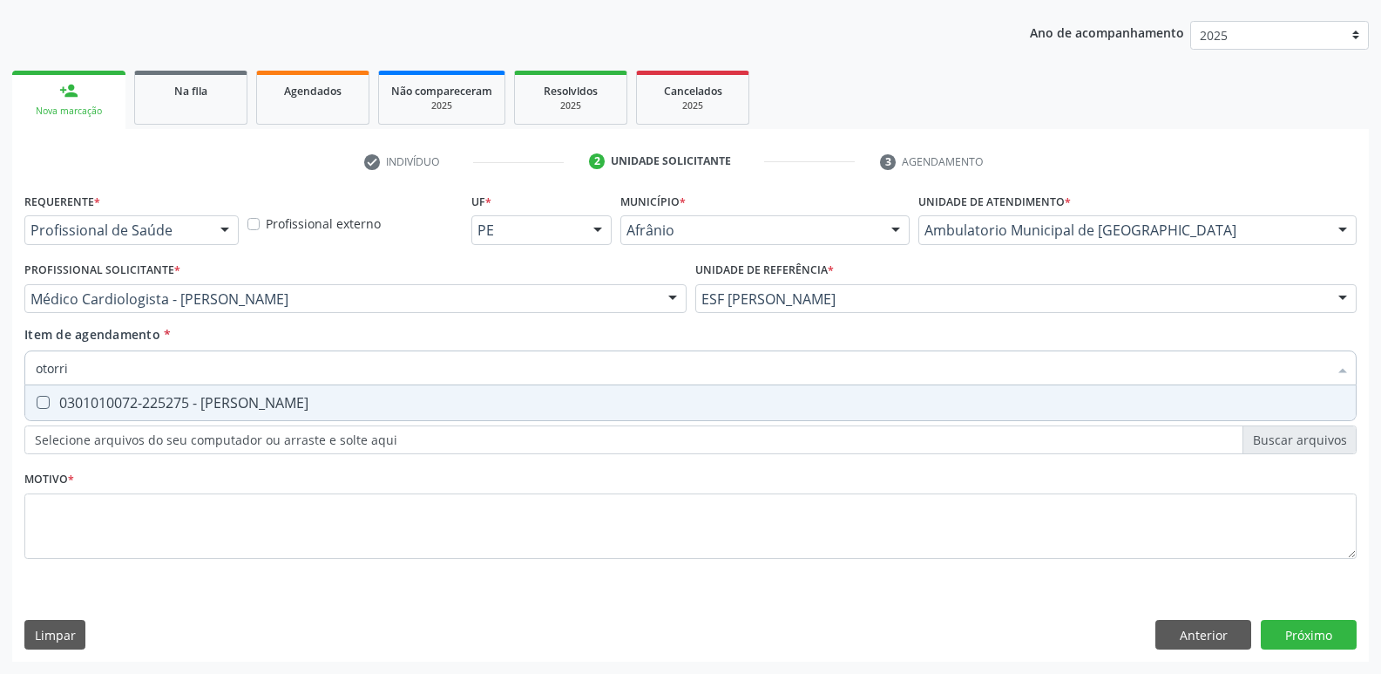
type input "otorrin"
click at [397, 399] on div "0301010072-225275 - [PERSON_NAME]" at bounding box center [691, 403] width 1310 height 14
checkbox Otorrinolaringologista "true"
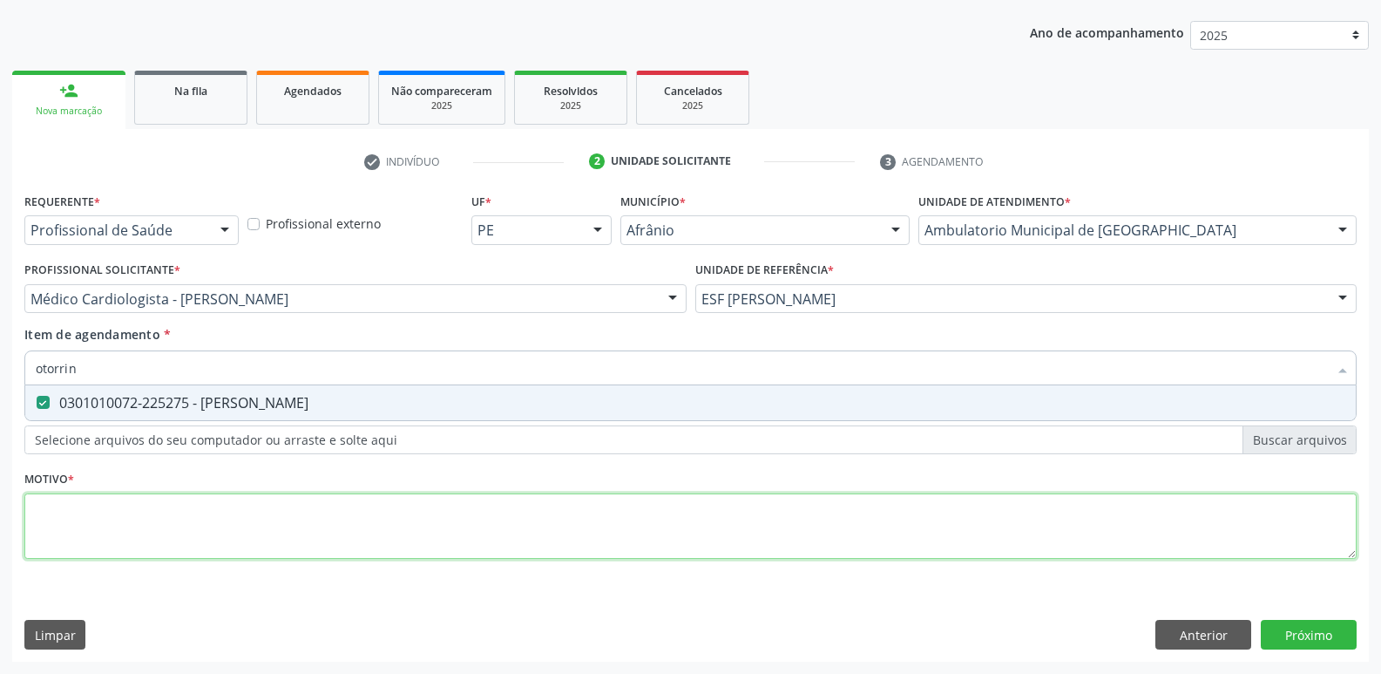
click at [393, 529] on div "Requerente * Profissional de Saúde Profissional de Saúde Paciente Nenhum result…" at bounding box center [690, 385] width 1333 height 395
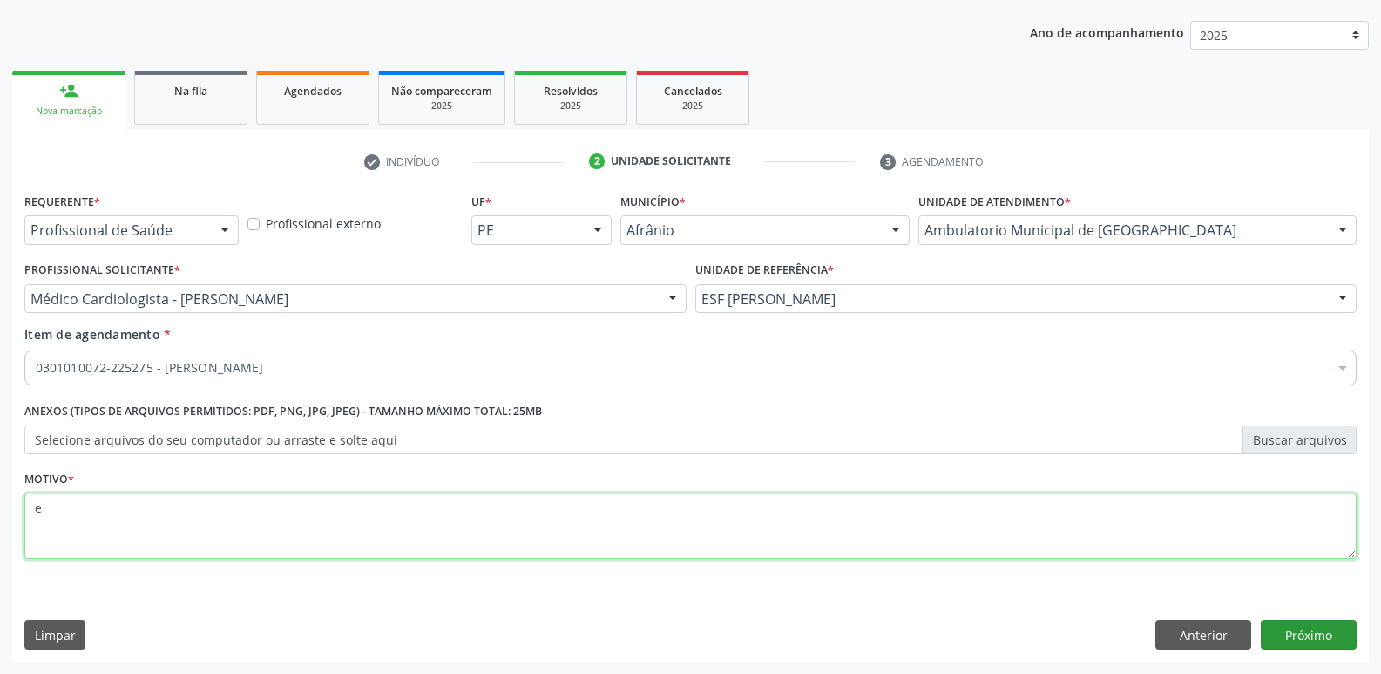
type textarea "e"
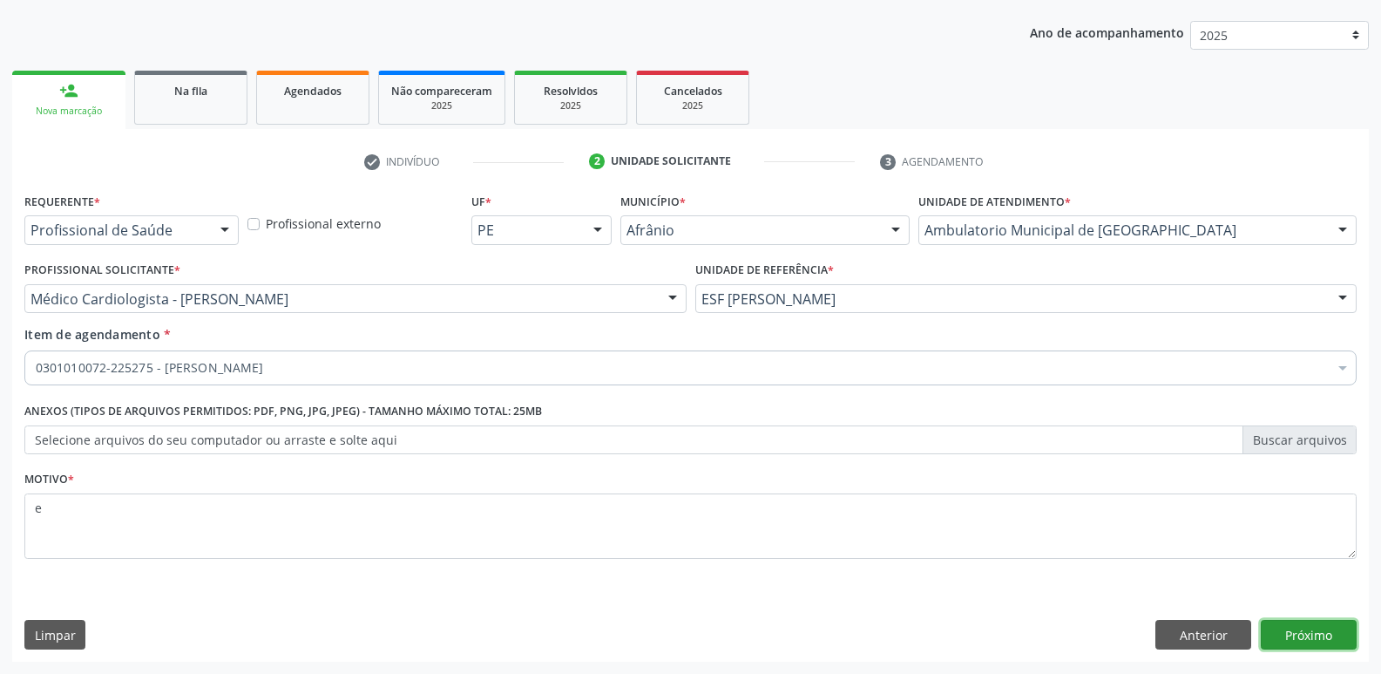
click at [1306, 637] on button "Próximo" at bounding box center [1309, 635] width 96 height 30
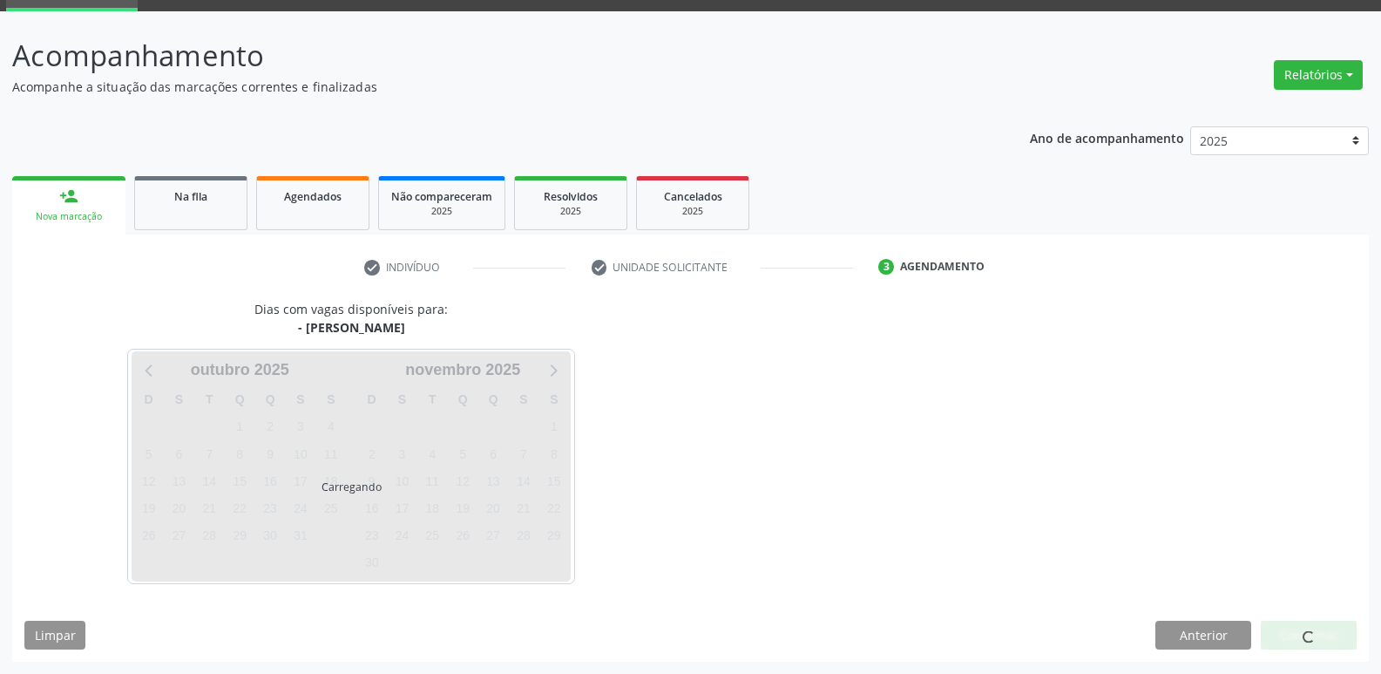
scroll to position [85, 0]
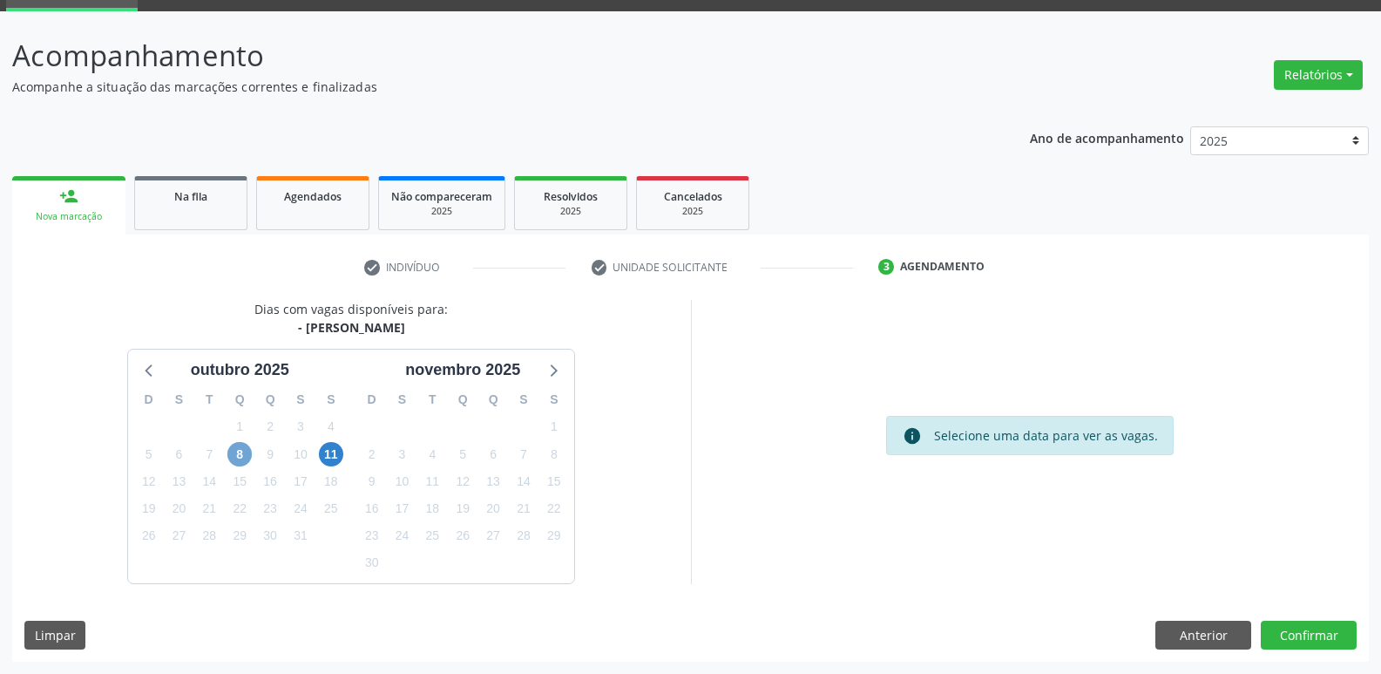
click at [237, 453] on span "8" at bounding box center [239, 454] width 24 height 24
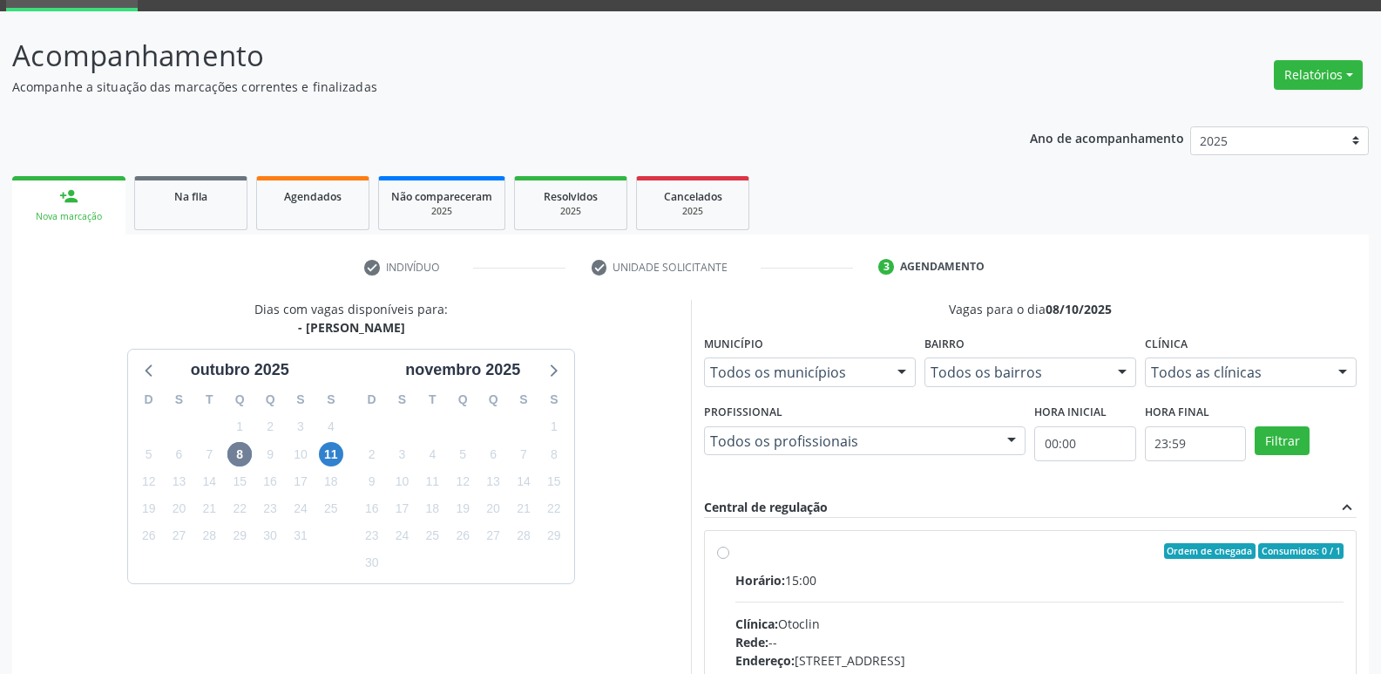
click at [785, 552] on div "Ordem de chegada Consumidos: 0 / 1" at bounding box center [1040, 551] width 609 height 16
click at [729, 552] on input "Ordem de chegada Consumidos: 0 / 1 Horário: 15:00 Clínica: Otoclin Rede: -- End…" at bounding box center [723, 551] width 12 height 16
radio input "true"
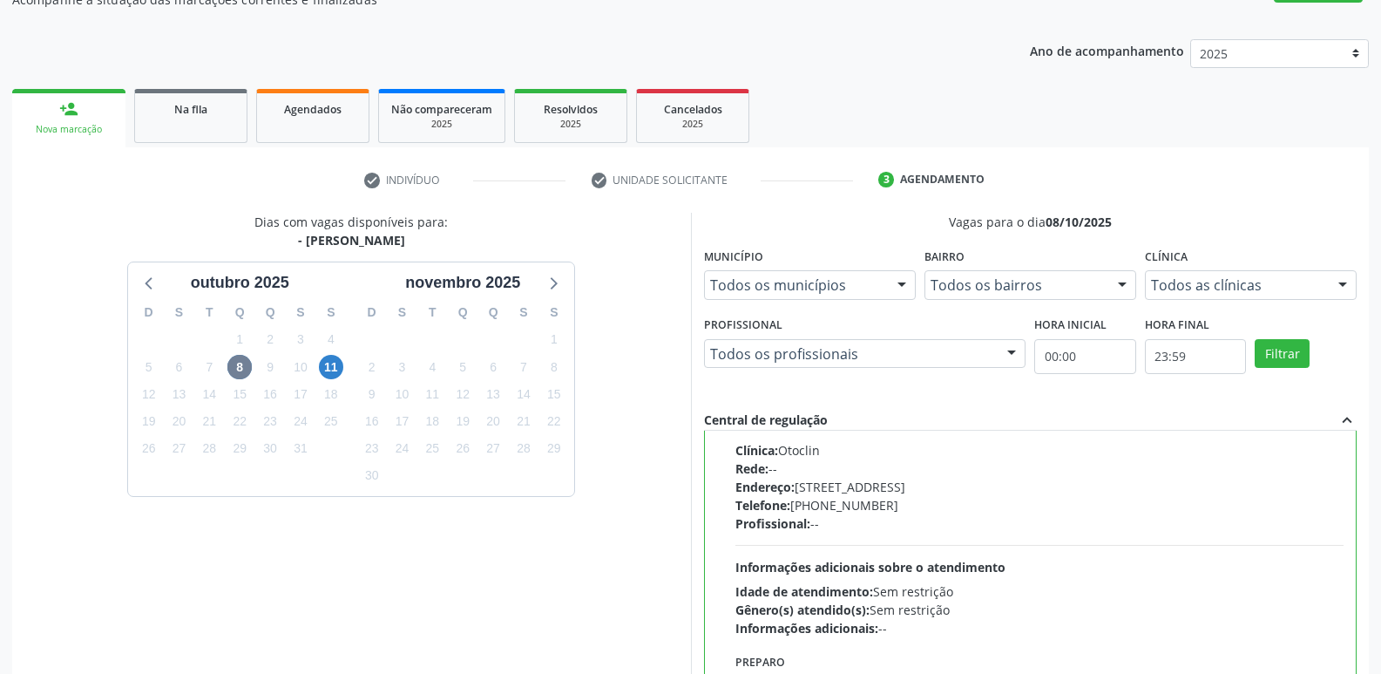
scroll to position [368, 0]
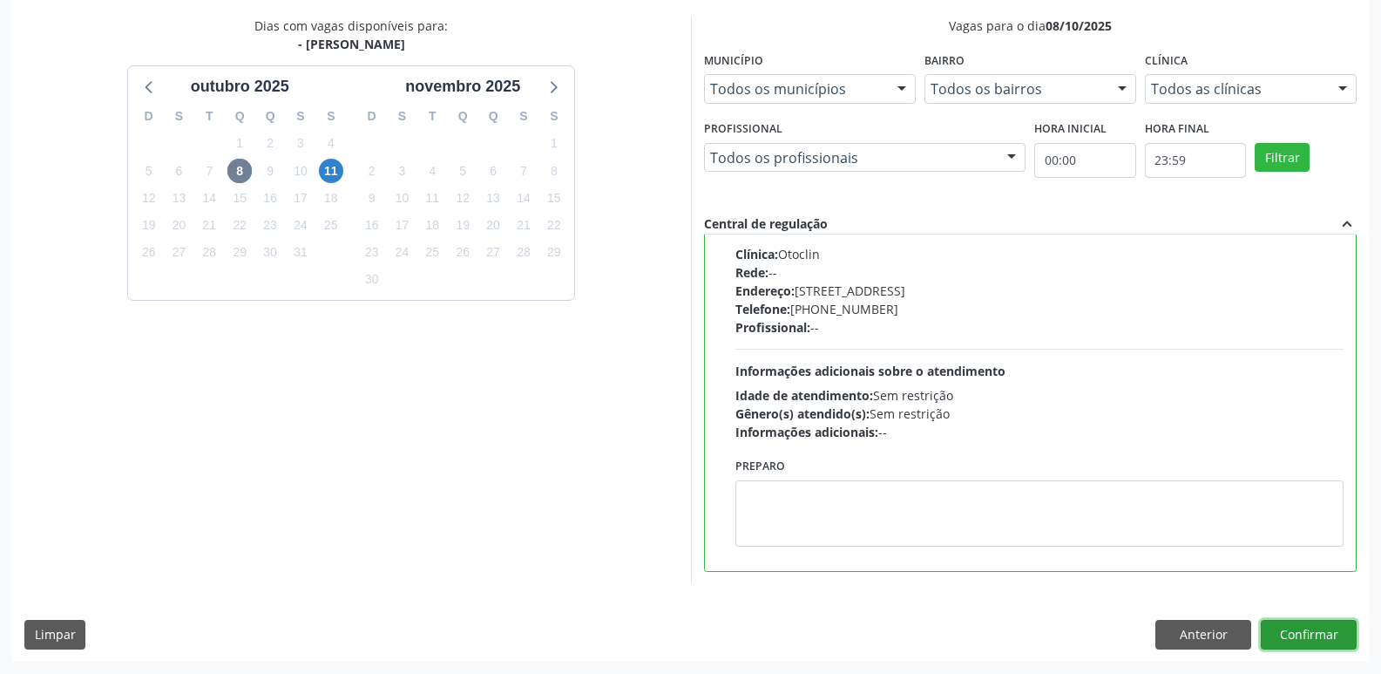
click at [1313, 633] on button "Confirmar" at bounding box center [1309, 635] width 96 height 30
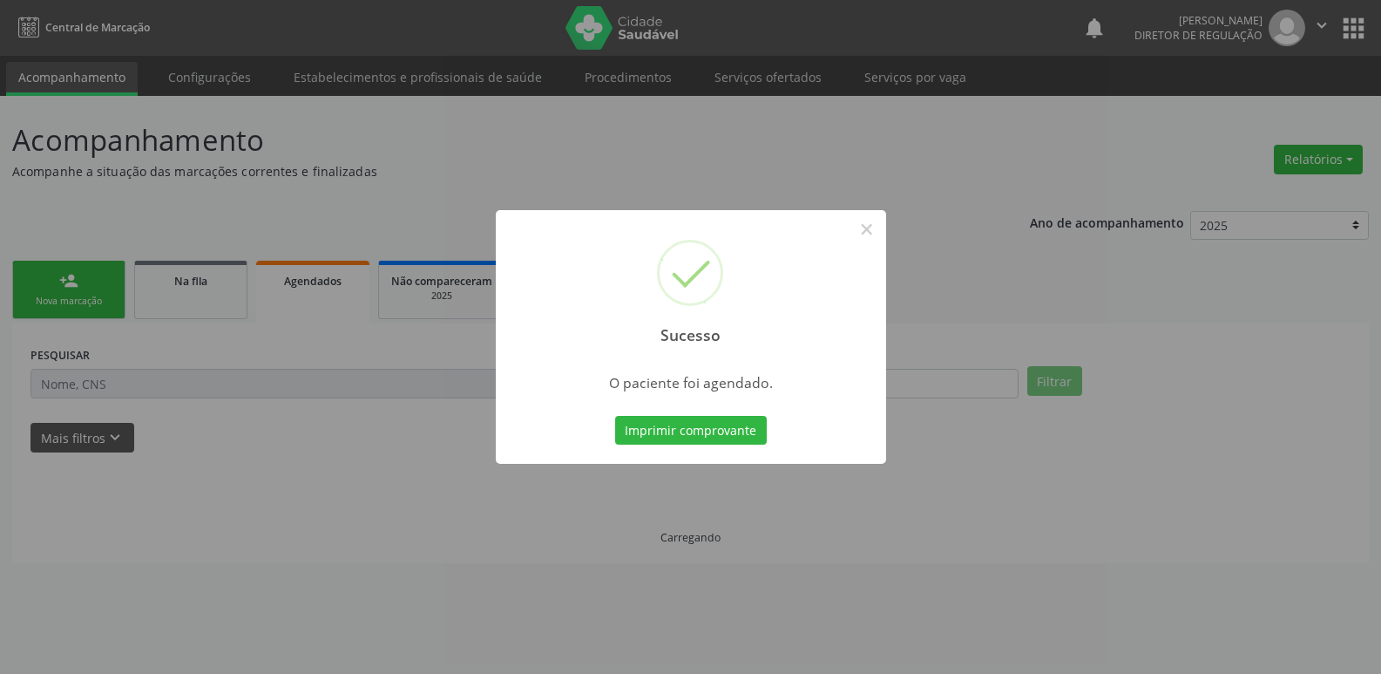
scroll to position [0, 0]
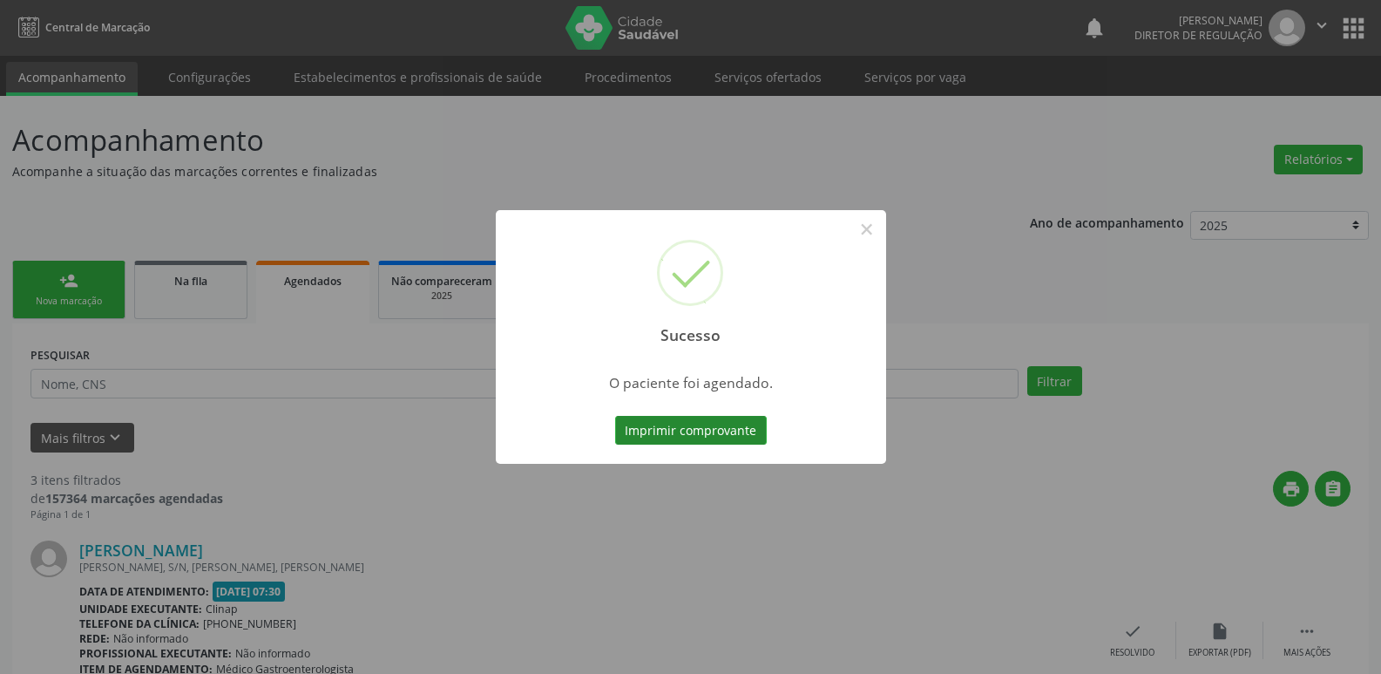
click at [743, 436] on button "Imprimir comprovante" at bounding box center [691, 431] width 152 height 30
